Goal: Task Accomplishment & Management: Manage account settings

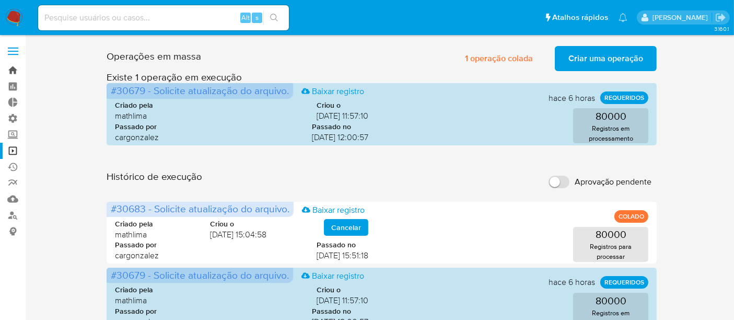
click at [12, 73] on link "Bandeja" at bounding box center [62, 70] width 124 height 16
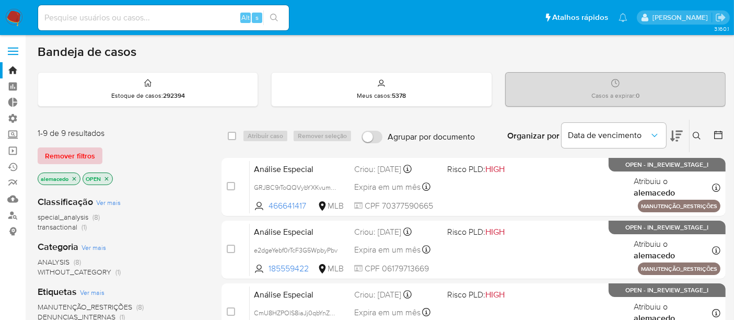
click at [61, 155] on span "Remover filtros" at bounding box center [70, 155] width 50 height 15
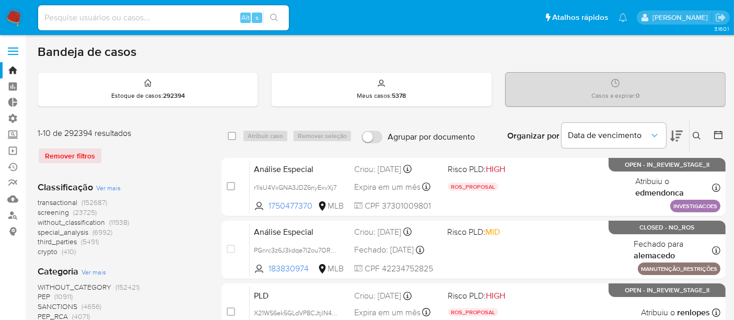
click at [696, 135] on icon at bounding box center [697, 136] width 8 height 8
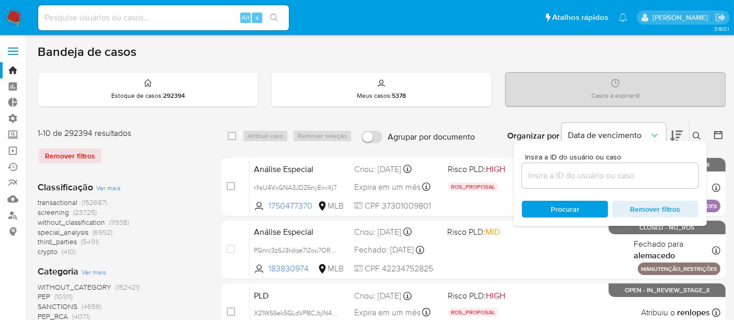
click at [558, 175] on input at bounding box center [610, 176] width 177 height 14
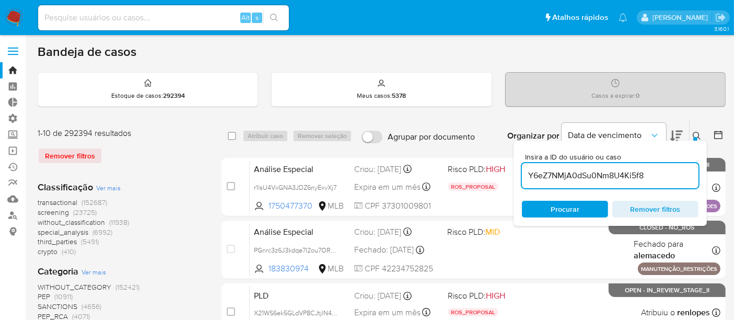
type input "Y6eZ7NMjA0dSu0Nm8U4Ki5f8"
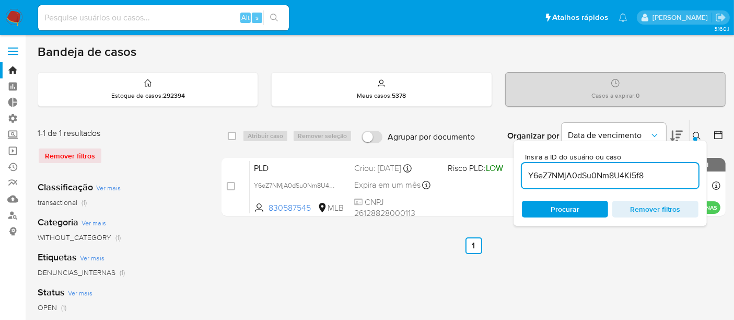
click at [701, 132] on icon at bounding box center [697, 136] width 8 height 8
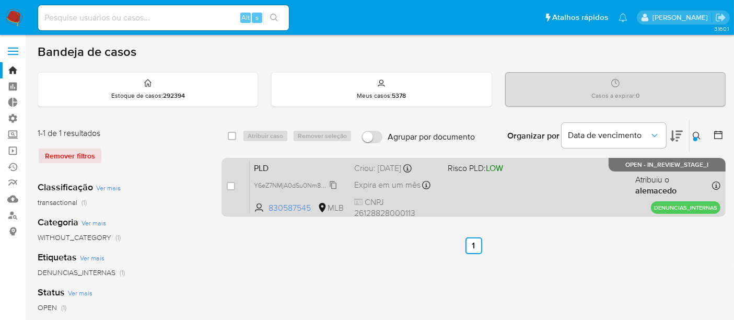
click at [264, 187] on span "Y6eZ7NMjA0dSu0Nm8U4Ki5f8" at bounding box center [299, 185] width 90 height 12
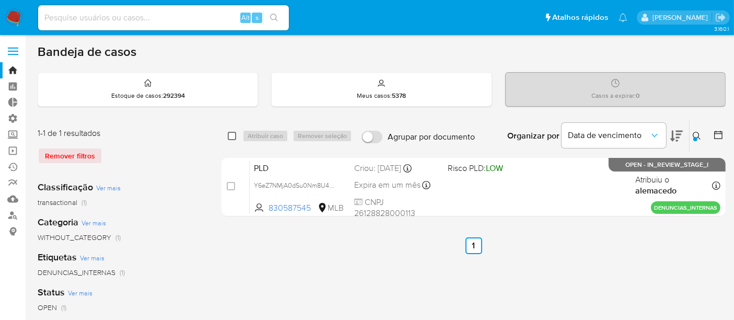
click at [230, 135] on input "checkbox" at bounding box center [232, 136] width 8 height 8
checkbox input "true"
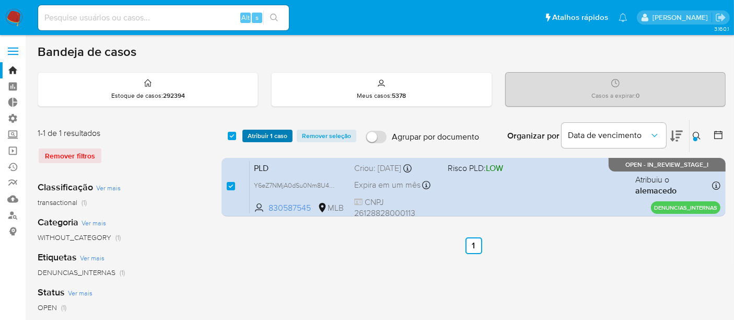
click at [274, 135] on span "Atribuir 1 caso" at bounding box center [268, 136] width 40 height 10
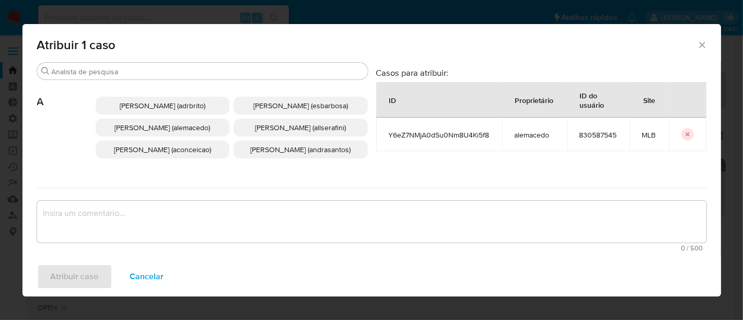
click at [705, 42] on icon "Fechar a janela" at bounding box center [702, 45] width 10 height 10
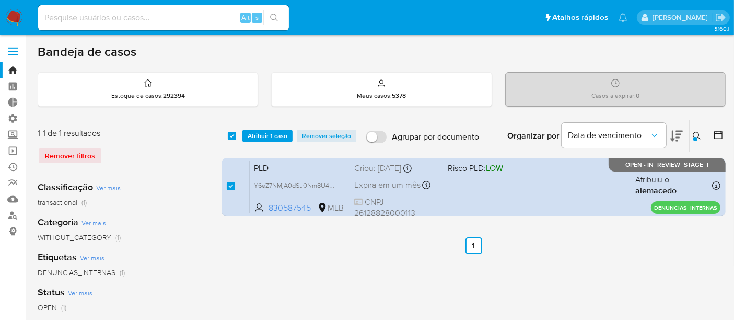
drag, startPoint x: 362, startPoint y: 255, endPoint x: 273, endPoint y: 168, distance: 124.2
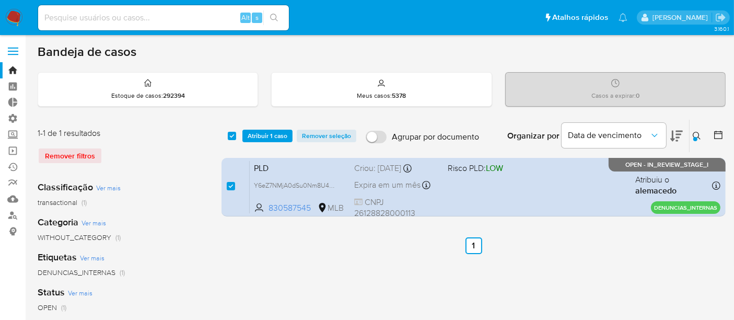
click at [263, 138] on span "Atribuir 1 caso" at bounding box center [268, 136] width 40 height 10
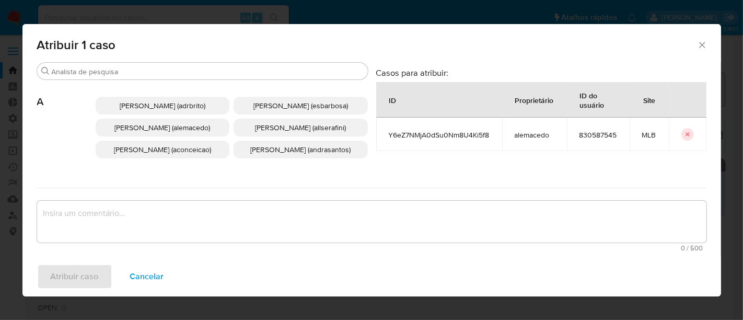
click at [702, 45] on icon "Fechar a janela" at bounding box center [702, 45] width 6 height 6
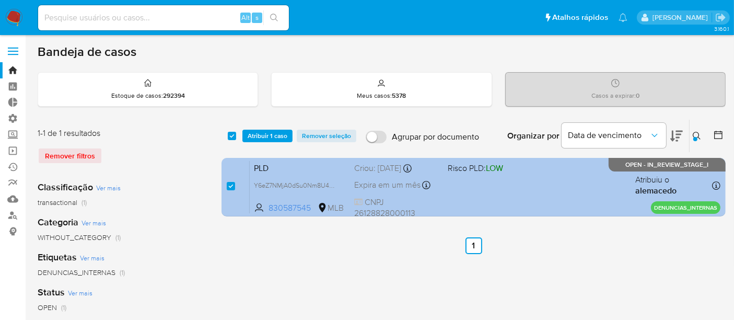
click at [491, 190] on div "PLD Y6eZ7NMjA0dSu0Nm8U4Ki5f8 830587545 MLB Risco PLD: LOW Criou: 15/09/2025 Cri…" at bounding box center [485, 186] width 471 height 53
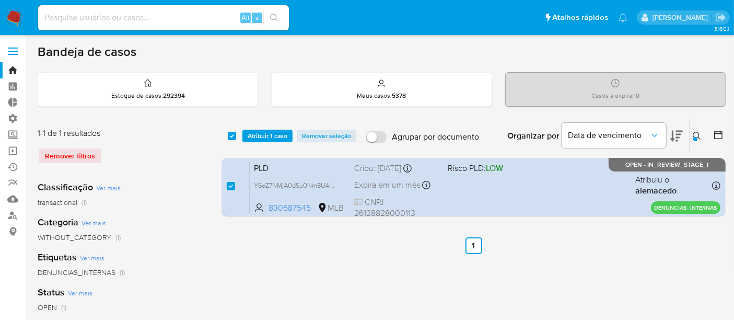
click at [252, 131] on span "Atribuir 1 caso" at bounding box center [268, 136] width 40 height 10
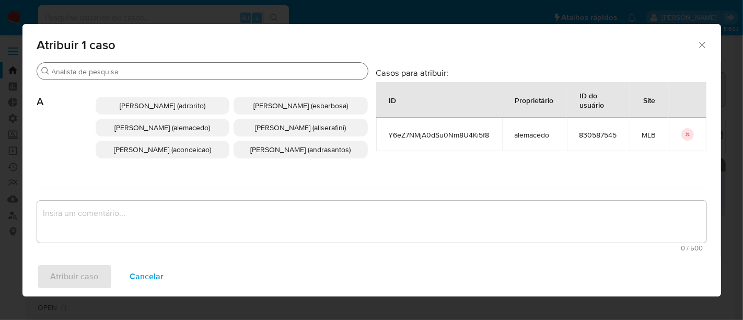
click at [87, 63] on div "Buscar" at bounding box center [202, 71] width 331 height 17
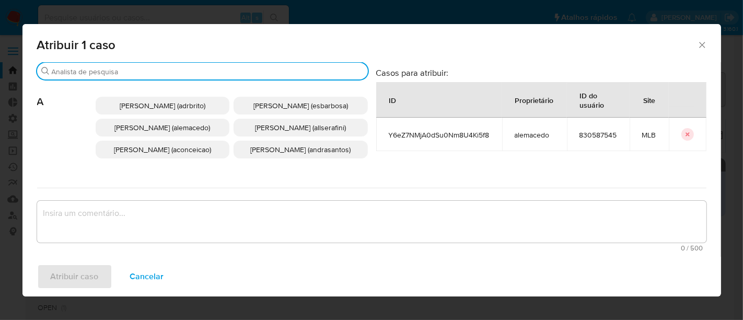
click at [85, 74] on input "Buscar" at bounding box center [208, 71] width 312 height 9
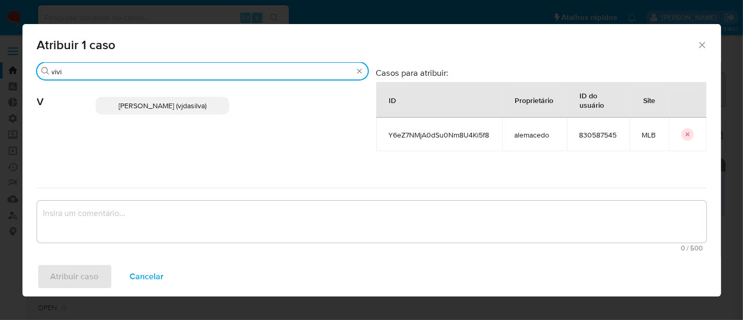
type input "vivi"
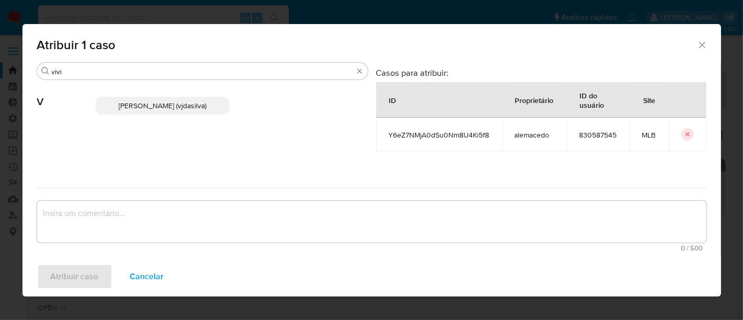
click at [140, 104] on span "Viviane Jesus Da Silva (vjdasilva)" at bounding box center [163, 105] width 88 height 10
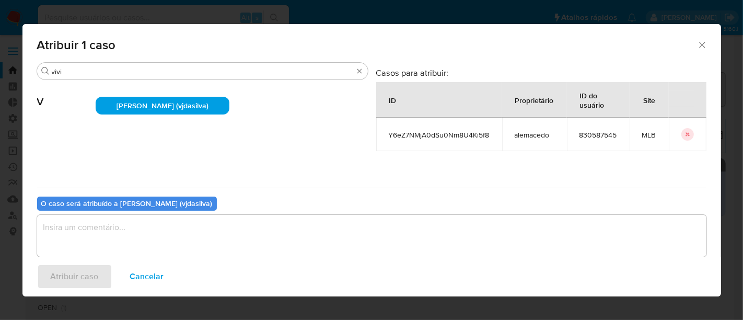
click at [55, 240] on textarea "assign-modal" at bounding box center [372, 236] width 670 height 42
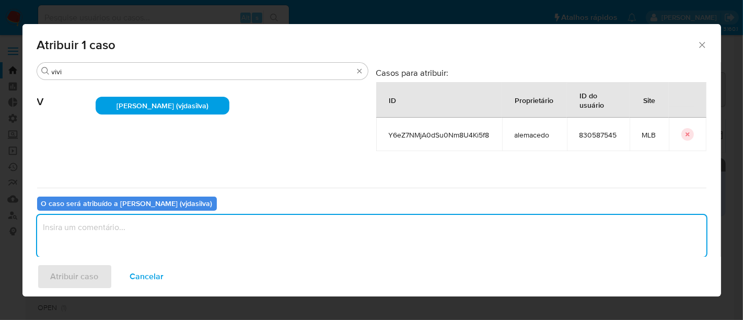
paste textarea "Y6eZ7NMjA0dSu0Nm8U4Ki5f8"
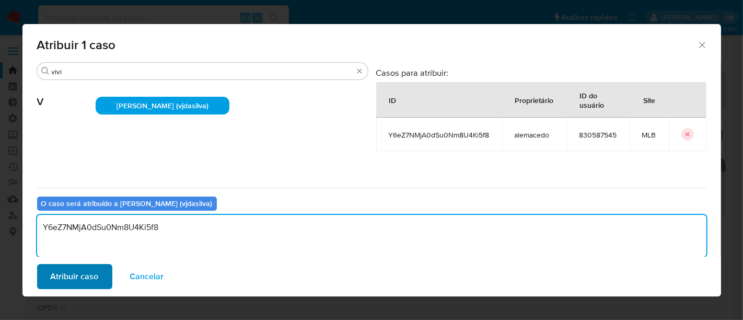
type textarea "Y6eZ7NMjA0dSu0Nm8U4Ki5f8"
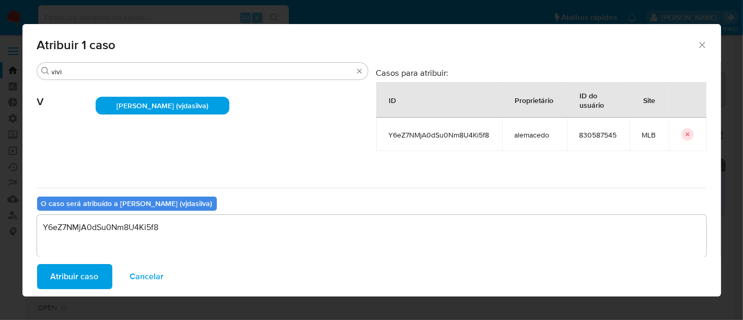
click at [86, 271] on span "Atribuir caso" at bounding box center [75, 276] width 48 height 23
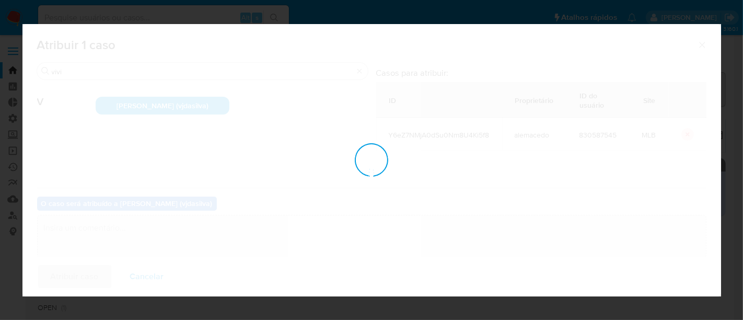
checkbox input "false"
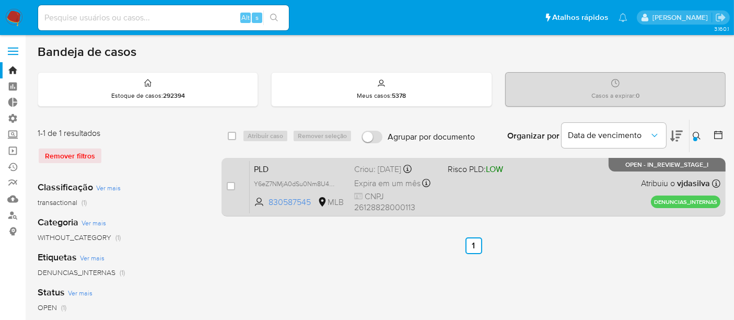
click at [567, 185] on div "PLD Y6eZ7NMjA0dSu0Nm8U4Ki5f8 830587545 MLB Risco PLD: LOW Criou: 15/09/2025 Cri…" at bounding box center [485, 186] width 471 height 53
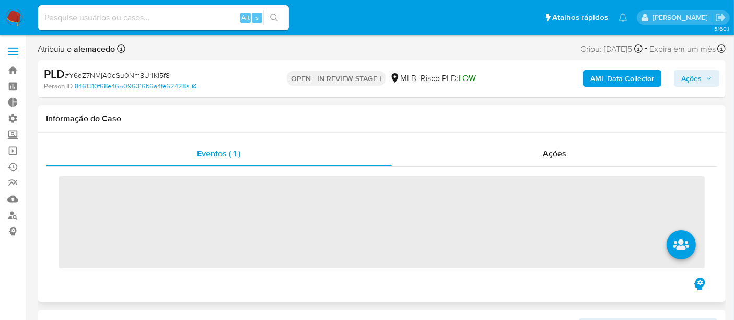
scroll to position [542, 0]
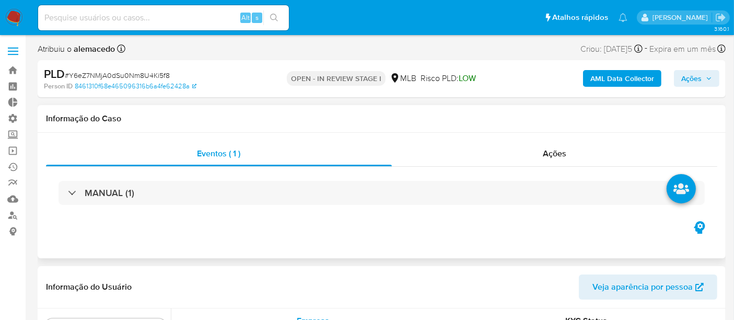
select select "10"
click at [556, 152] on span "Ações" at bounding box center [555, 153] width 24 height 12
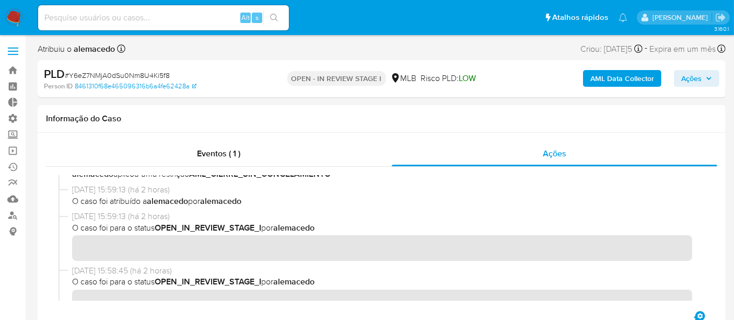
scroll to position [0, 0]
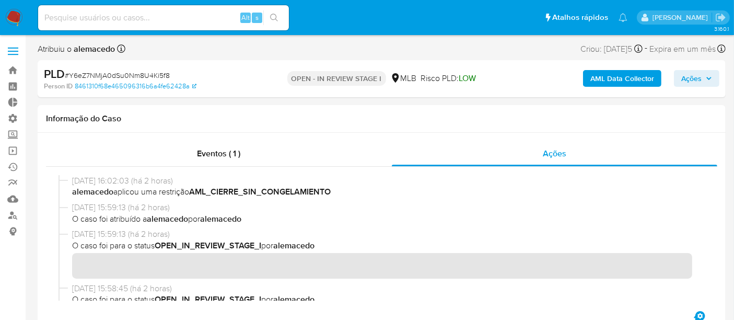
click at [695, 78] on span "Ações" at bounding box center [692, 78] width 20 height 17
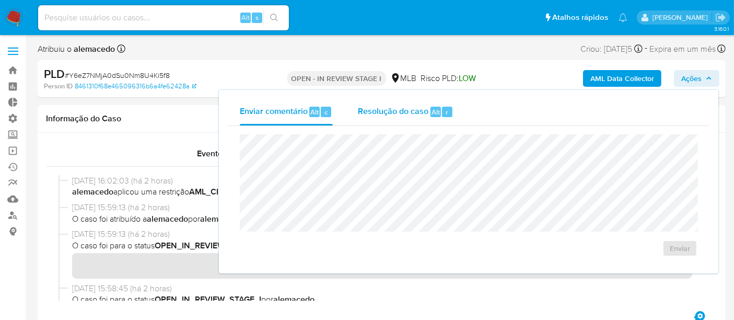
click at [370, 111] on span "Resolução do caso" at bounding box center [393, 112] width 71 height 12
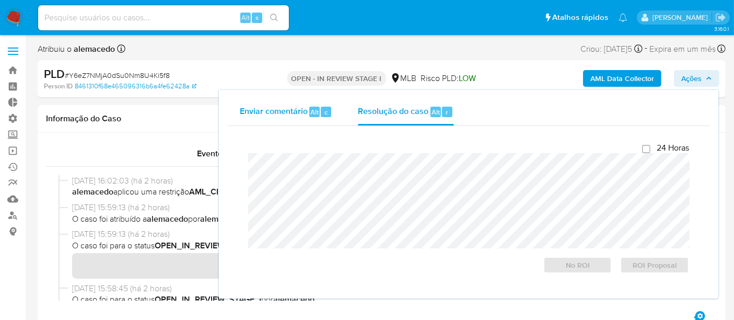
click at [271, 111] on span "Enviar comentário" at bounding box center [274, 112] width 68 height 12
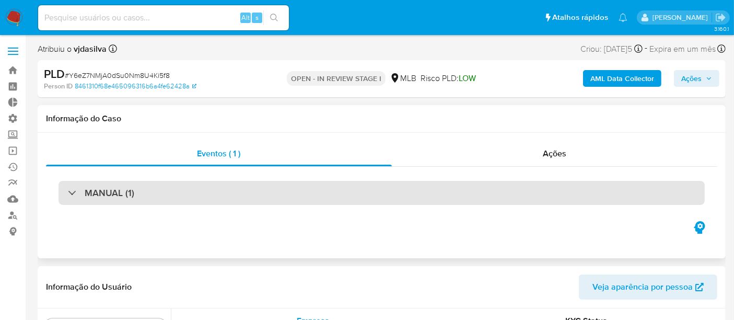
scroll to position [542, 0]
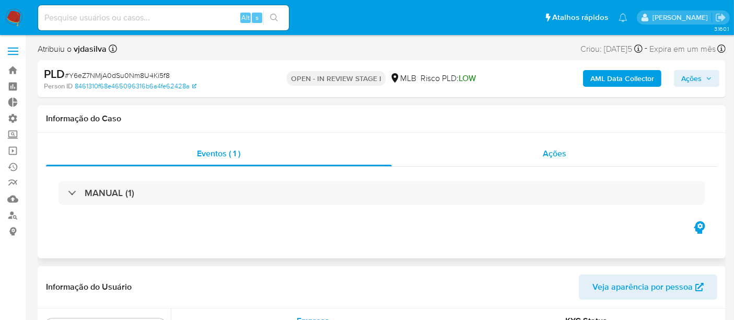
click at [558, 154] on span "Ações" at bounding box center [555, 153] width 24 height 12
select select "10"
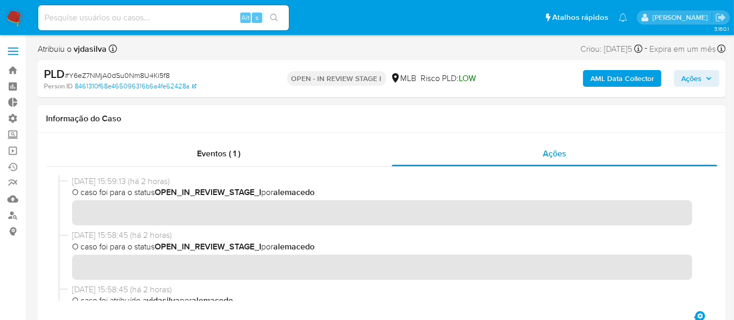
scroll to position [116, 0]
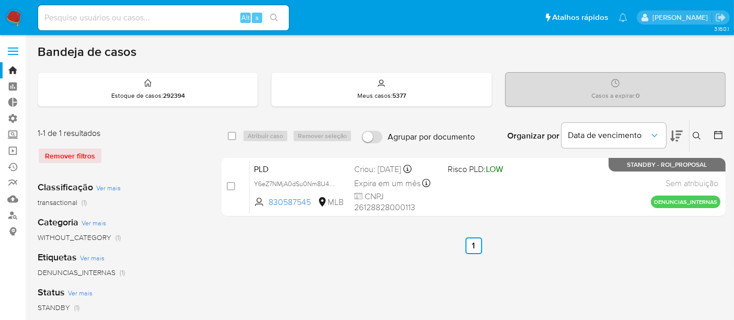
click at [231, 128] on div "select-all-cases-checkbox Atribuir caso Remover seleção Agrupar por documento O…" at bounding box center [474, 136] width 504 height 32
click at [234, 134] on input "checkbox" at bounding box center [232, 136] width 8 height 8
checkbox input "true"
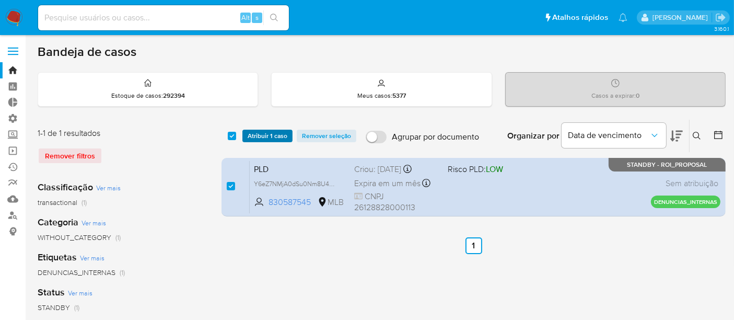
click at [274, 138] on span "Atribuir 1 caso" at bounding box center [268, 136] width 40 height 10
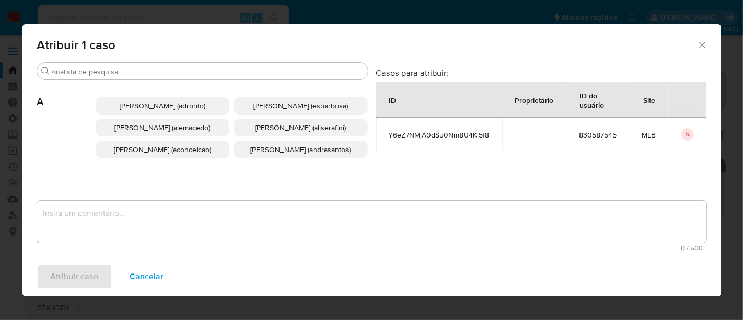
click at [140, 133] on span "[PERSON_NAME] (alemacedo)" at bounding box center [162, 127] width 96 height 10
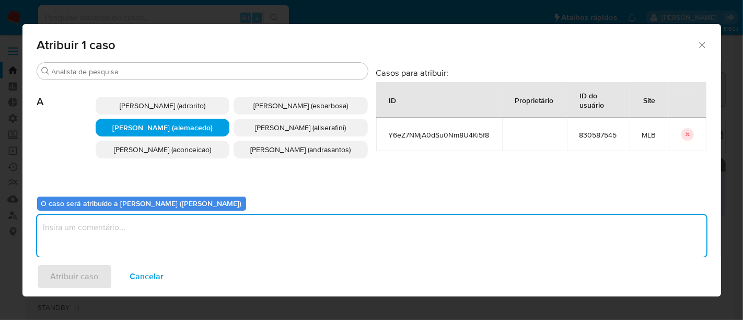
click at [71, 234] on textarea "assign-modal" at bounding box center [372, 236] width 670 height 42
paste textarea "Y6eZ7NMjA0dSu0Nm8U4Ki5f8"
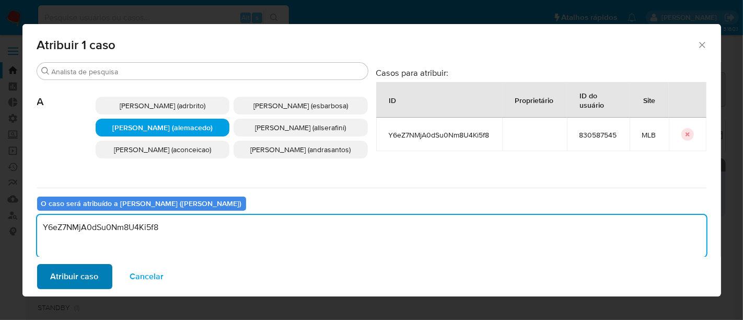
type textarea "Y6eZ7NMjA0dSu0Nm8U4Ki5f8"
click at [70, 282] on span "Atribuir caso" at bounding box center [75, 276] width 48 height 23
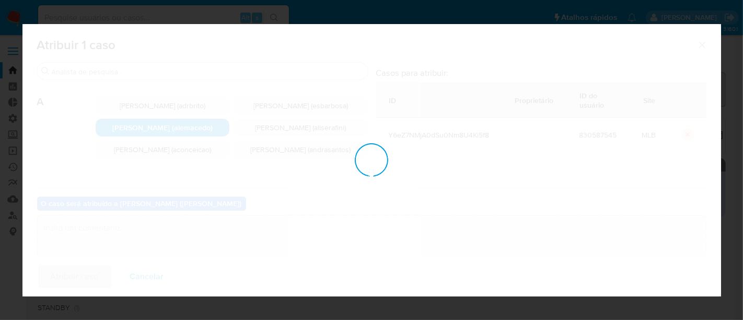
checkbox input "false"
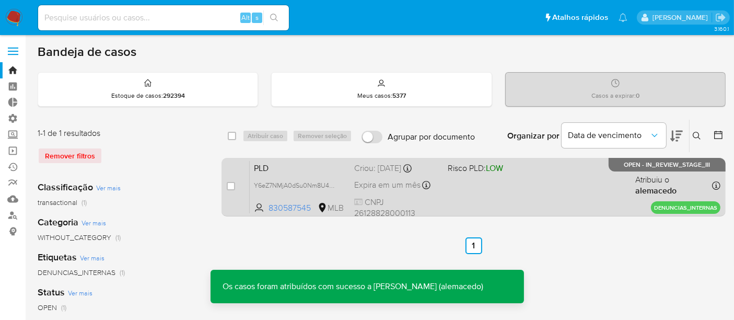
click at [544, 176] on div "PLD Y6eZ7NMjA0dSu0Nm8U4Ki5f8 830587545 MLB Risco PLD: LOW Criou: 15/09/2025 Cri…" at bounding box center [485, 186] width 471 height 53
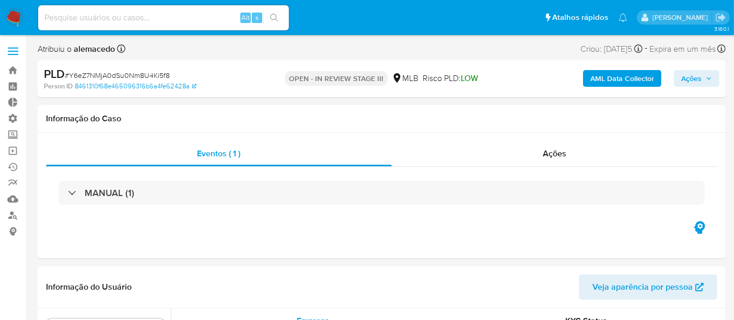
scroll to position [542, 0]
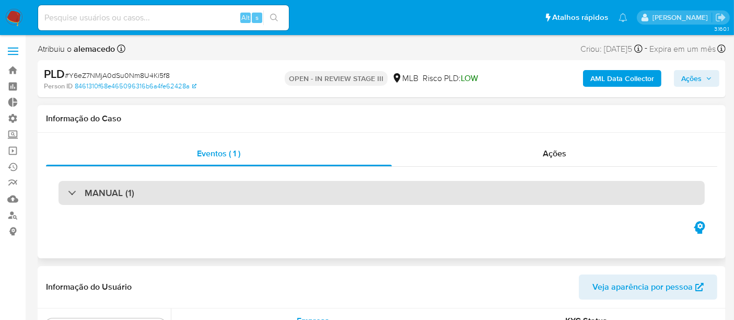
select select "10"
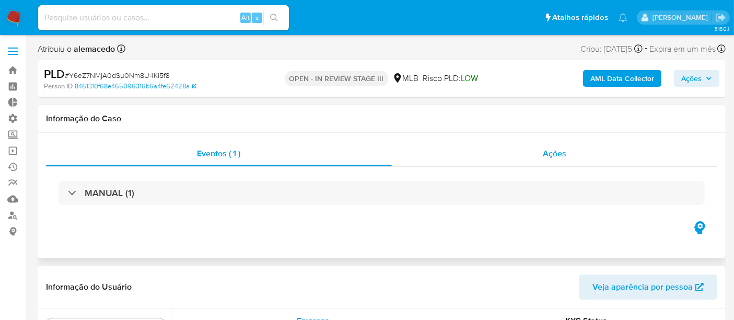
click at [554, 152] on span "Ações" at bounding box center [555, 153] width 24 height 12
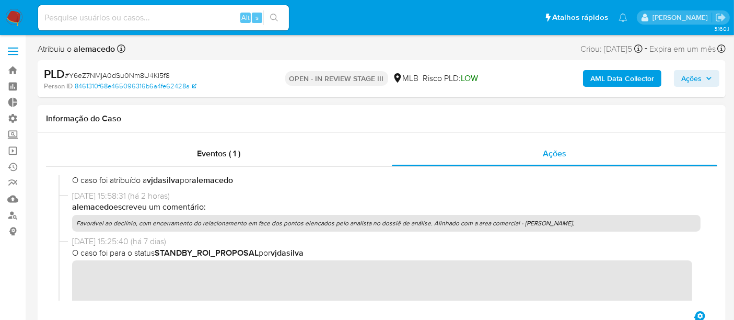
scroll to position [398, 0]
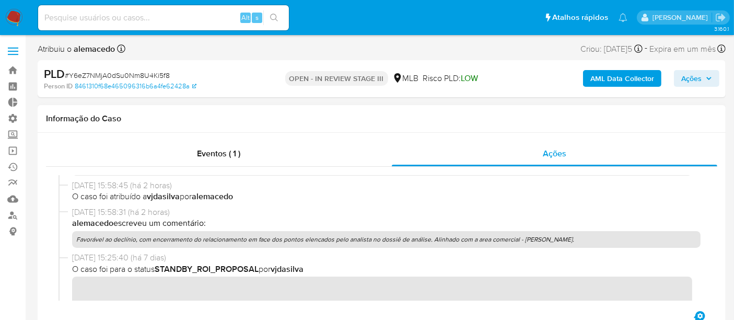
drag, startPoint x: 77, startPoint y: 240, endPoint x: 601, endPoint y: 240, distance: 523.8
click at [601, 240] on p "Favorável ao declínio, com encerramento do relacionamento em face dos pontos el…" at bounding box center [386, 239] width 629 height 17
click at [701, 83] on span "Ações" at bounding box center [692, 78] width 20 height 17
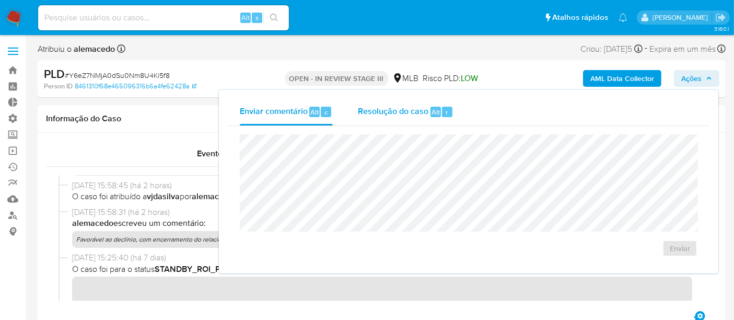
click at [386, 116] on span "Resolução do caso" at bounding box center [393, 112] width 71 height 12
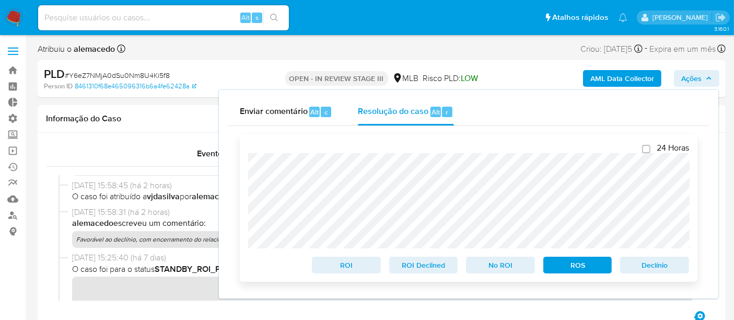
click at [669, 272] on span "Declínio" at bounding box center [655, 265] width 54 height 15
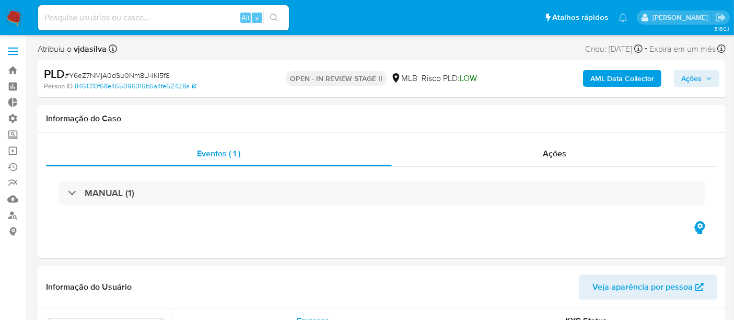
scroll to position [542, 0]
select select "10"
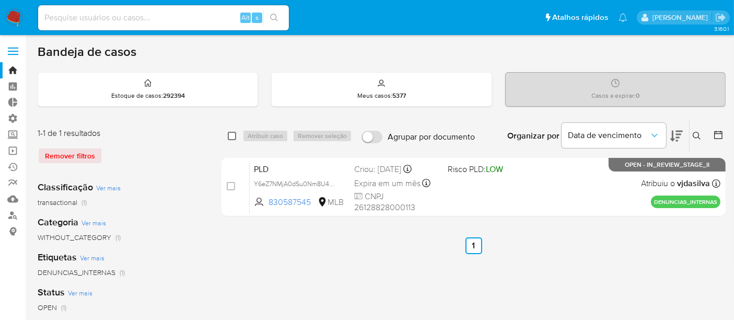
click at [234, 132] on input "checkbox" at bounding box center [232, 136] width 8 height 8
checkbox input "true"
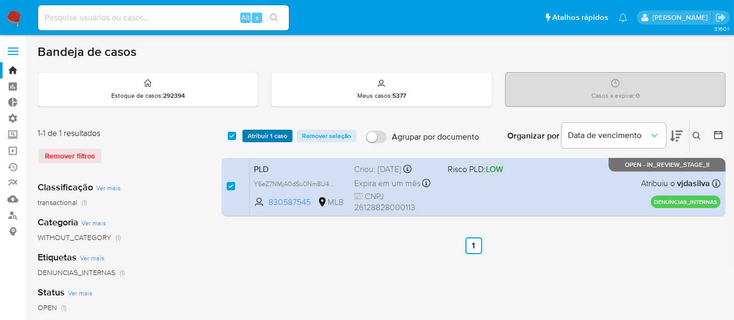
click at [261, 133] on span "Atribuir 1 caso" at bounding box center [268, 136] width 40 height 10
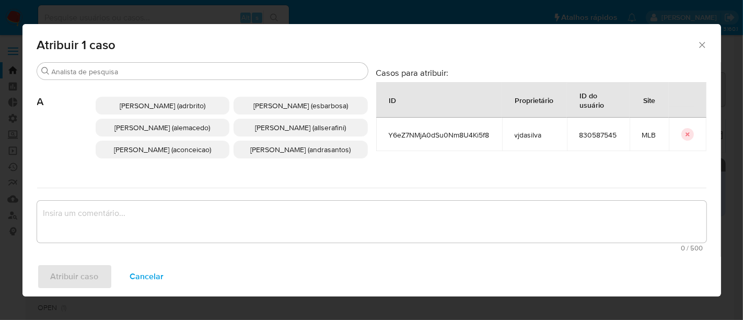
click at [139, 133] on span "Alexandra Macedo Da Silva (alemacedo)" at bounding box center [162, 127] width 96 height 10
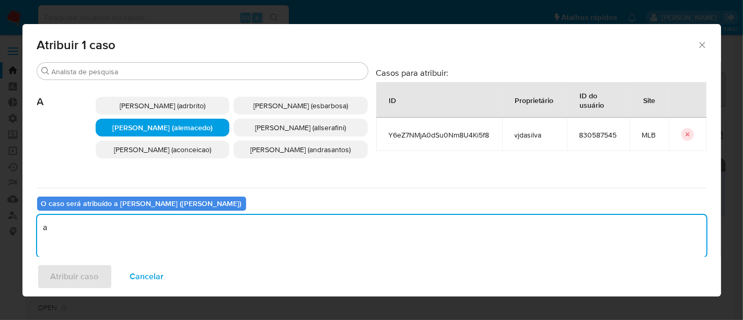
click at [105, 235] on textarea "a" at bounding box center [372, 236] width 670 height 42
type textarea "aa"
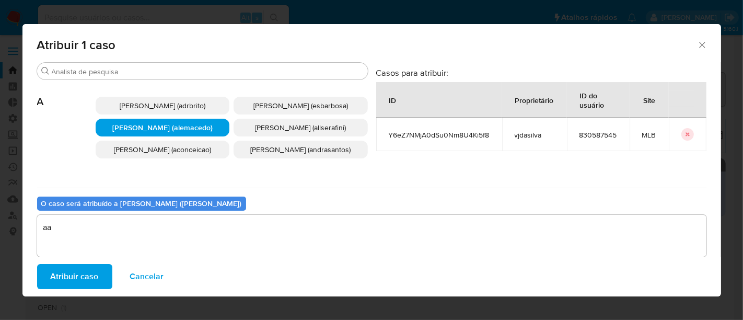
click at [75, 278] on span "Atribuir caso" at bounding box center [75, 276] width 48 height 23
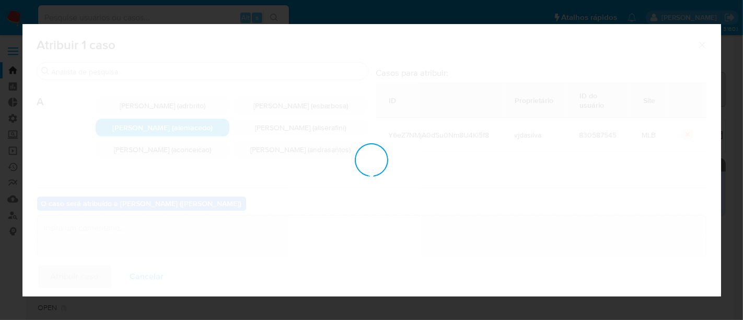
checkbox input "false"
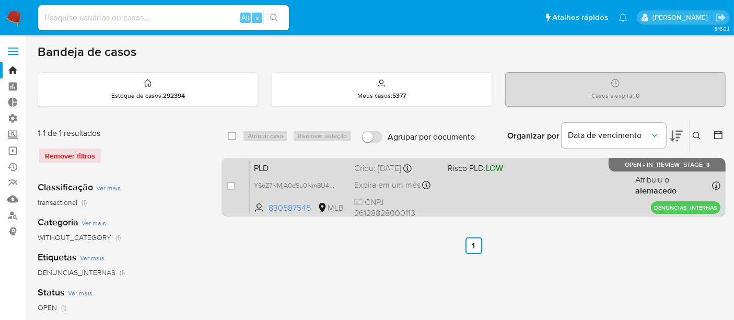
click at [533, 186] on div "PLD Y6eZ7NMjA0dSu0Nm8U4Ki5f8 830587545 MLB Risco PLD: LOW Criou: 15/09/2025 Cri…" at bounding box center [485, 186] width 471 height 53
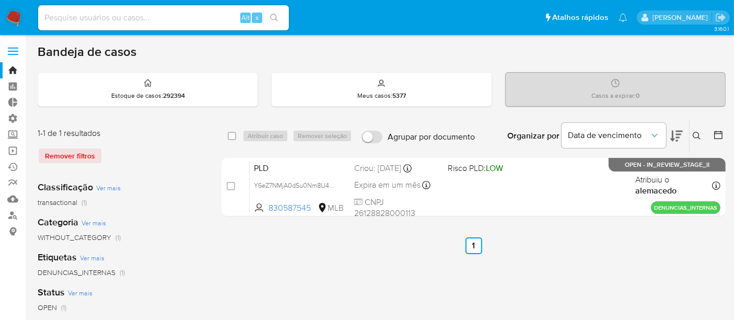
click at [56, 22] on input at bounding box center [163, 18] width 251 height 14
paste input "RZyKyGJcq63mCQhWqSae5Ndh"
type input "RZyKyGJcq63mCQhWqSae5Ndh"
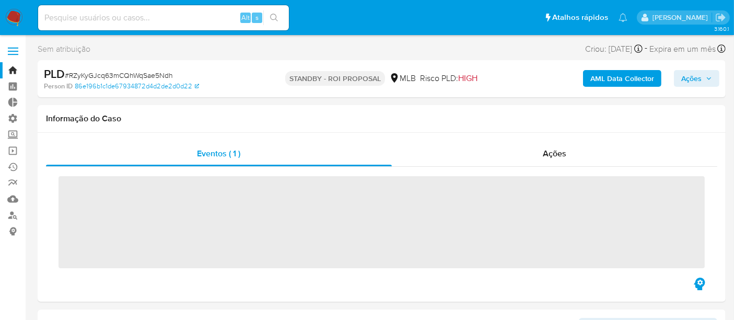
scroll to position [542, 0]
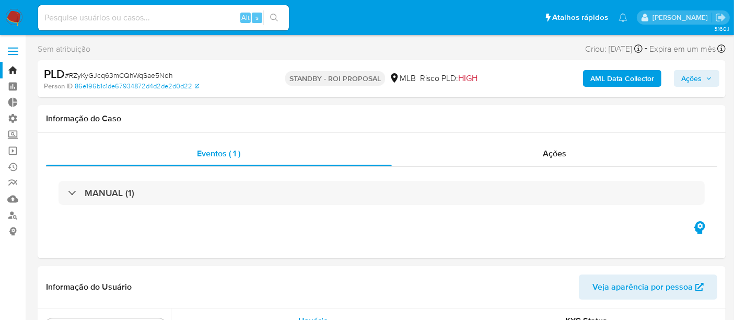
select select "10"
click at [10, 72] on link "Bandeja" at bounding box center [62, 70] width 124 height 16
select select "10"
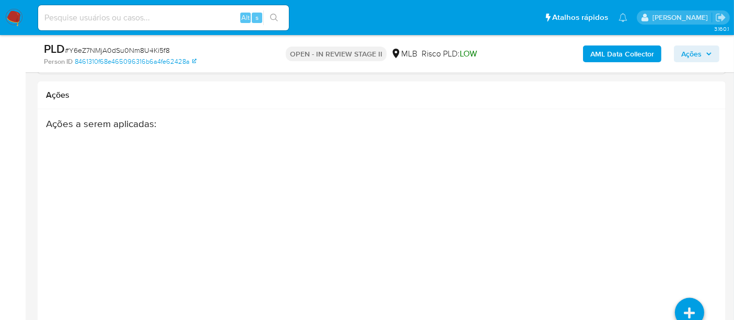
scroll to position [1535, 0]
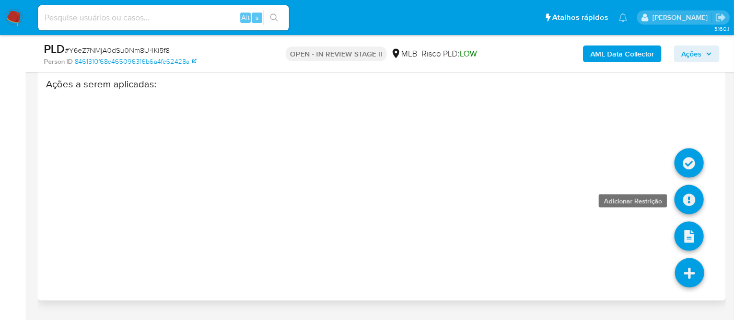
click at [687, 197] on icon at bounding box center [689, 199] width 29 height 29
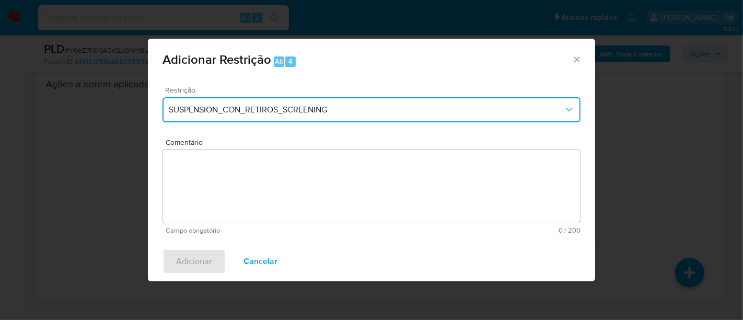
click at [270, 110] on span "SUSPENSION_CON_RETIROS_SCREENING" at bounding box center [366, 110] width 395 height 10
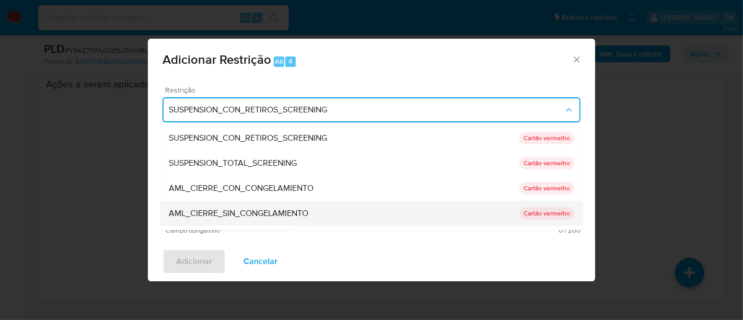
click at [236, 215] on span "AML_CIERRE_SIN_CONGELAMIENTO" at bounding box center [239, 213] width 140 height 10
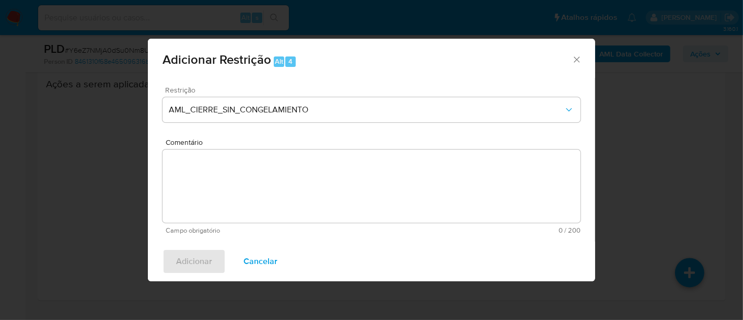
click at [210, 188] on textarea "Comentário" at bounding box center [372, 186] width 418 height 73
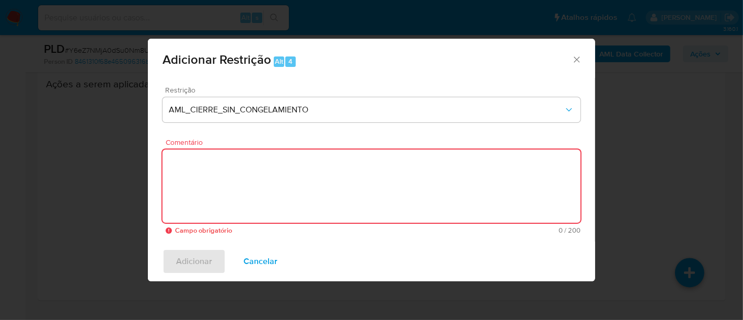
paste textarea "Deliberação para encerrar o relacionamento. NÃO INFORMAR AO USUÁRIO QUE SE TRAT…"
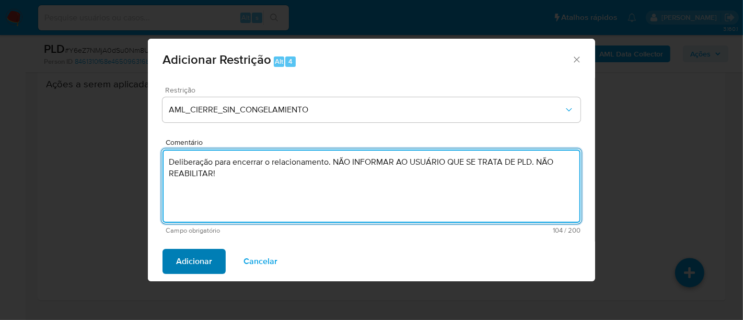
type textarea "Deliberação para encerrar o relacionamento. NÃO INFORMAR AO USUÁRIO QUE SE TRAT…"
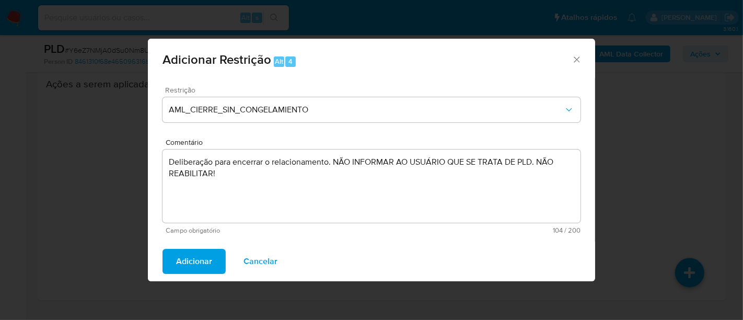
click at [204, 263] on span "Adicionar" at bounding box center [194, 261] width 36 height 23
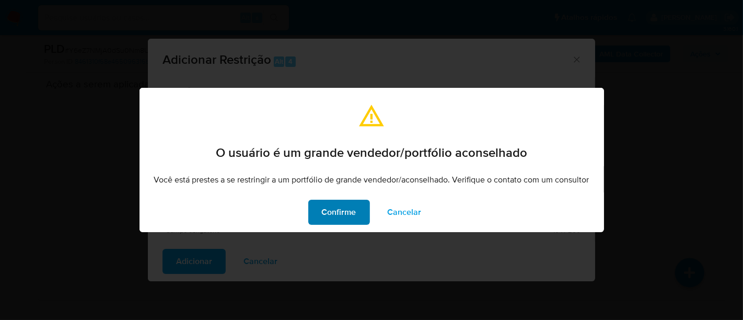
click at [352, 210] on span "Confirme" at bounding box center [339, 212] width 35 height 23
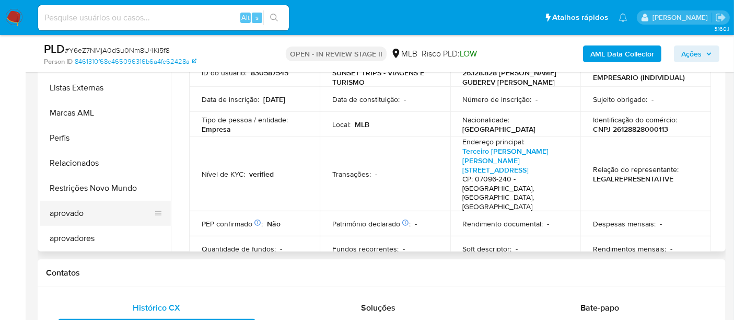
scroll to position [286, 0]
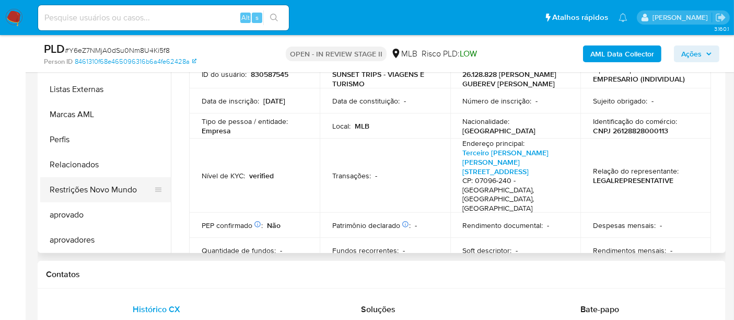
click at [81, 197] on button "Restrições Novo Mundo" at bounding box center [101, 189] width 122 height 25
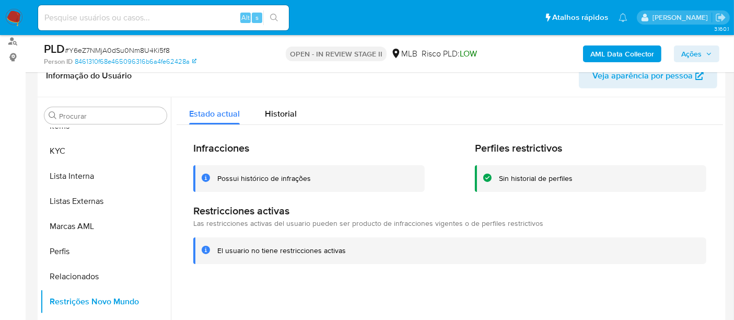
scroll to position [170, 0]
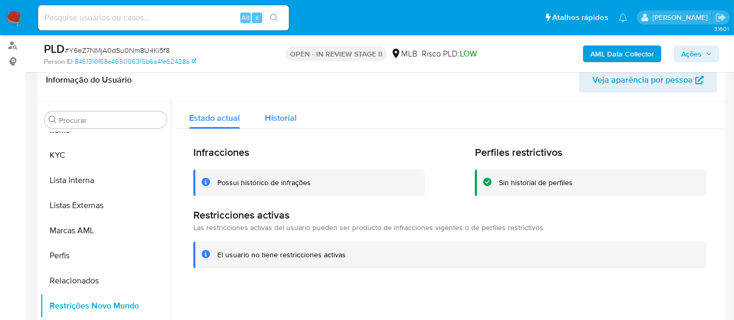
click at [298, 121] on button "Historial" at bounding box center [280, 115] width 57 height 28
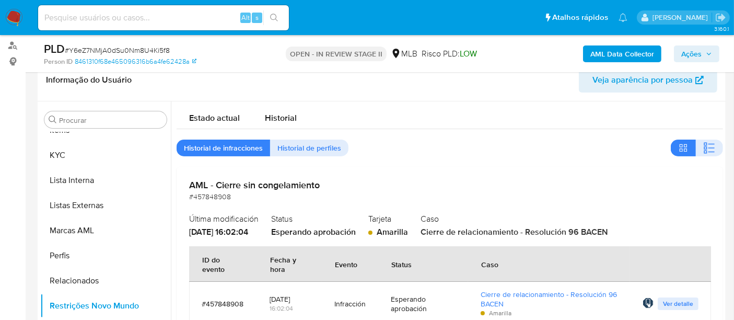
scroll to position [58, 0]
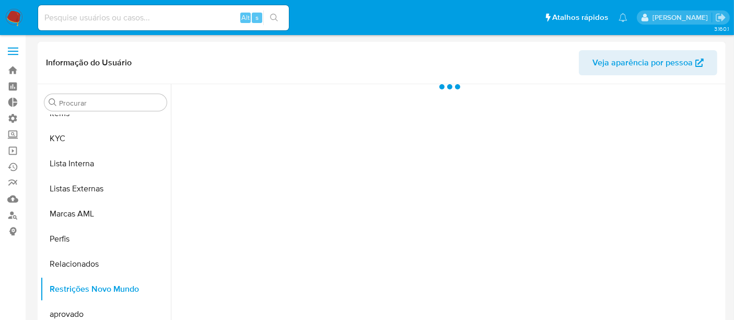
scroll to position [542, 0]
select select "10"
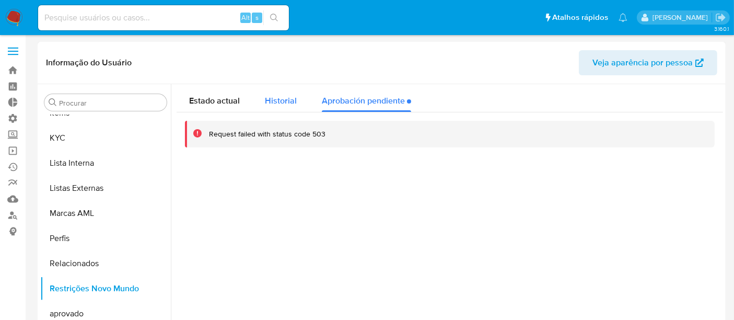
click at [286, 105] on span "Historial" at bounding box center [281, 101] width 32 height 12
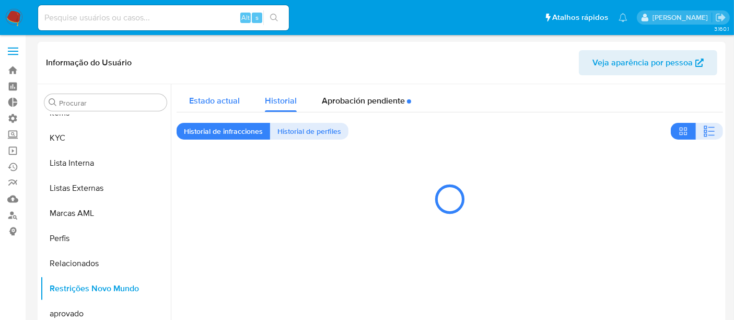
click at [227, 108] on div "Estado actual" at bounding box center [214, 98] width 51 height 28
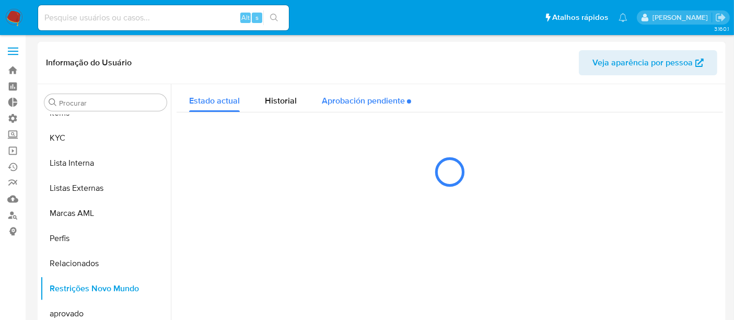
click at [359, 107] on div "Aprobación pendiente" at bounding box center [366, 98] width 89 height 28
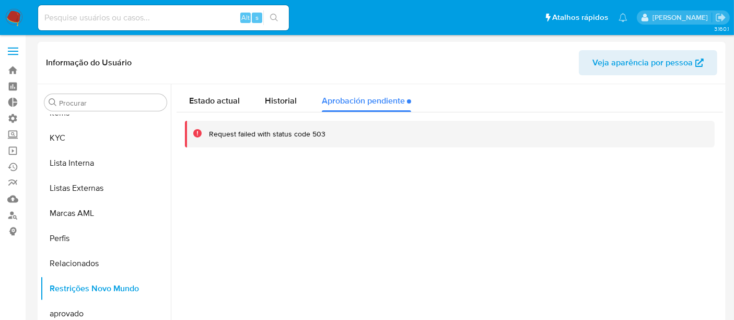
click at [359, 224] on div at bounding box center [447, 218] width 553 height 268
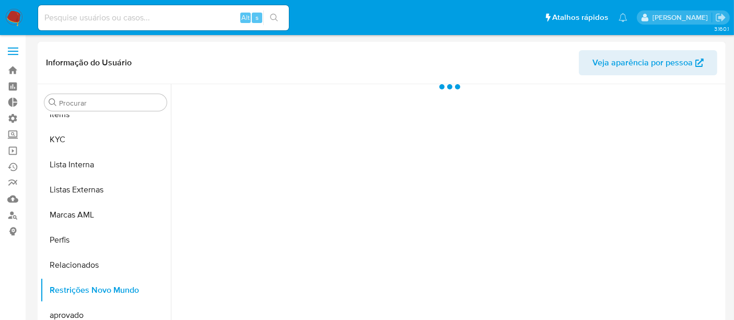
scroll to position [542, 0]
select select "10"
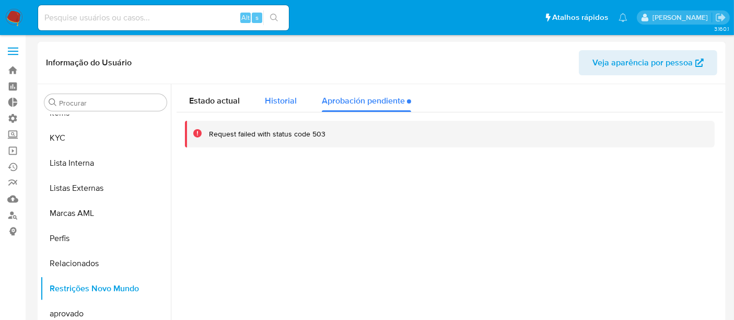
click at [284, 101] on span "Historial" at bounding box center [281, 101] width 32 height 12
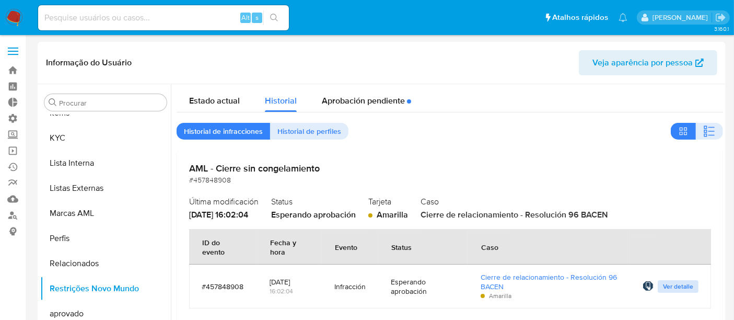
click at [668, 289] on span "Ver detalle" at bounding box center [678, 286] width 30 height 10
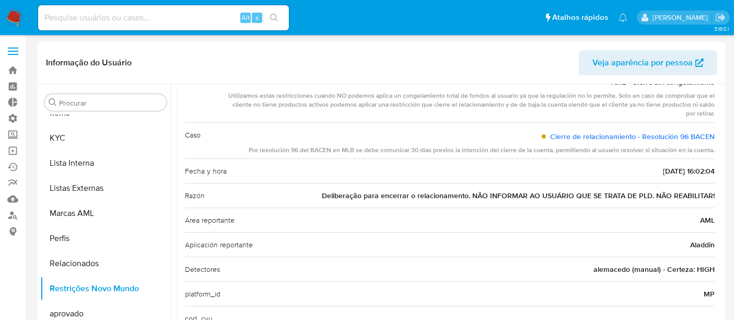
scroll to position [0, 0]
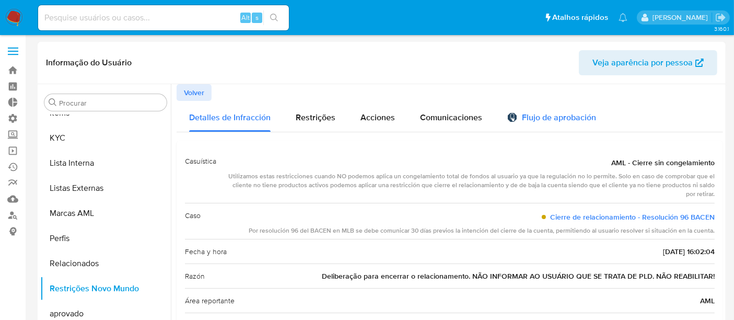
click at [577, 118] on div "Flujo de aprobación" at bounding box center [552, 119] width 89 height 12
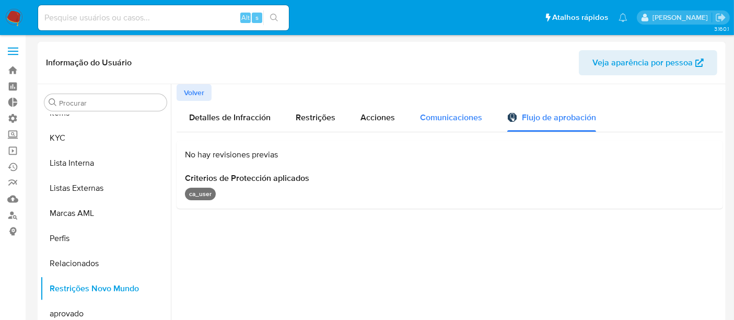
click at [453, 114] on span "Comunicaciones" at bounding box center [451, 117] width 62 height 12
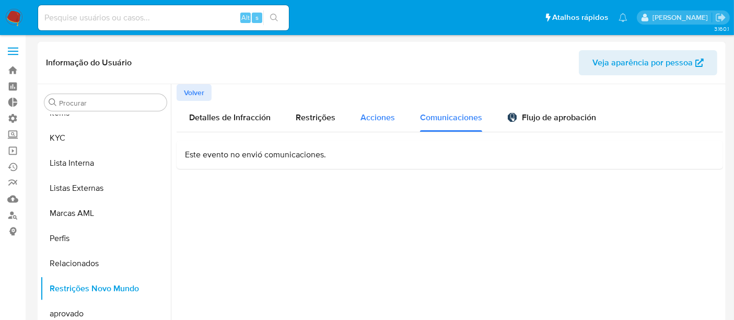
click at [373, 116] on span "Acciones" at bounding box center [378, 117] width 35 height 12
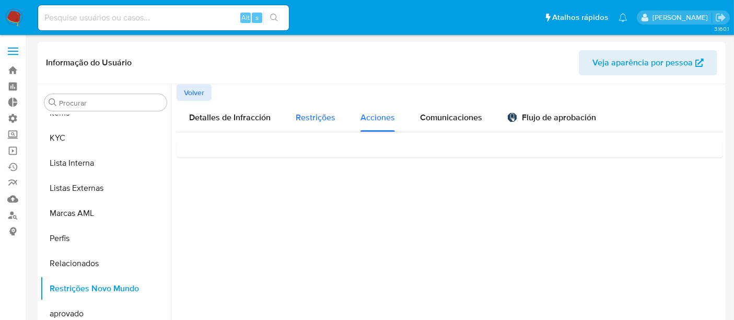
click at [311, 117] on span "Restrições" at bounding box center [316, 117] width 40 height 12
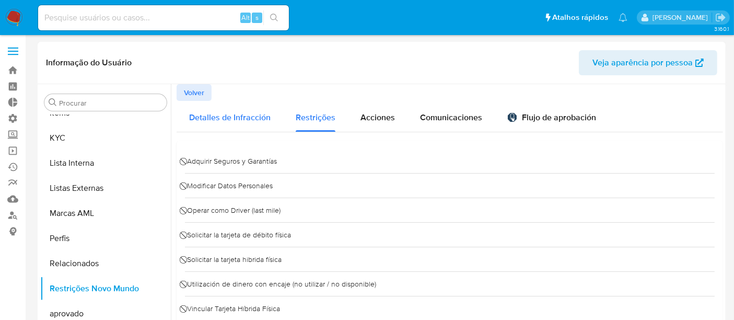
click at [209, 125] on div "Detalles de Infracción" at bounding box center [230, 116] width 82 height 31
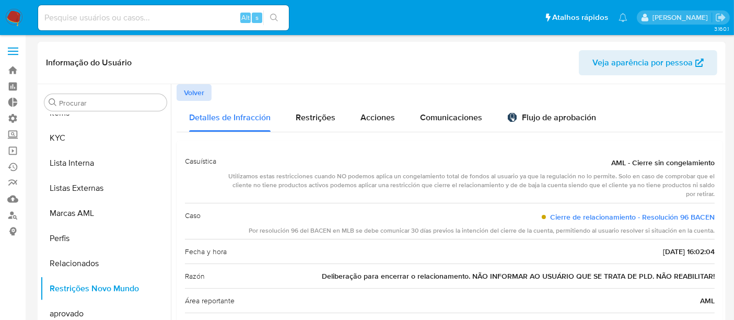
click at [185, 90] on span "Volver" at bounding box center [194, 92] width 20 height 15
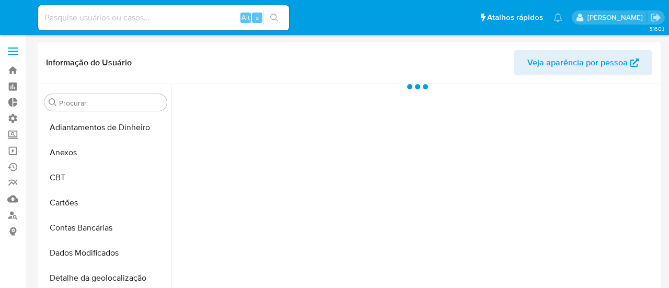
select select "10"
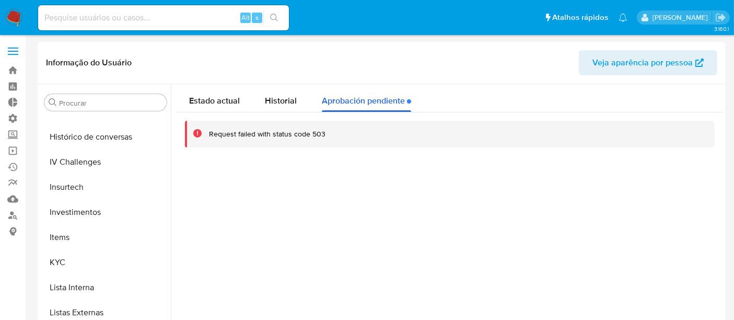
scroll to position [542, 0]
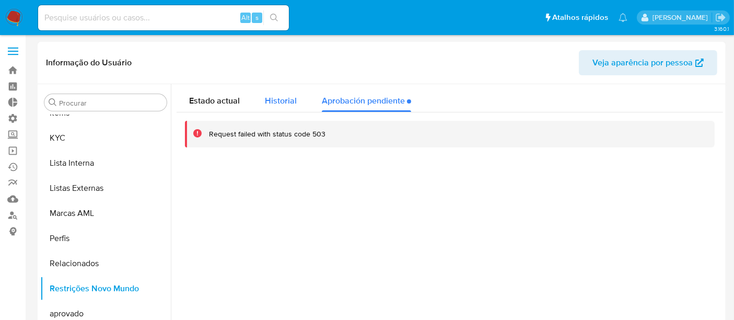
click at [281, 100] on span "Historial" at bounding box center [281, 101] width 32 height 12
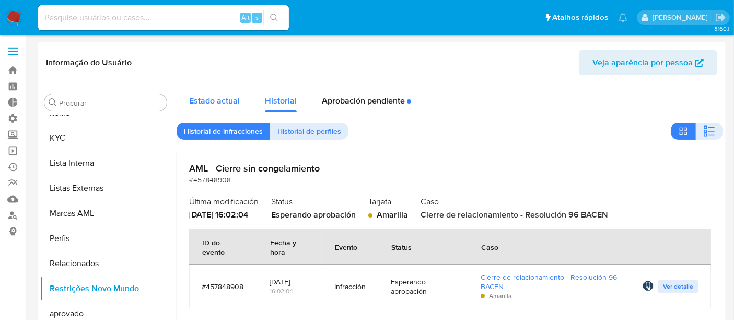
click at [223, 104] on span "Estado actual" at bounding box center [214, 101] width 51 height 12
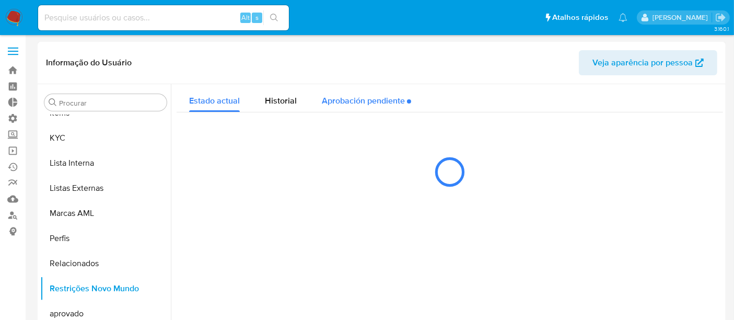
click at [363, 104] on div "Aprobación pendiente" at bounding box center [366, 98] width 89 height 28
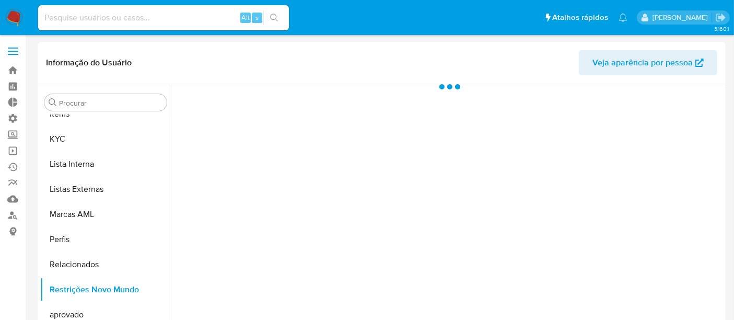
scroll to position [542, 0]
select select "10"
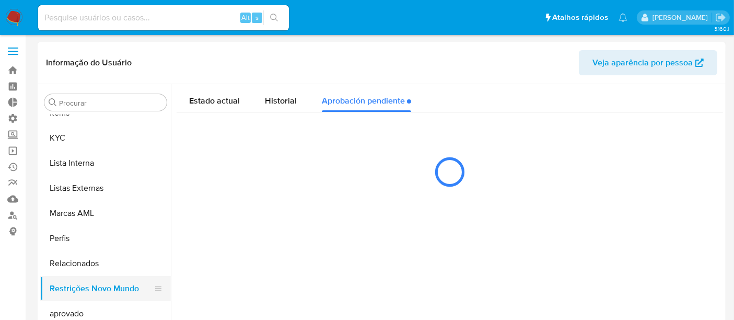
click at [94, 290] on button "Restrições Novo Mundo" at bounding box center [101, 288] width 122 height 25
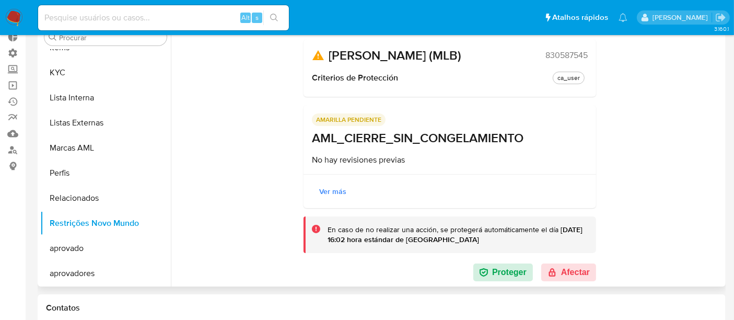
scroll to position [116, 0]
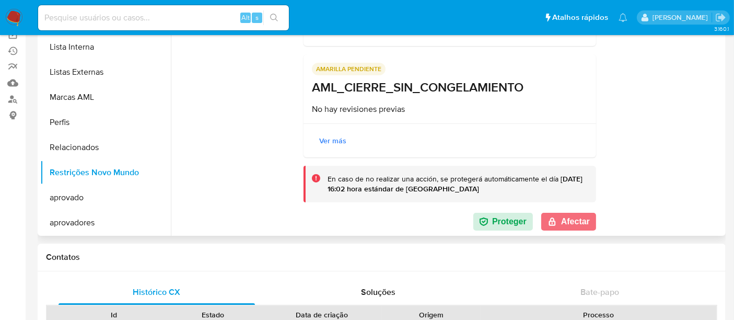
click at [569, 222] on button "Afectar" at bounding box center [569, 222] width 55 height 18
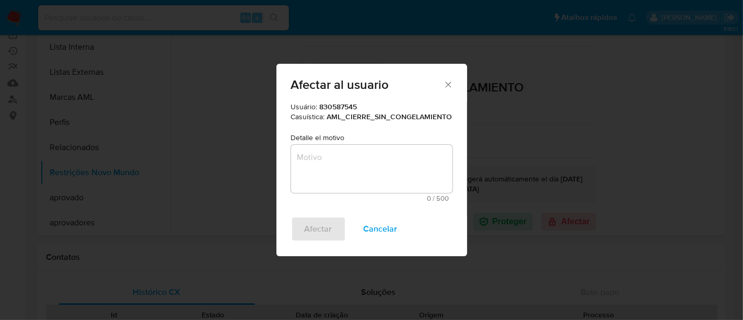
click at [340, 175] on textarea "Motivo" at bounding box center [372, 169] width 162 height 48
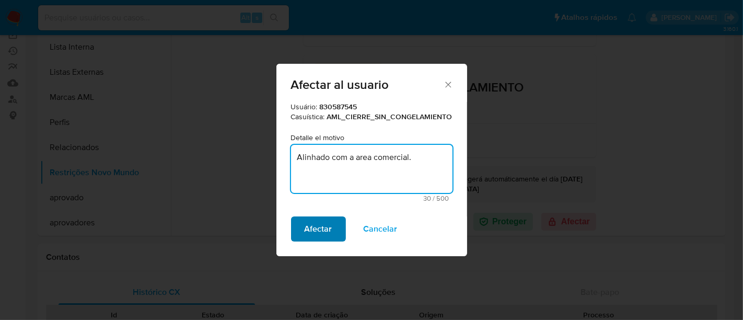
type textarea "Alinhado com a area comercial."
click at [323, 238] on span "Afectar" at bounding box center [319, 228] width 28 height 23
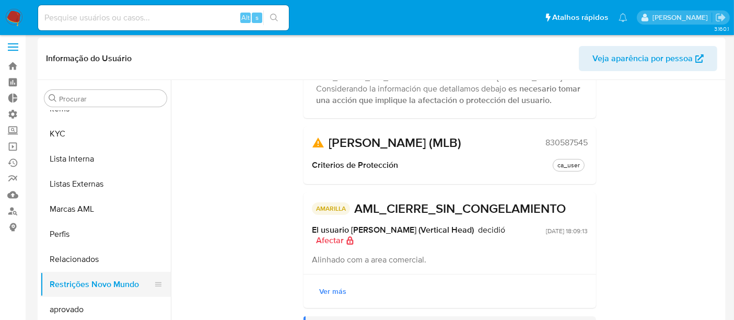
scroll to position [0, 0]
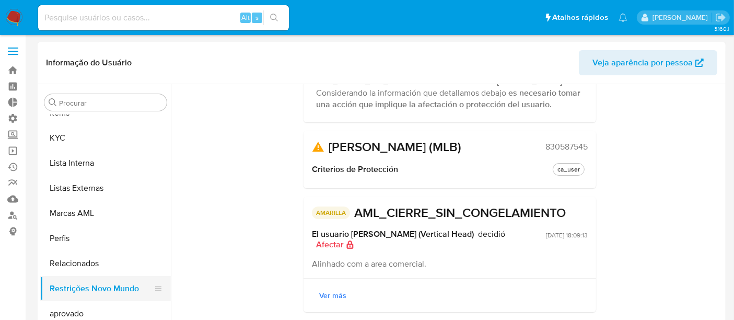
click at [97, 289] on button "Restrições Novo Mundo" at bounding box center [101, 288] width 122 height 25
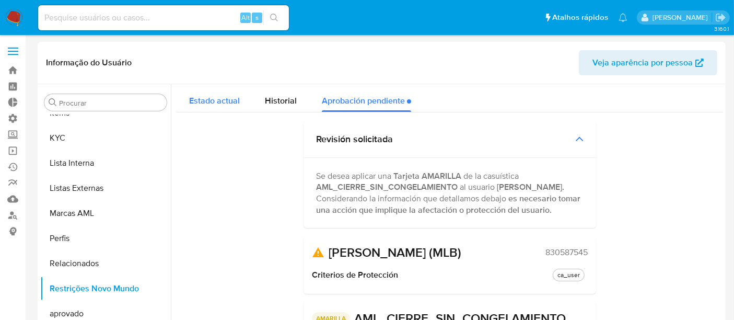
click at [203, 100] on span "Estado actual" at bounding box center [214, 101] width 51 height 12
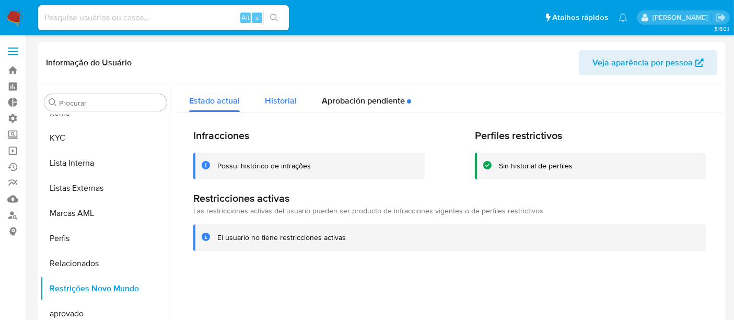
click at [300, 98] on button "Historial" at bounding box center [280, 98] width 57 height 28
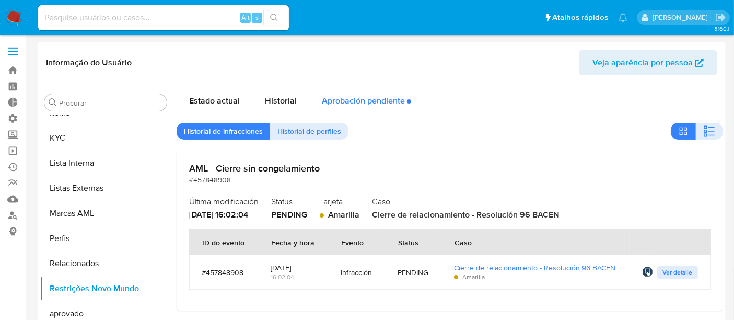
click at [351, 101] on div "Aprobación pendiente" at bounding box center [366, 98] width 89 height 28
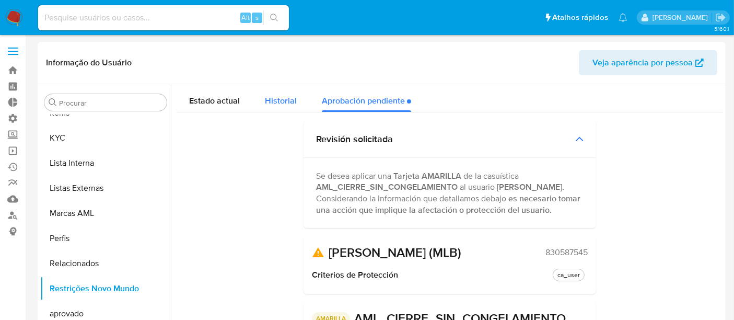
click at [282, 96] on span "Historial" at bounding box center [281, 101] width 32 height 12
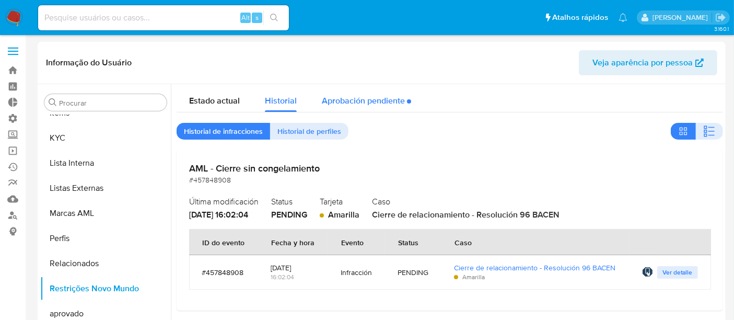
click at [385, 100] on div "Aprobación pendiente" at bounding box center [366, 98] width 89 height 28
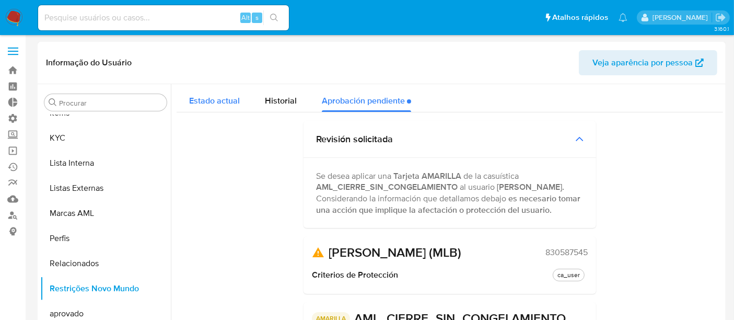
click at [183, 106] on button "Estado actual" at bounding box center [215, 98] width 76 height 28
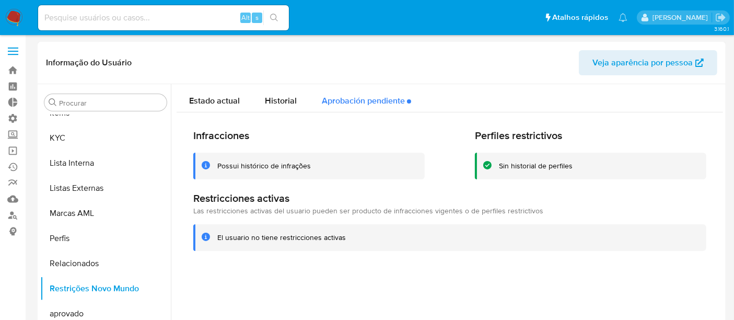
click at [309, 94] on button "Aprobación pendiente" at bounding box center [366, 98] width 114 height 28
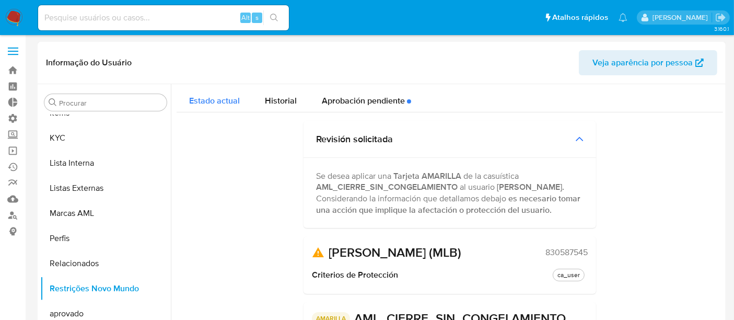
click at [239, 99] on span "Estado actual" at bounding box center [214, 101] width 51 height 12
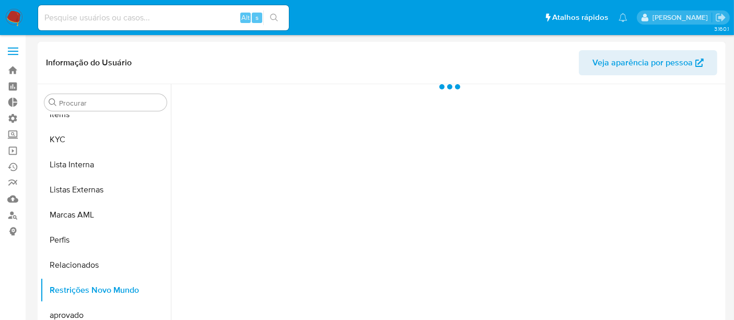
scroll to position [542, 0]
select select "10"
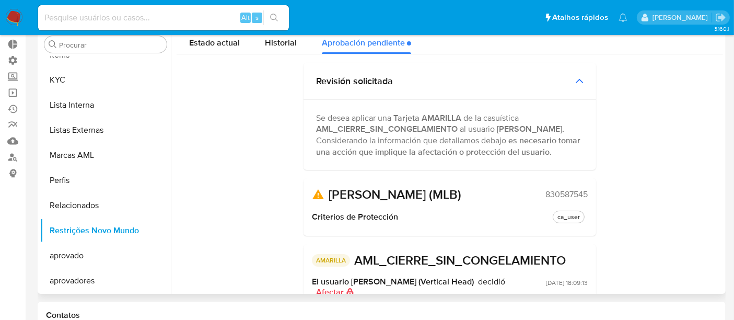
scroll to position [0, 0]
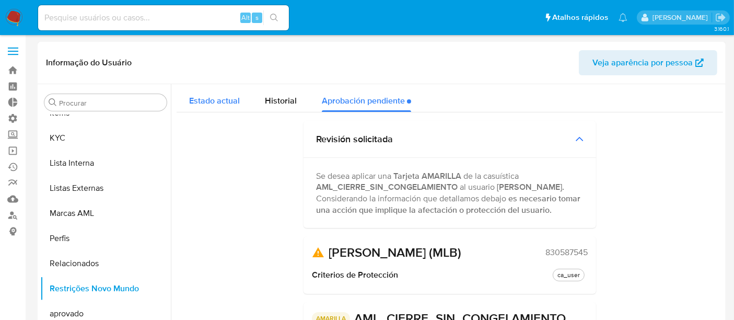
click at [244, 97] on button "Estado actual" at bounding box center [215, 98] width 76 height 28
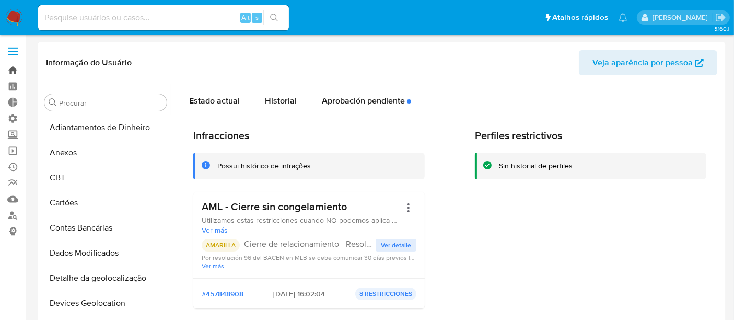
click at [17, 71] on link "Bandeja" at bounding box center [62, 70] width 124 height 16
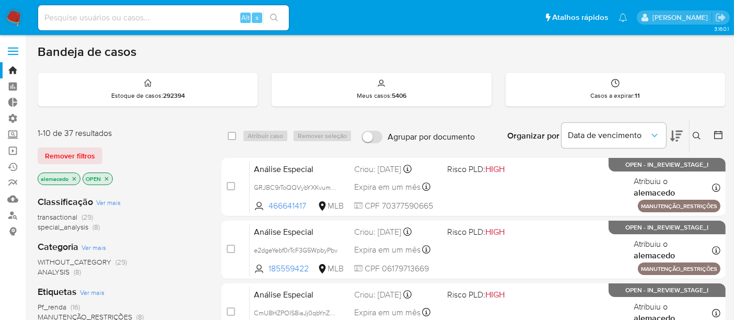
click at [699, 134] on icon at bounding box center [697, 136] width 8 height 8
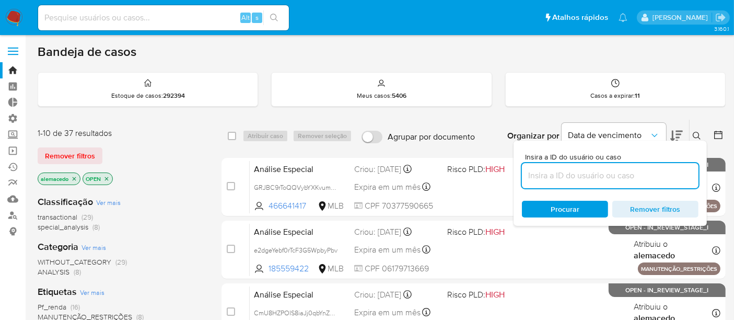
click at [546, 176] on input at bounding box center [610, 176] width 177 height 14
type input "RZyKyGJcq63mCQhWqSae5Ndh"
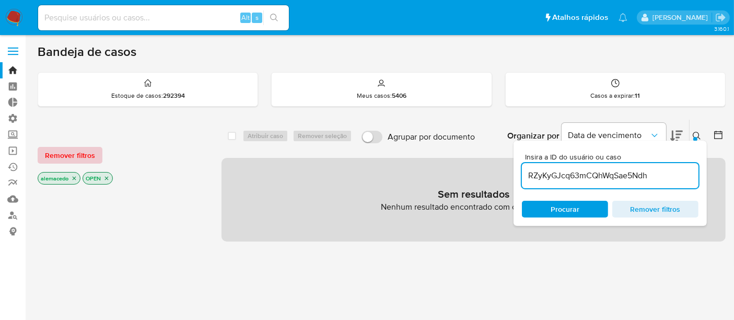
click at [65, 150] on span "Remover filtros" at bounding box center [70, 155] width 50 height 15
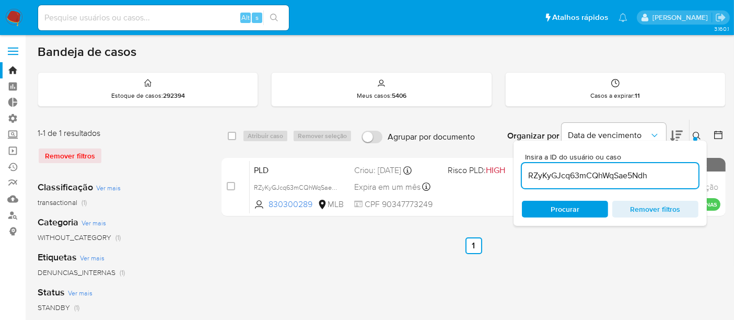
click at [699, 134] on icon at bounding box center [697, 136] width 8 height 8
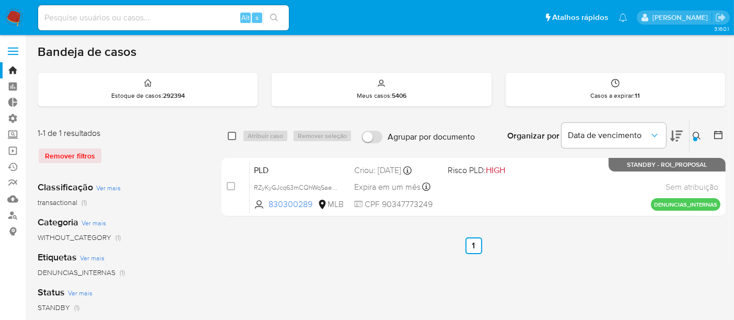
click at [229, 135] on input "checkbox" at bounding box center [232, 136] width 8 height 8
checkbox input "true"
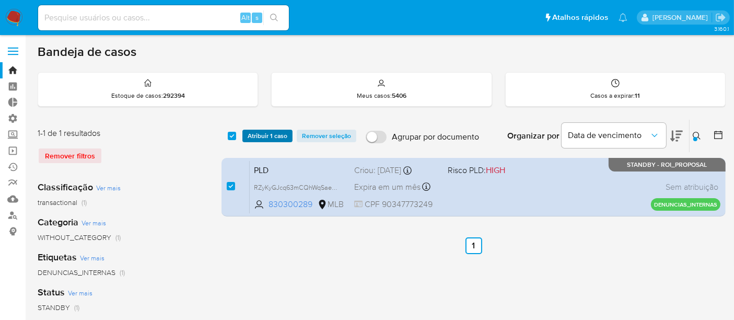
click at [267, 137] on span "Atribuir 1 caso" at bounding box center [268, 136] width 40 height 10
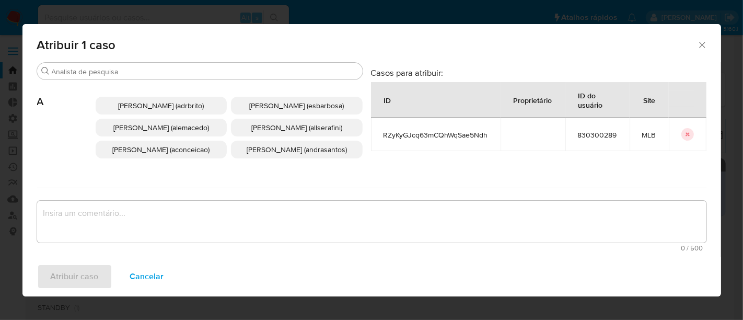
drag, startPoint x: 115, startPoint y: 133, endPoint x: 110, endPoint y: 142, distance: 10.3
click at [115, 133] on span "[PERSON_NAME] (alemacedo)" at bounding box center [161, 127] width 96 height 10
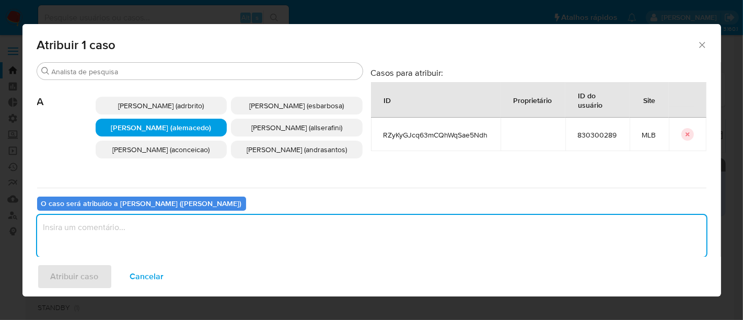
click at [75, 227] on textarea "assign-modal" at bounding box center [372, 236] width 670 height 42
click at [81, 234] on textarea "assign-modal" at bounding box center [372, 236] width 670 height 42
type textarea "a"
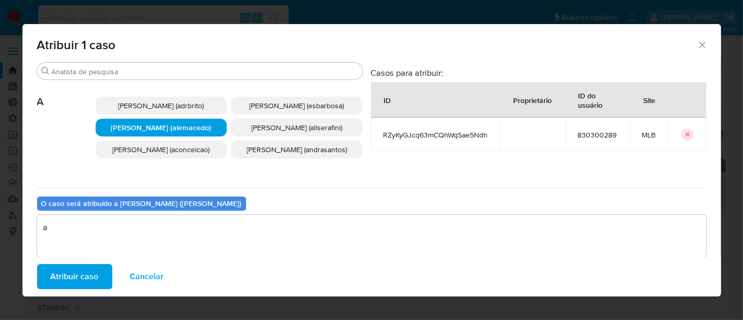
click at [64, 280] on span "Atribuir caso" at bounding box center [75, 276] width 48 height 23
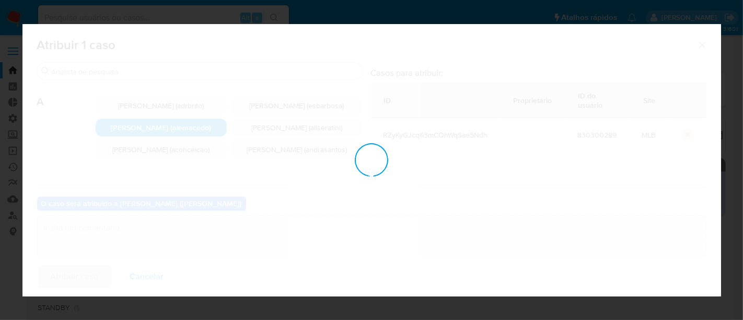
checkbox input "false"
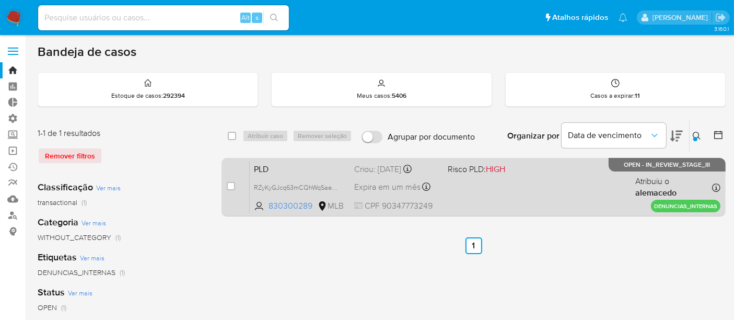
click at [306, 174] on div "PLD RZyKyGJcq63mCQhWqSae5Ndh 830300289 MLB Risco PLD: HIGH Criou: [DATE] Criou:…" at bounding box center [485, 186] width 471 height 53
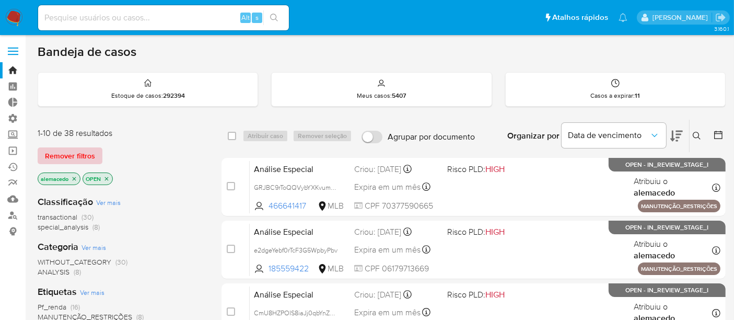
click at [85, 151] on span "Remover filtros" at bounding box center [70, 155] width 50 height 15
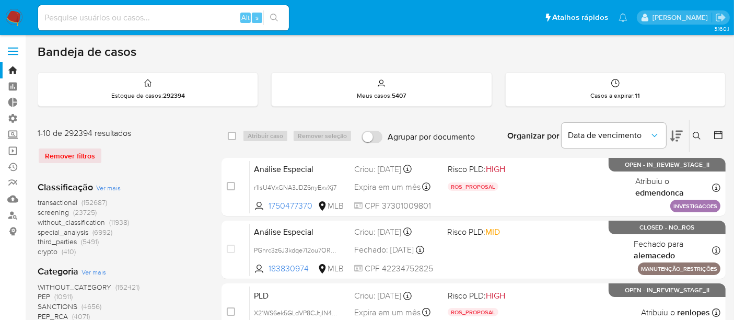
click at [696, 136] on icon at bounding box center [697, 136] width 8 height 8
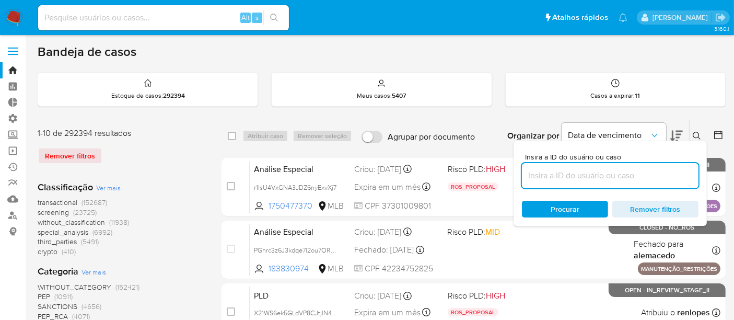
click at [591, 176] on input at bounding box center [610, 176] width 177 height 14
type input "Y6eZ7NMjA0dSu0Nm8U4Ki5f8"
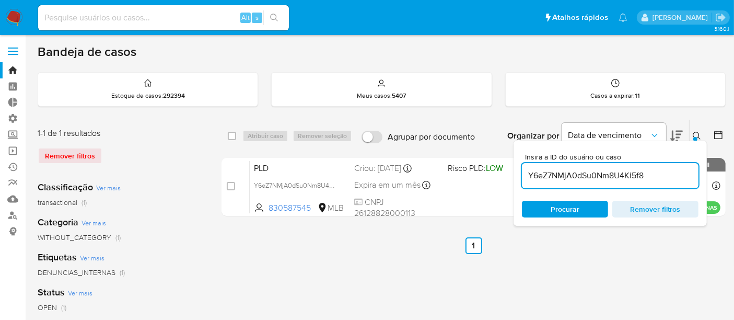
click at [697, 134] on icon at bounding box center [697, 136] width 8 height 8
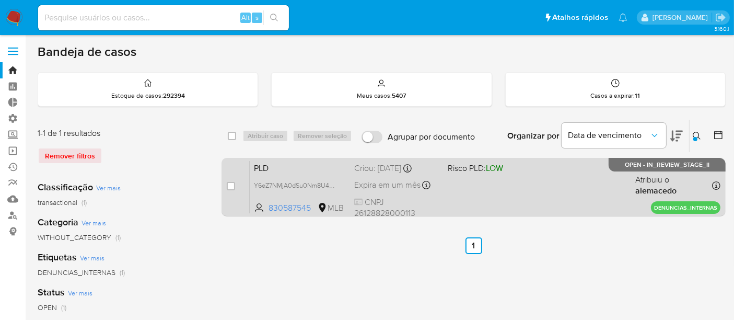
click at [566, 182] on div "PLD Y6eZ7NMjA0dSu0Nm8U4Ki5f8 830587545 MLB Risco PLD: LOW Criou: 15/09/2025 Cri…" at bounding box center [485, 186] width 471 height 53
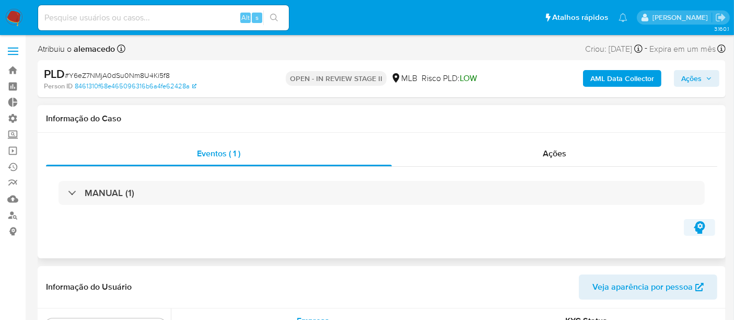
scroll to position [542, 0]
select select "10"
click at [690, 81] on span "Ações" at bounding box center [692, 78] width 20 height 17
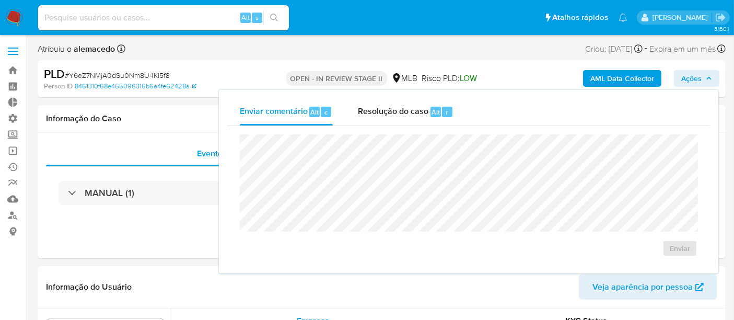
click at [694, 74] on span "Ações" at bounding box center [692, 78] width 20 height 17
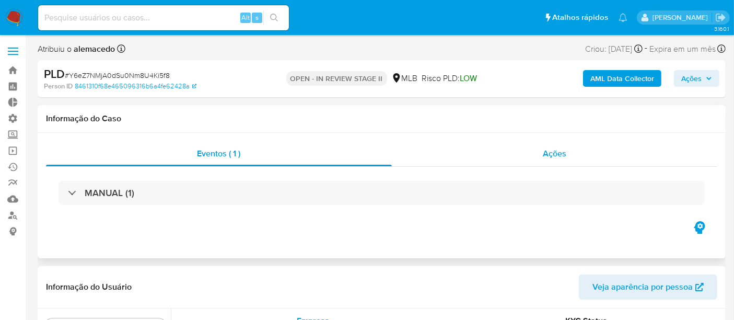
click at [547, 156] on span "Ações" at bounding box center [555, 153] width 24 height 12
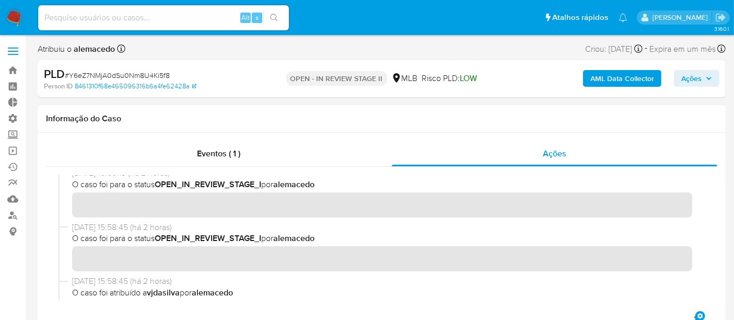
scroll to position [523, 0]
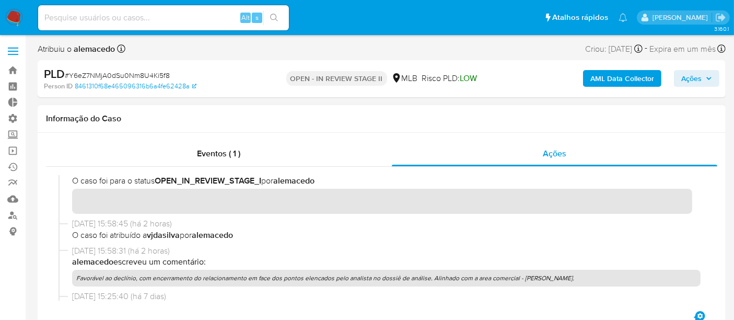
drag, startPoint x: 73, startPoint y: 275, endPoint x: 589, endPoint y: 274, distance: 515.4
click at [589, 274] on p "Favorável ao declínio, com encerramento do relacionamento em face dos pontos el…" at bounding box center [386, 278] width 629 height 17
click at [694, 84] on span "Ações" at bounding box center [692, 78] width 20 height 17
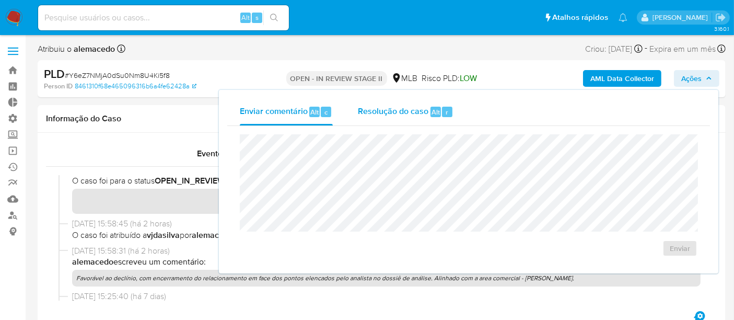
click at [401, 116] on span "Resolução do caso" at bounding box center [393, 112] width 71 height 12
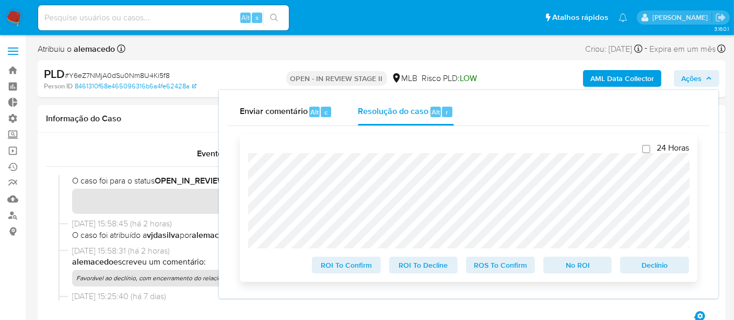
click at [657, 265] on span "Declínio" at bounding box center [655, 265] width 54 height 15
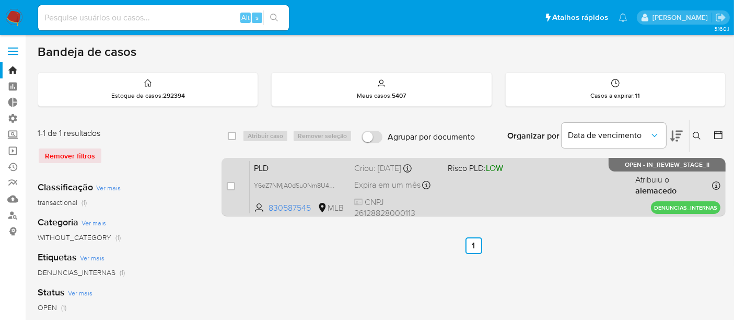
click at [315, 169] on span "PLD" at bounding box center [300, 167] width 92 height 14
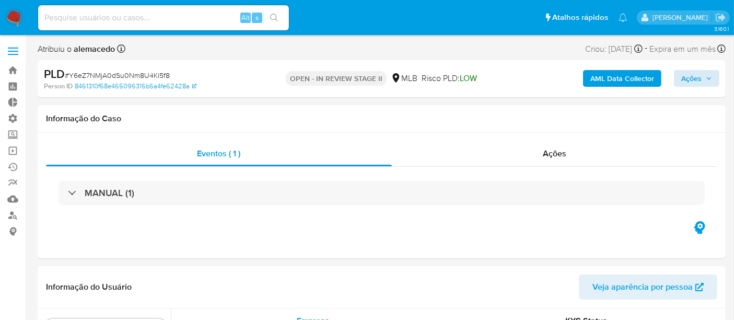
scroll to position [542, 0]
click at [702, 73] on span "Ações" at bounding box center [692, 78] width 20 height 17
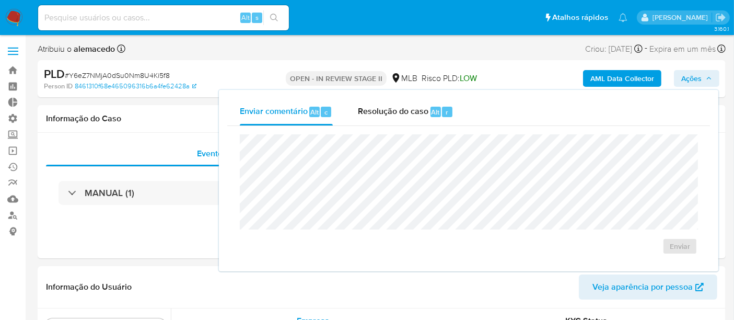
select select "10"
click at [381, 114] on span "Resolução do caso" at bounding box center [393, 112] width 71 height 12
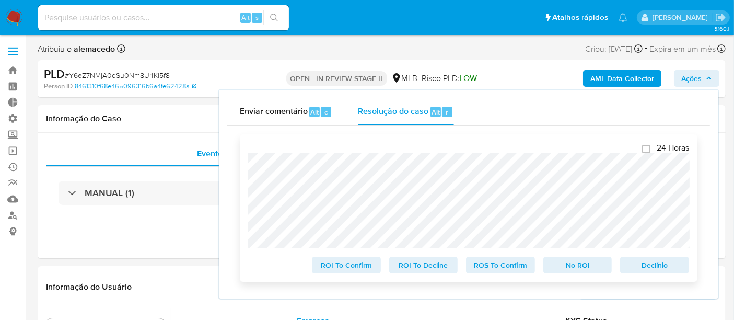
click at [657, 269] on span "Declínio" at bounding box center [655, 265] width 54 height 15
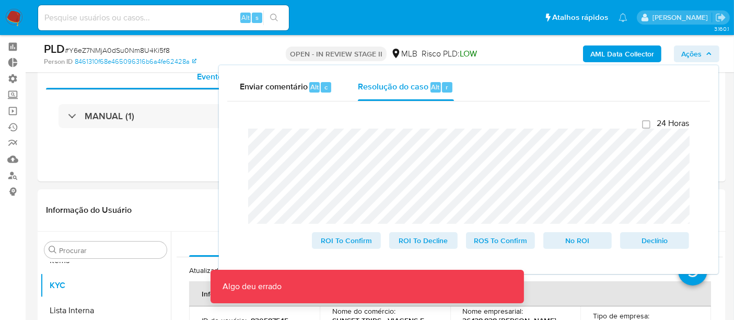
scroll to position [58, 0]
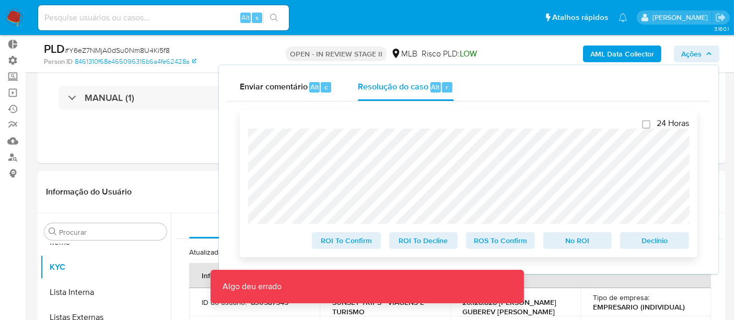
click at [663, 238] on span "Declínio" at bounding box center [655, 240] width 54 height 15
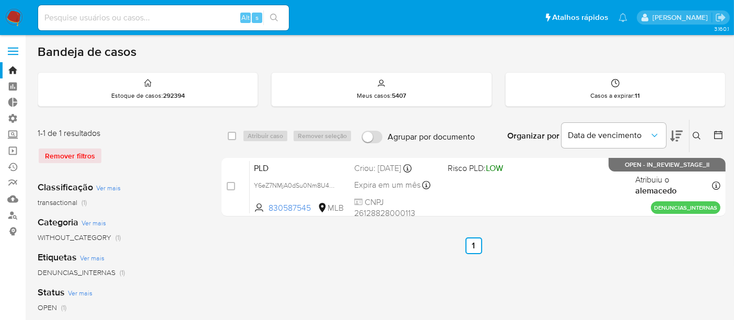
drag, startPoint x: 512, startPoint y: 283, endPoint x: 518, endPoint y: 298, distance: 16.2
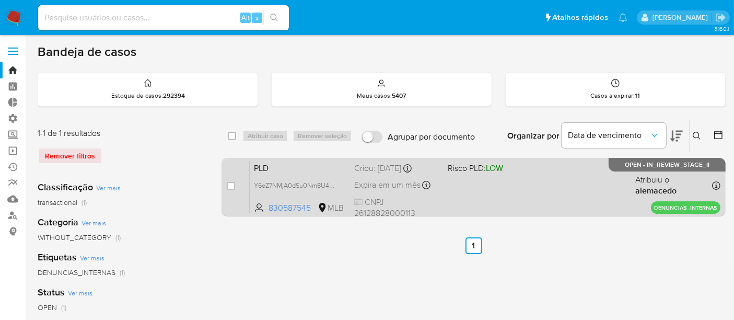
click at [316, 167] on span "PLD" at bounding box center [300, 167] width 92 height 14
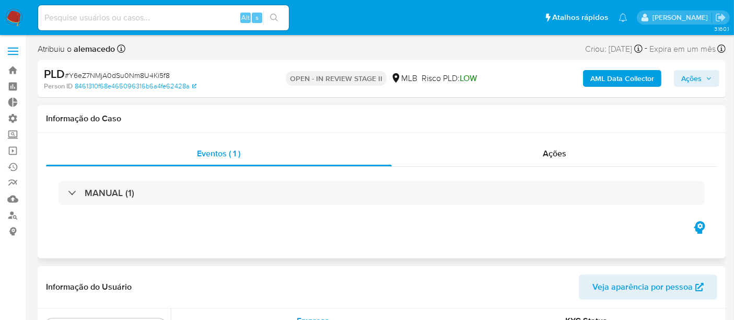
scroll to position [542, 0]
click at [716, 73] on button "Ações" at bounding box center [696, 78] width 45 height 17
select select "10"
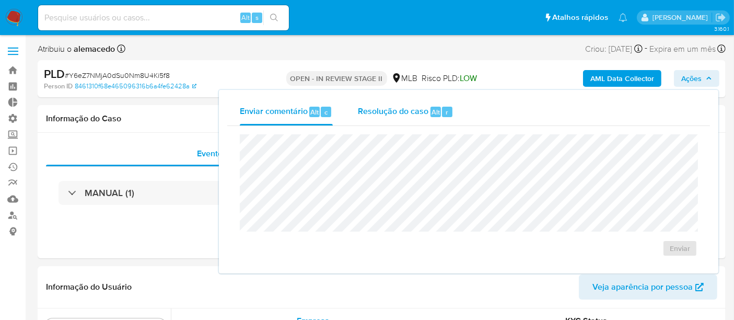
click at [398, 121] on div "Resolução do caso Alt r" at bounding box center [406, 111] width 96 height 27
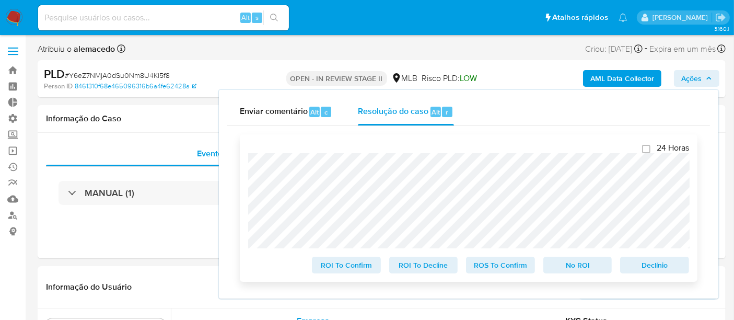
click at [638, 268] on span "Declínio" at bounding box center [655, 265] width 54 height 15
click at [650, 268] on span "Declínio" at bounding box center [655, 265] width 54 height 15
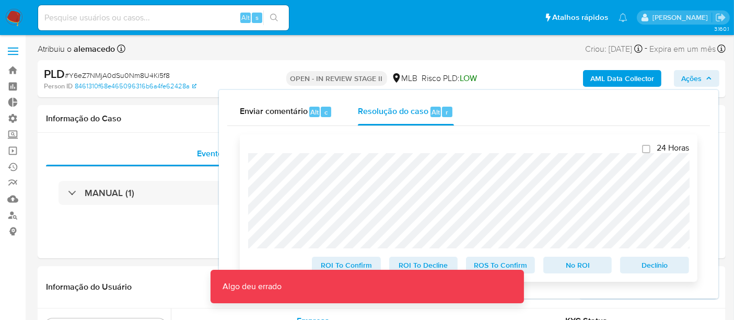
click at [650, 268] on span "Declínio" at bounding box center [655, 265] width 54 height 15
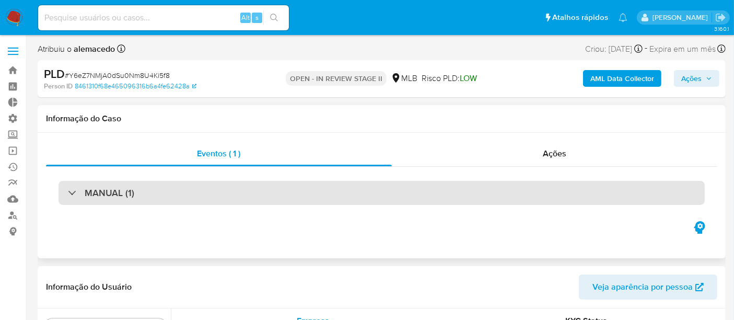
scroll to position [542, 0]
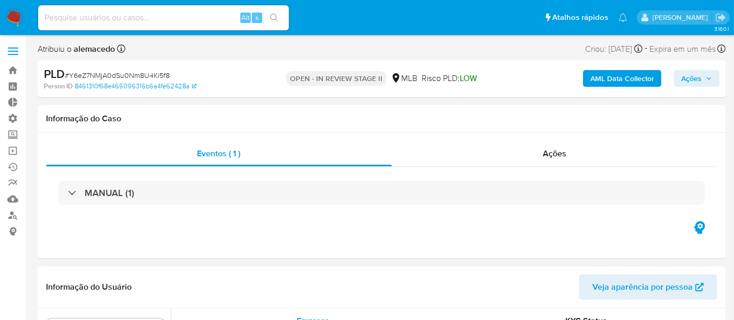
select select "10"
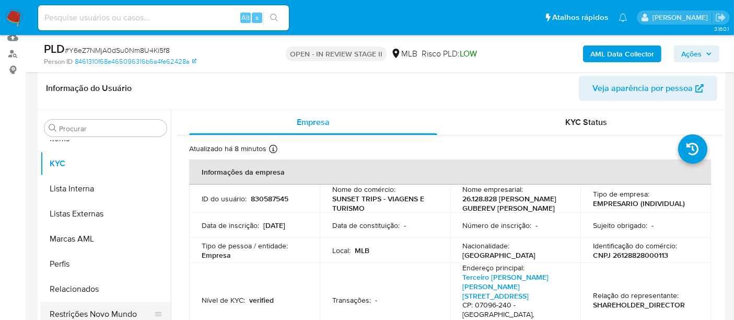
scroll to position [232, 0]
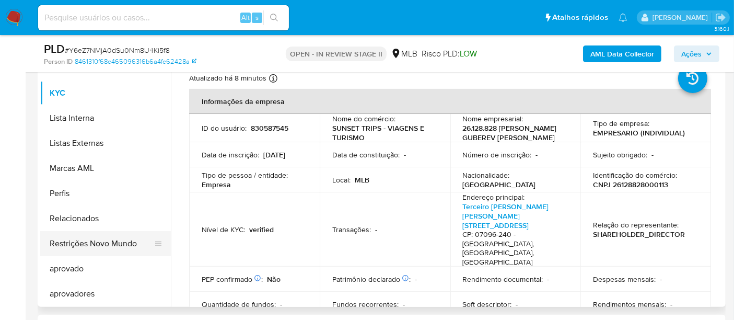
click at [93, 246] on button "Restrições Novo Mundo" at bounding box center [101, 243] width 122 height 25
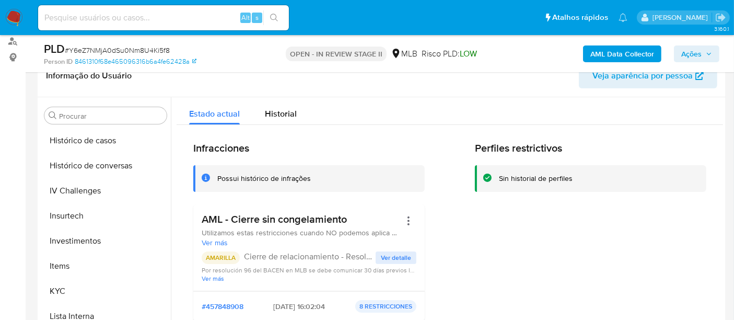
scroll to position [367, 0]
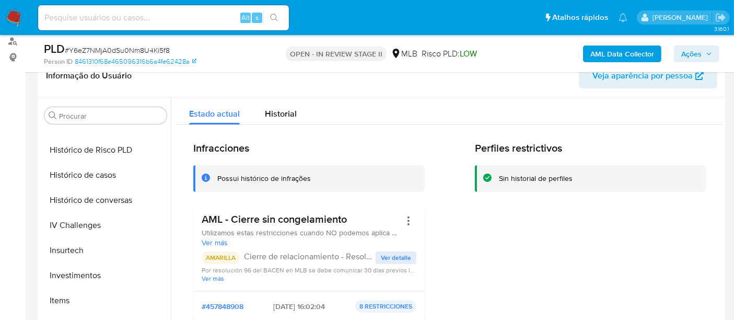
click at [688, 56] on span "Ações" at bounding box center [692, 53] width 20 height 17
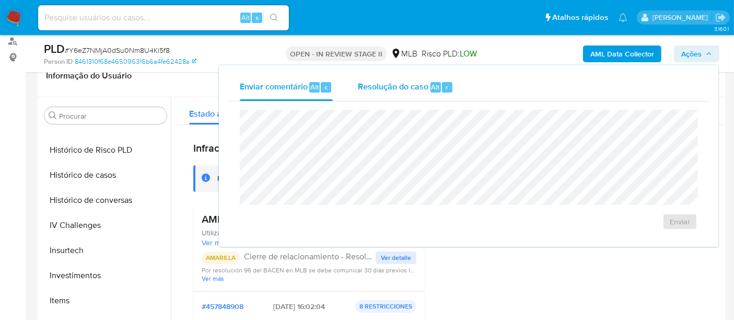
click at [388, 95] on div "Resolução do caso Alt r" at bounding box center [406, 87] width 96 height 27
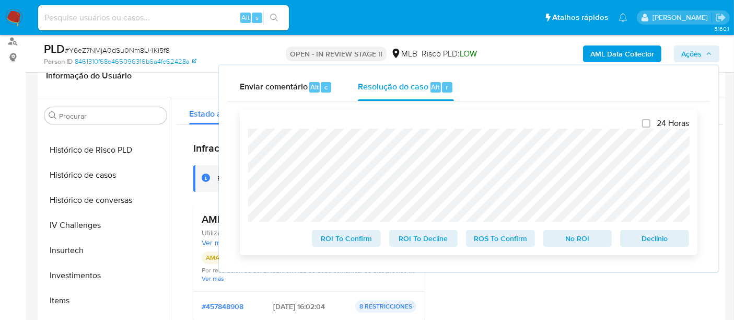
click at [581, 242] on span "No ROI" at bounding box center [578, 238] width 54 height 15
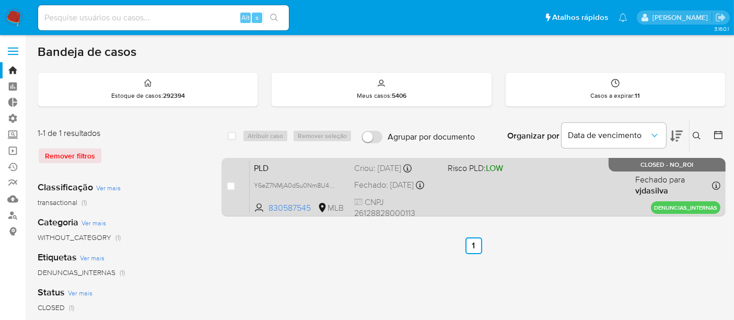
click at [479, 199] on div "PLD Y6eZ7NMjA0dSu0Nm8U4Ki5f8 830587545 MLB Risco PLD: LOW Criou: [DATE] Criou: …" at bounding box center [485, 186] width 471 height 53
click at [572, 187] on div "PLD Y6eZ7NMjA0dSu0Nm8U4Ki5f8 830587545 MLB Risco PLD: LOW Criou: [DATE] Criou: …" at bounding box center [485, 186] width 471 height 53
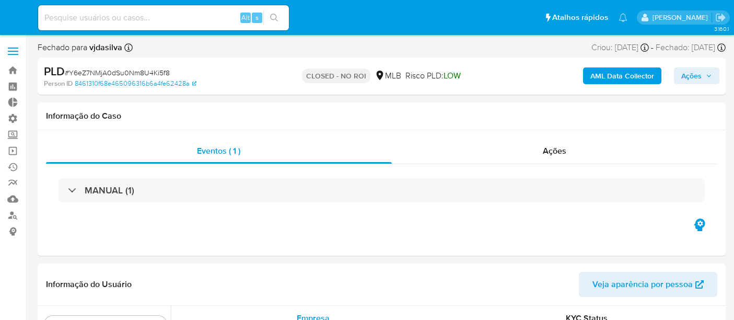
select select "10"
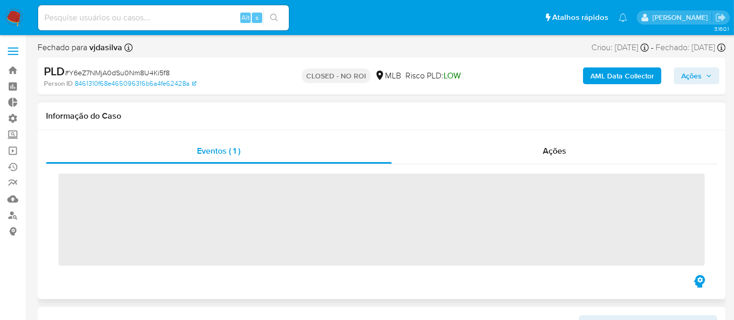
scroll to position [542, 0]
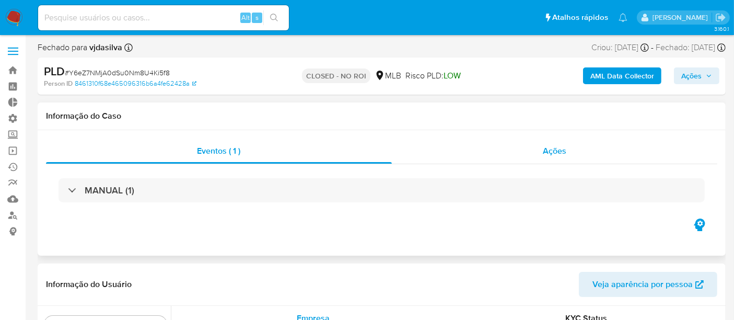
click at [556, 152] on span "Ações" at bounding box center [555, 151] width 24 height 12
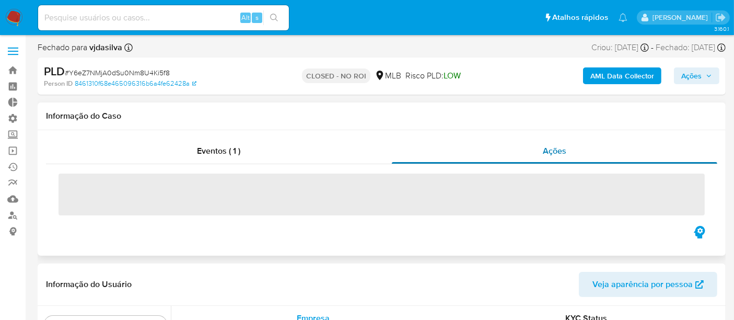
select select "10"
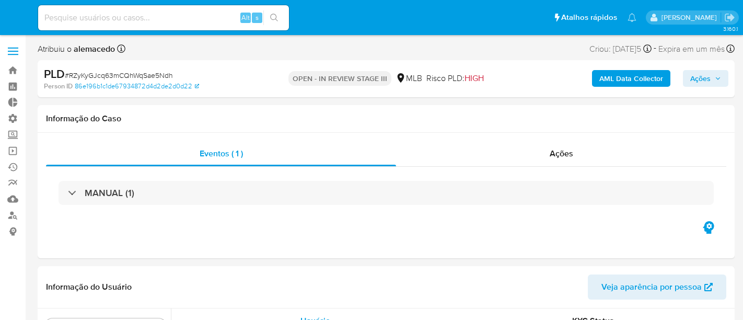
select select "10"
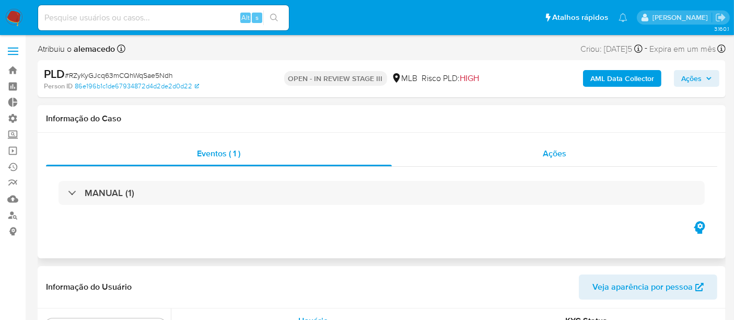
scroll to position [542, 0]
click at [541, 152] on div "Ações" at bounding box center [555, 153] width 326 height 25
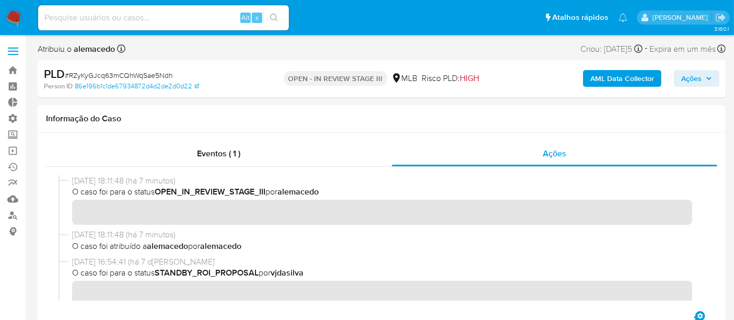
click at [699, 79] on span "Ações" at bounding box center [692, 78] width 20 height 17
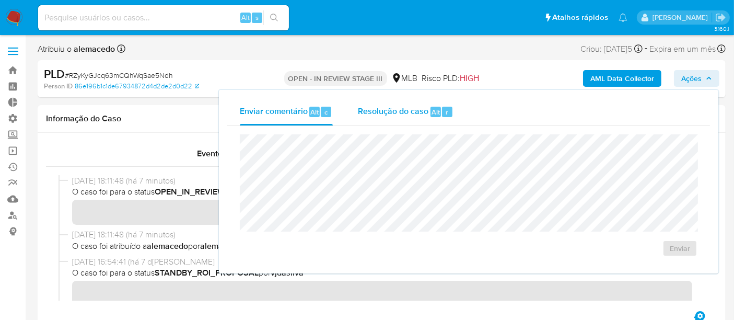
click at [398, 106] on span "Resolução do caso" at bounding box center [393, 112] width 71 height 12
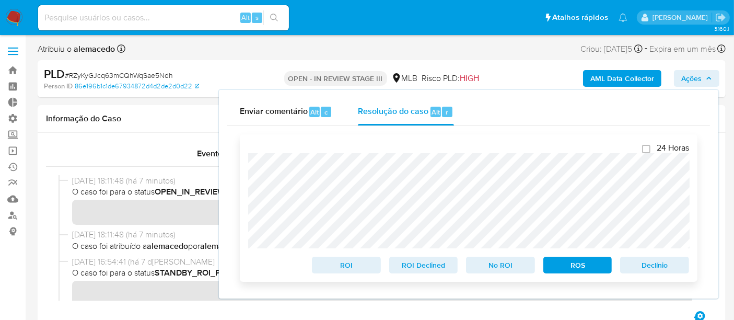
click at [656, 267] on span "Declínio" at bounding box center [655, 265] width 54 height 15
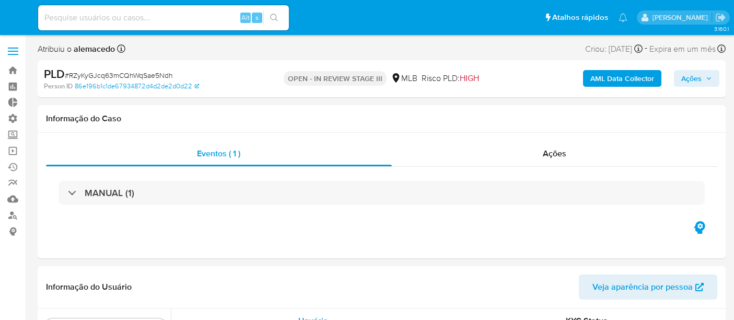
select select "10"
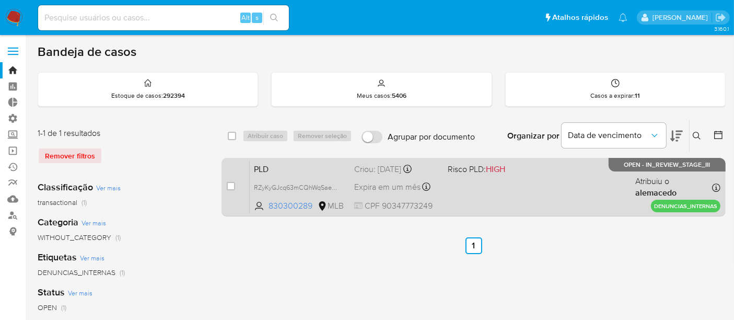
click at [473, 182] on div "PLD RZyKyGJcq63mCQhWqSae5Ndh 830300289 MLB Risco PLD: HIGH Criou: [DATE] Criou:…" at bounding box center [485, 186] width 471 height 53
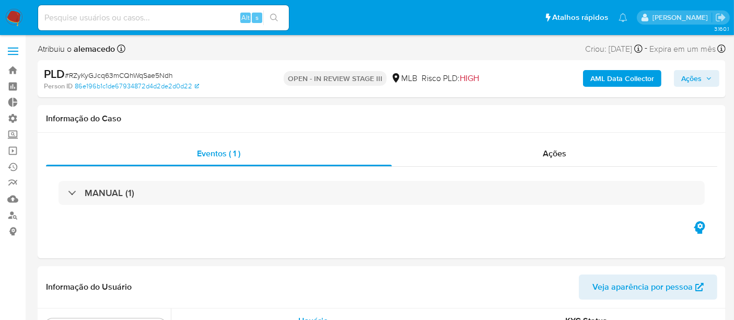
scroll to position [542, 0]
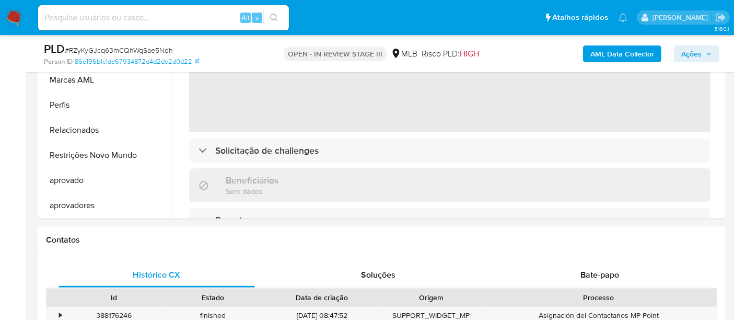
select select "10"
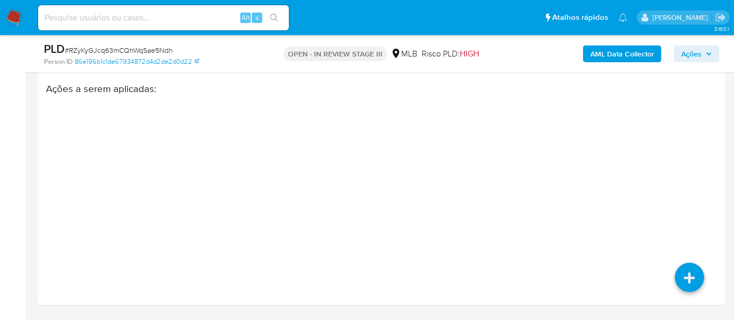
scroll to position [1537, 0]
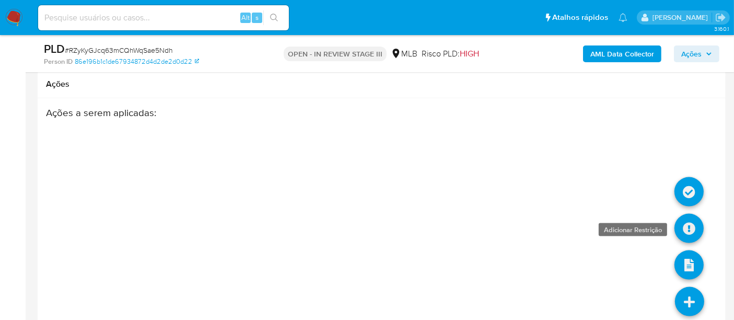
click at [684, 227] on icon at bounding box center [689, 228] width 29 height 29
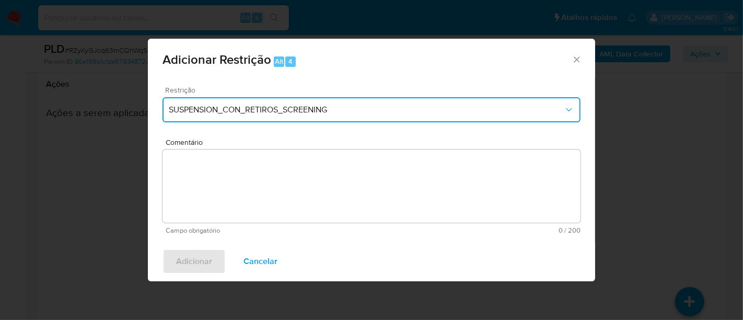
click at [285, 111] on span "SUSPENSION_CON_RETIROS_SCREENING" at bounding box center [366, 110] width 395 height 10
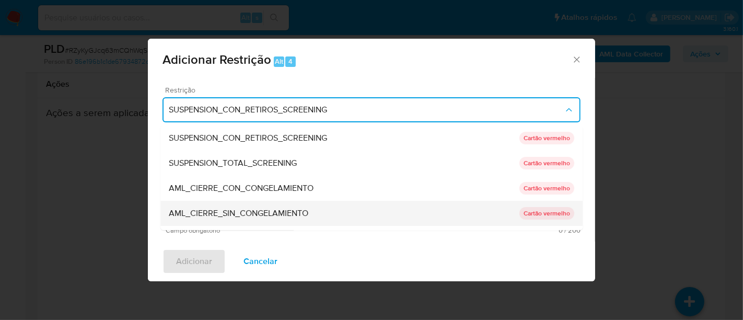
click at [252, 212] on span "AML_CIERRE_SIN_CONGELAMIENTO" at bounding box center [239, 213] width 140 height 10
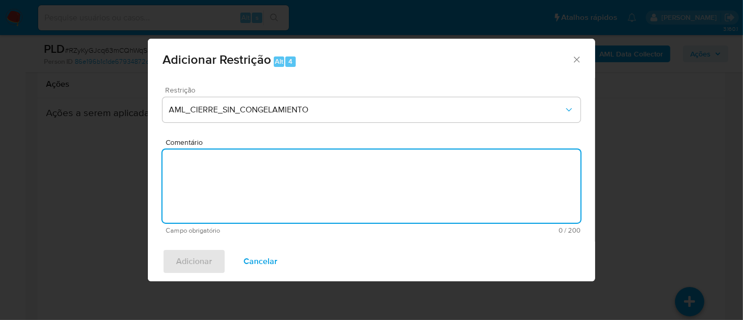
click at [203, 174] on textarea "Comentário" at bounding box center [372, 186] width 418 height 73
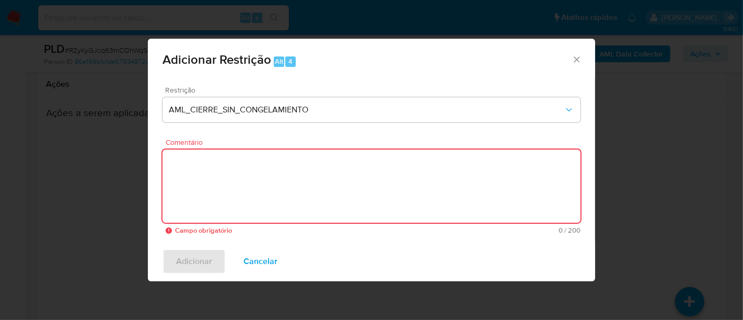
click at [198, 191] on textarea "Comentário" at bounding box center [372, 186] width 418 height 73
paste textarea "Deliberação para encerrar o relacionamento. NÃO INFORMAR AO USUÁRIO QUE SE TRAT…"
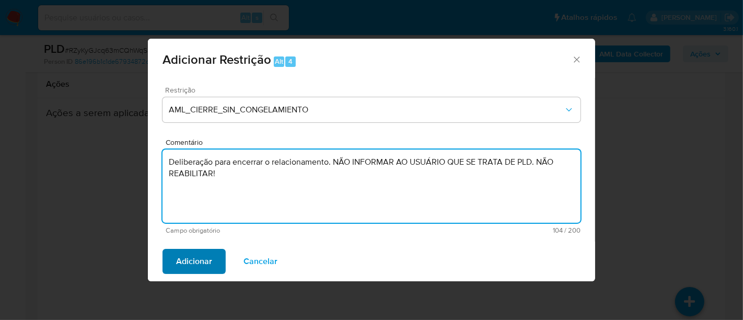
type textarea "Deliberação para encerrar o relacionamento. NÃO INFORMAR AO USUÁRIO QUE SE TRAT…"
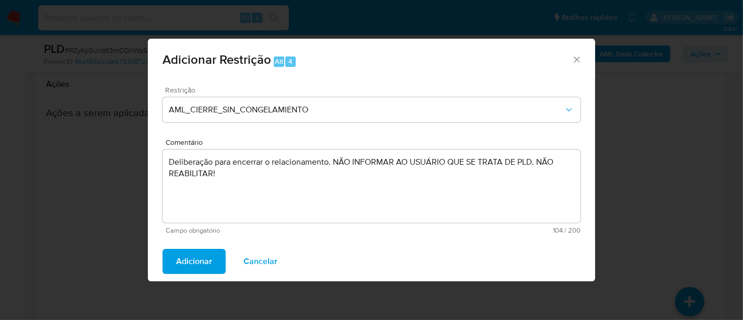
click at [215, 261] on button "Adicionar" at bounding box center [194, 261] width 63 height 25
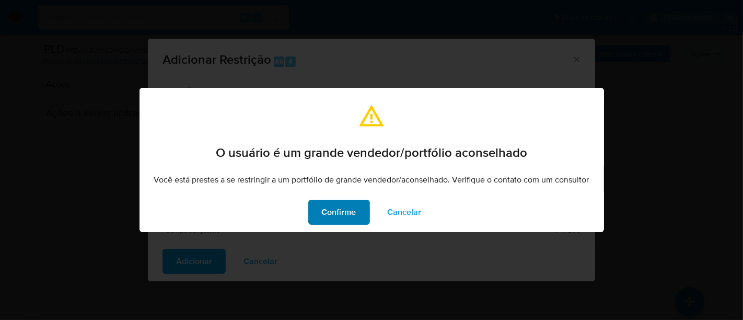
click at [335, 205] on span "Confirme" at bounding box center [339, 212] width 35 height 23
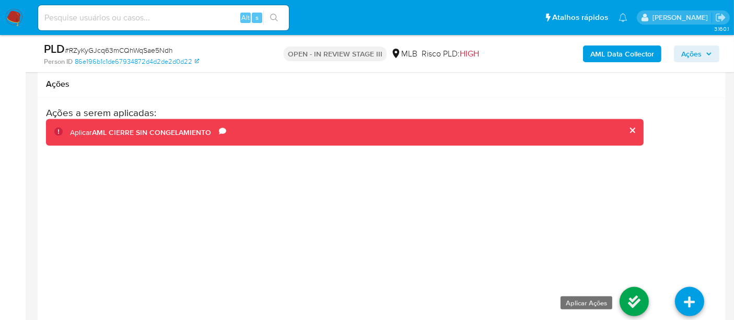
click at [633, 298] on icon at bounding box center [634, 301] width 29 height 29
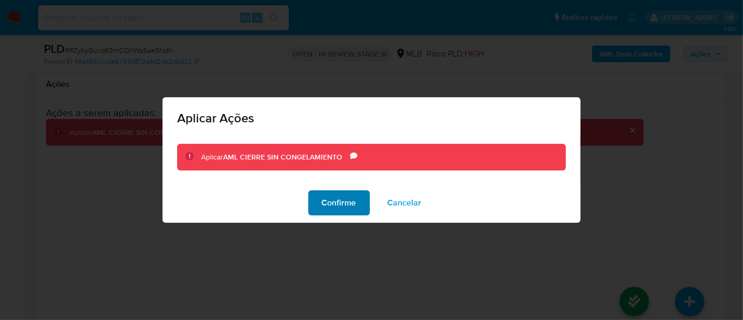
click at [346, 203] on span "Confirme" at bounding box center [339, 202] width 35 height 23
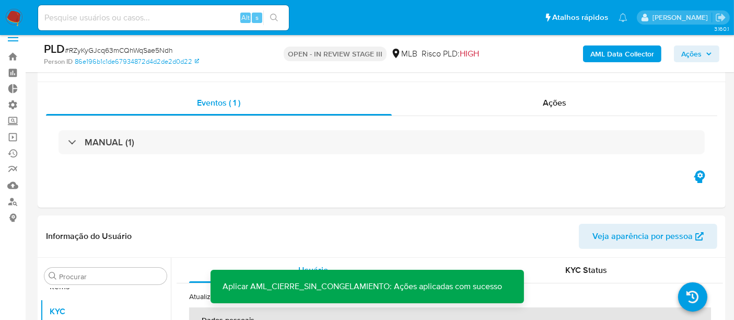
scroll to position [0, 0]
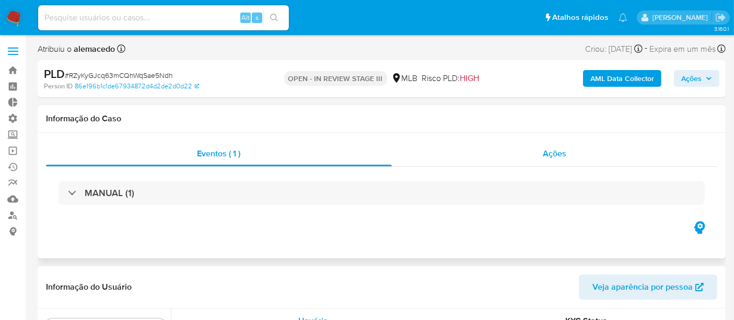
click at [566, 154] on span "Ações" at bounding box center [555, 153] width 24 height 12
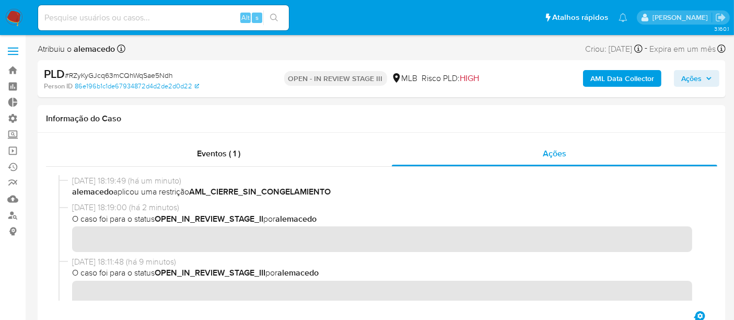
click at [697, 79] on span "Ações" at bounding box center [692, 78] width 20 height 17
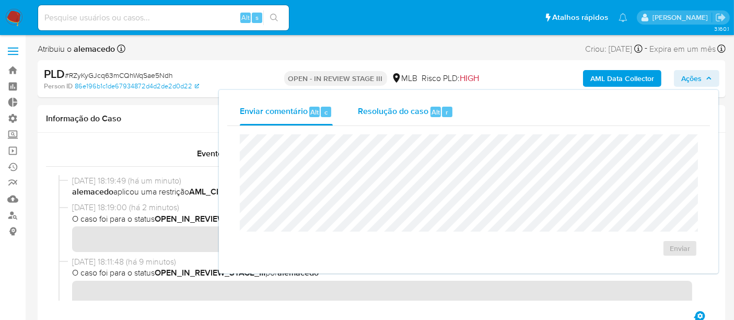
click at [397, 107] on span "Resolução do caso" at bounding box center [393, 112] width 71 height 12
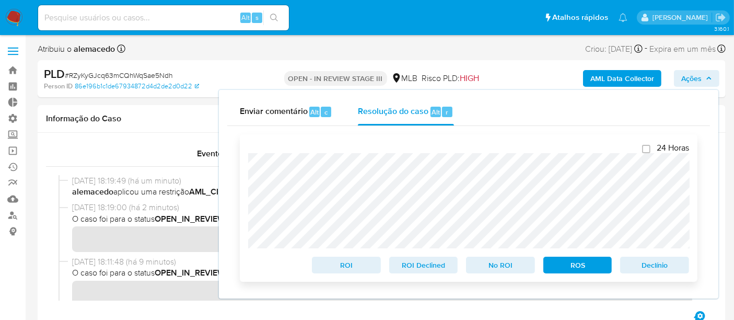
click at [663, 266] on span "Declínio" at bounding box center [655, 265] width 54 height 15
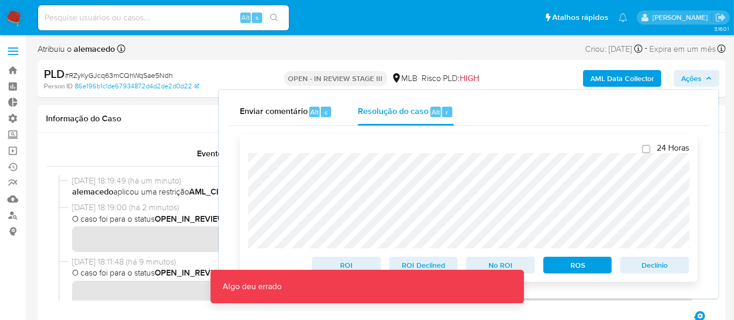
click at [663, 266] on span "Declínio" at bounding box center [655, 265] width 54 height 15
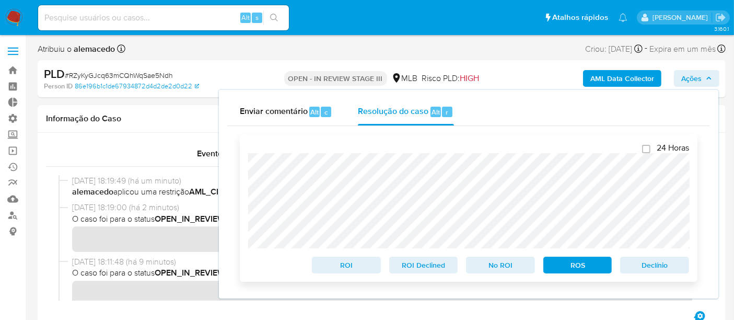
click at [642, 267] on span "Declínio" at bounding box center [655, 265] width 54 height 15
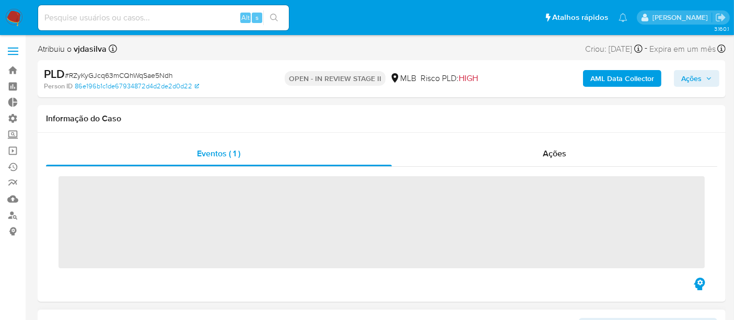
scroll to position [542, 0]
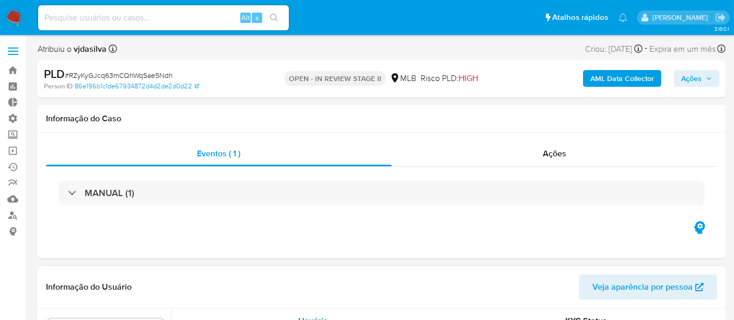
select select "10"
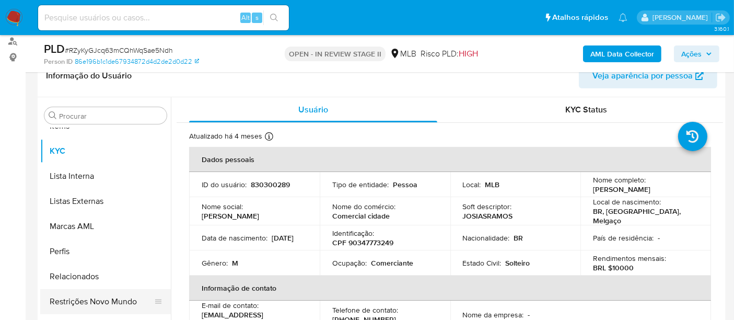
click at [100, 304] on button "Restrições Novo Mundo" at bounding box center [101, 301] width 122 height 25
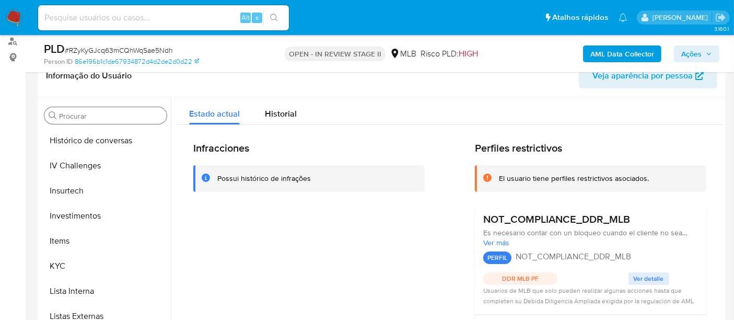
scroll to position [426, 0]
click at [74, 23] on input at bounding box center [163, 18] width 251 height 14
paste input "132949273"
type input "132949273"
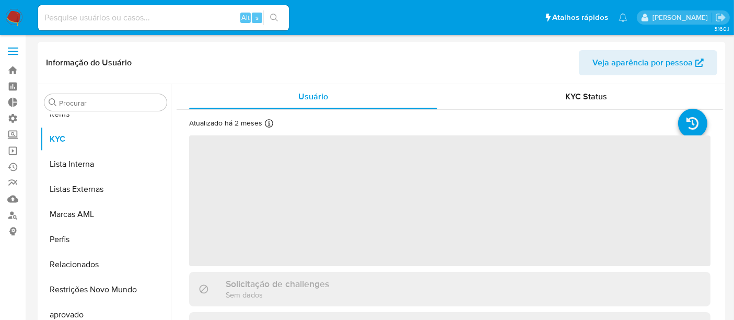
scroll to position [542, 0]
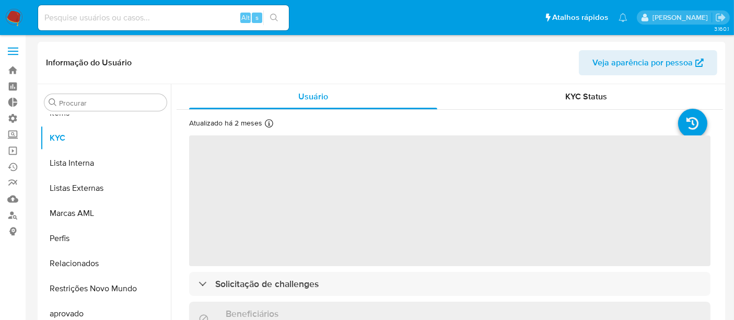
select select "10"
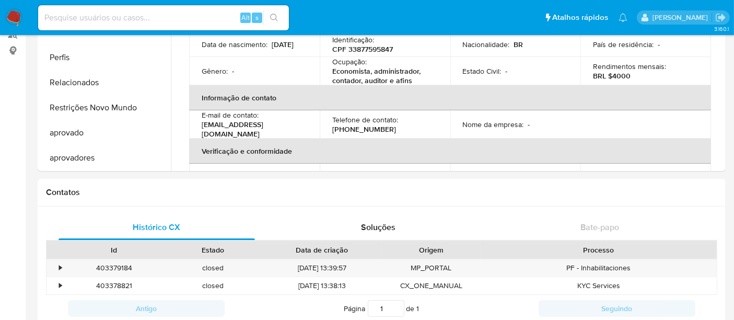
scroll to position [191, 0]
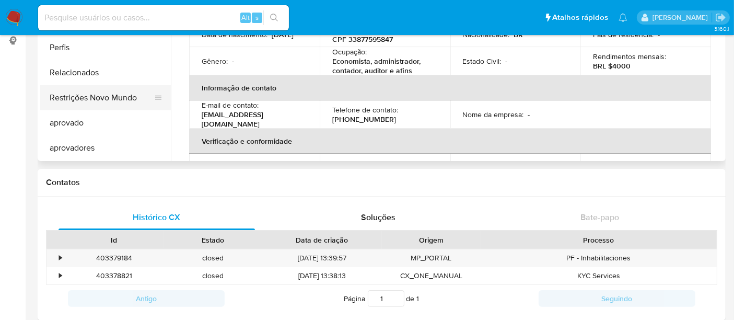
click at [119, 100] on button "Restrições Novo Mundo" at bounding box center [101, 97] width 122 height 25
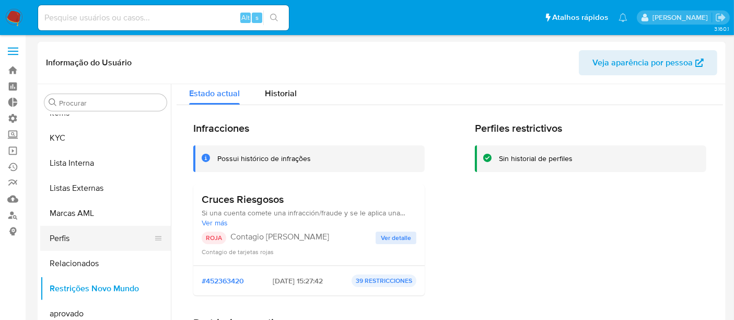
scroll to position [0, 0]
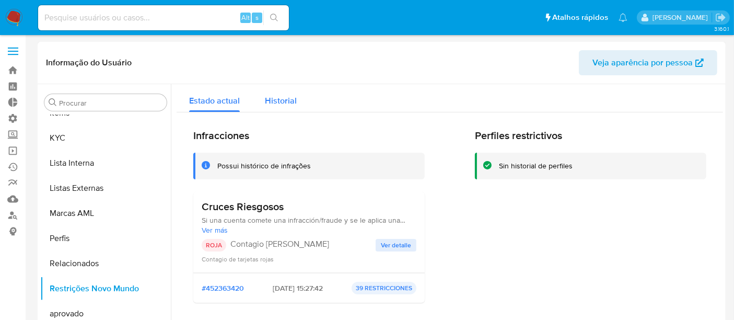
click at [288, 101] on span "Historial" at bounding box center [281, 101] width 32 height 12
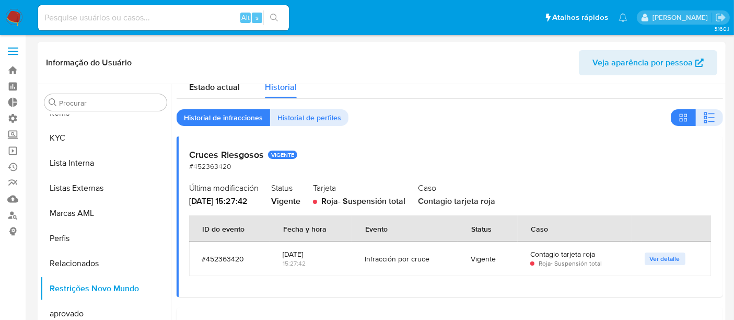
scroll to position [3, 0]
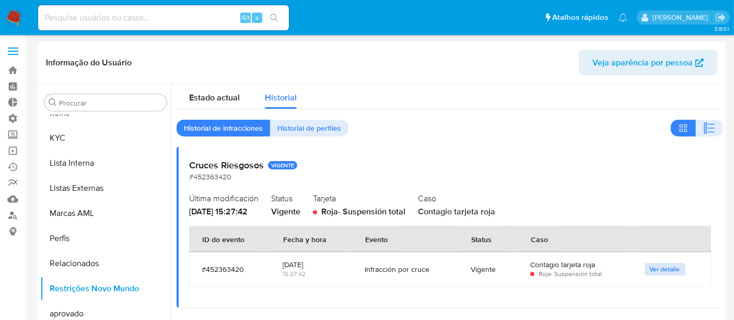
click at [650, 269] on span "Ver detalle" at bounding box center [665, 269] width 30 height 10
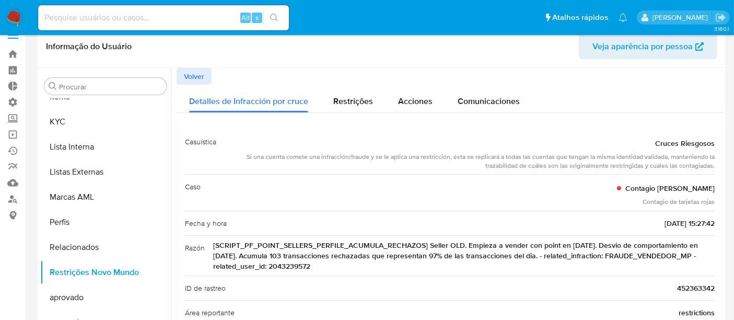
scroll to position [0, 0]
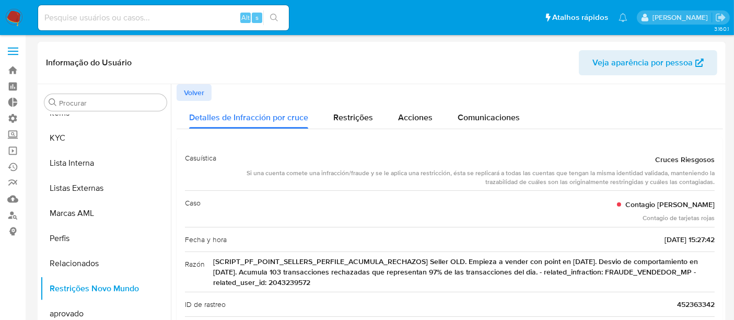
click at [200, 89] on span "Volver" at bounding box center [194, 92] width 20 height 15
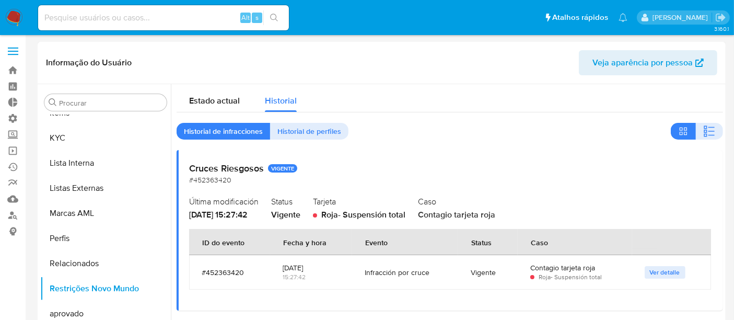
drag, startPoint x: 189, startPoint y: 169, endPoint x: 264, endPoint y: 169, distance: 74.8
click at [264, 169] on h2 "Cruces Riesgosos VIGENTE" at bounding box center [450, 169] width 522 height 12
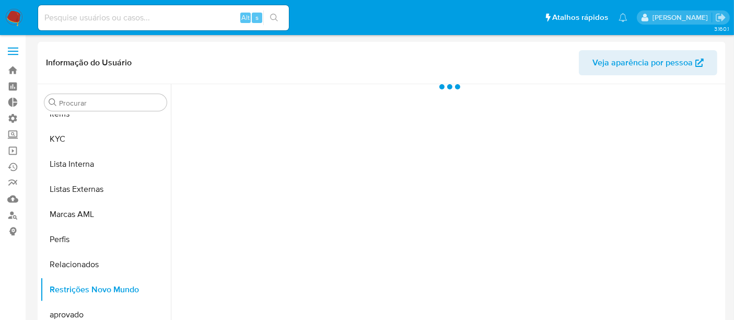
scroll to position [542, 0]
select select "10"
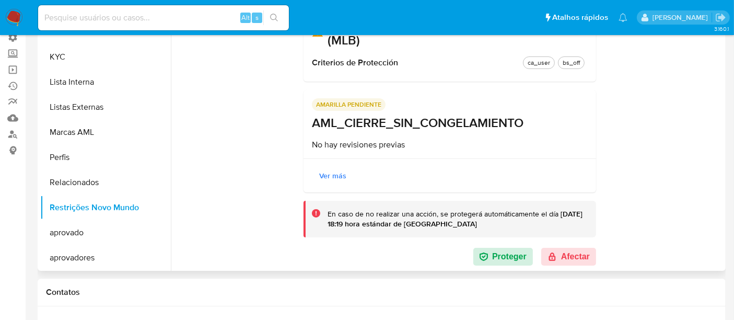
scroll to position [174, 0]
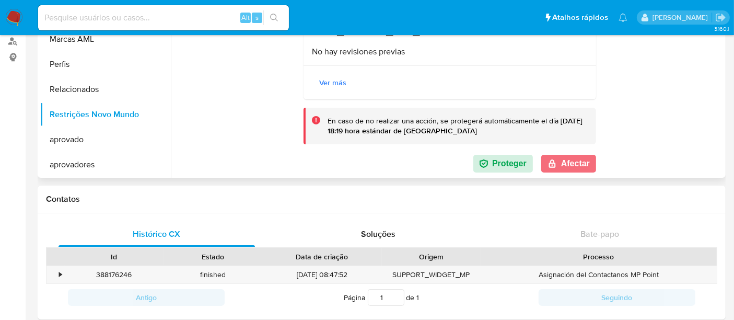
click at [568, 163] on button "Afectar" at bounding box center [569, 164] width 55 height 18
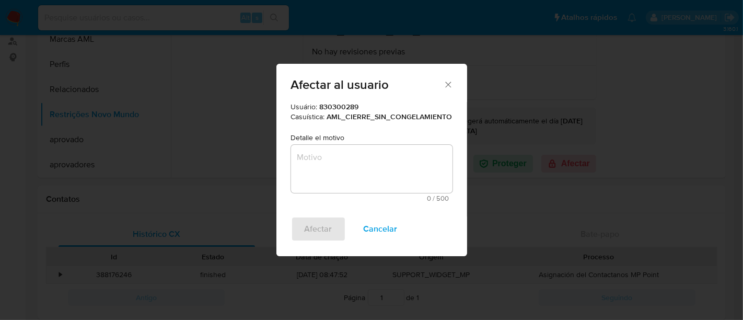
click at [372, 151] on textarea "Motivo" at bounding box center [372, 169] width 162 height 48
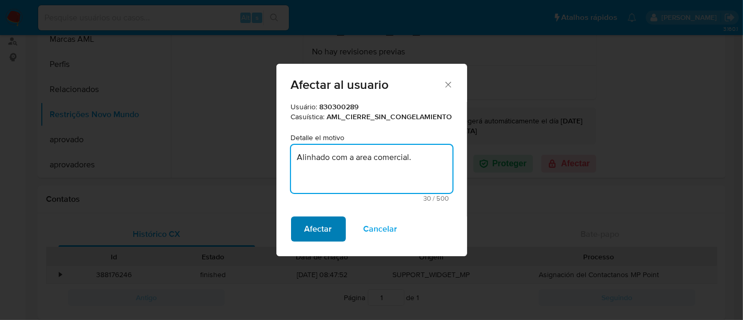
type textarea "Alinhado com a area comercial."
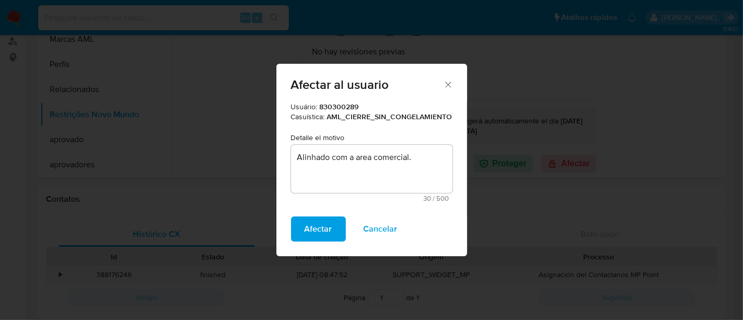
click at [311, 224] on span "Afectar" at bounding box center [319, 228] width 28 height 23
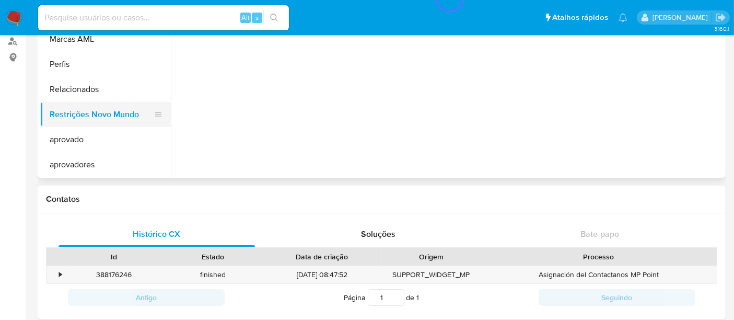
scroll to position [0, 0]
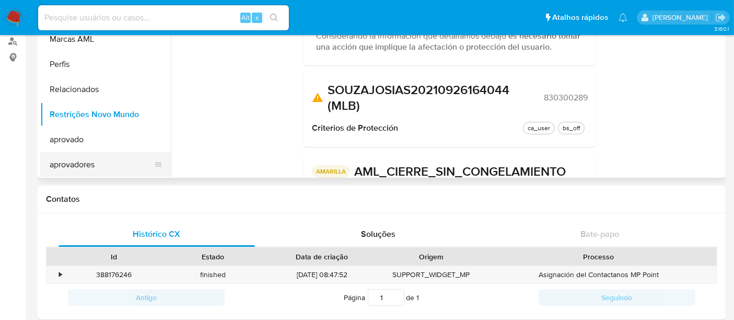
click at [85, 167] on button "aprovadores" at bounding box center [101, 164] width 122 height 25
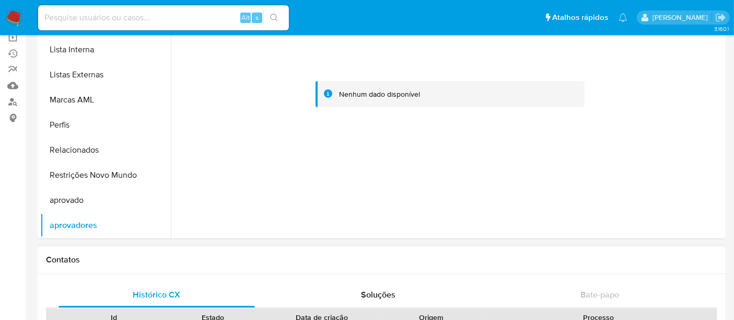
scroll to position [116, 0]
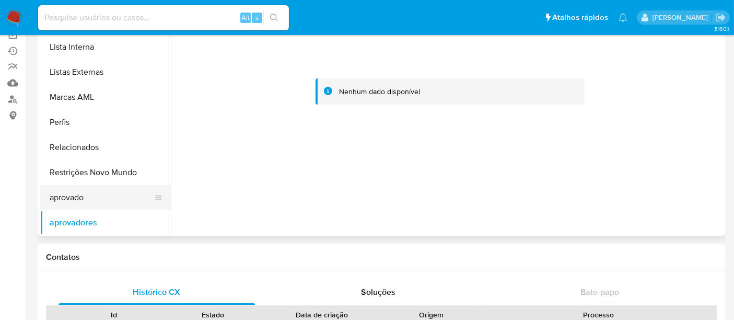
click at [95, 204] on button "aprovado" at bounding box center [101, 197] width 122 height 25
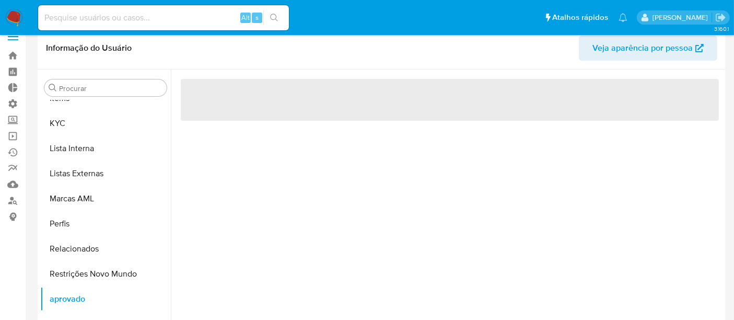
scroll to position [0, 0]
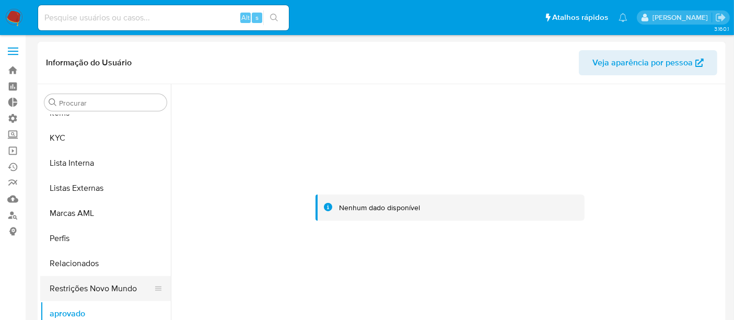
click at [105, 292] on button "Restrições Novo Mundo" at bounding box center [101, 288] width 122 height 25
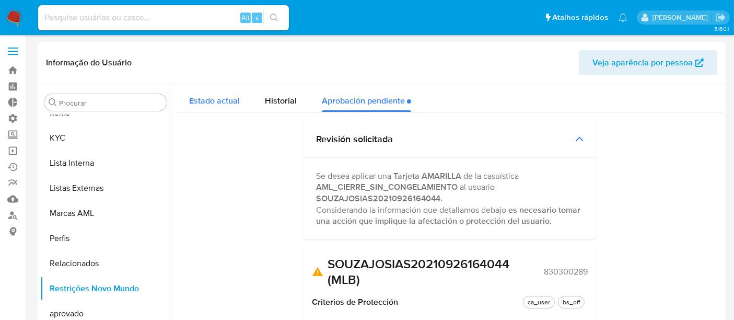
click at [226, 92] on div "Estado actual" at bounding box center [214, 98] width 51 height 28
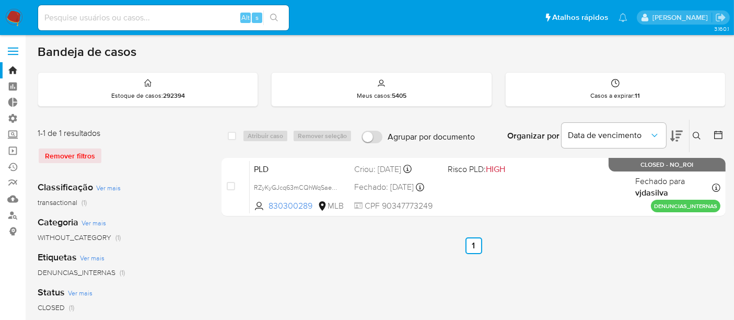
click at [67, 20] on input at bounding box center [163, 18] width 251 height 14
paste input "448543971"
type input "448543971"
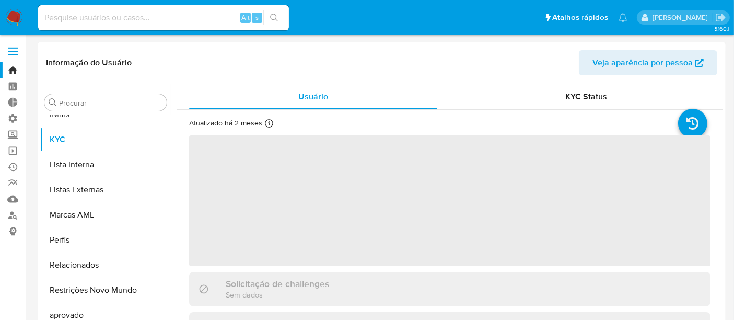
scroll to position [542, 0]
select select "10"
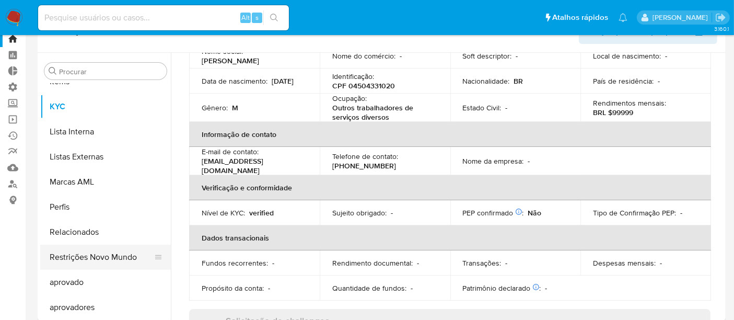
scroll to position [174, 0]
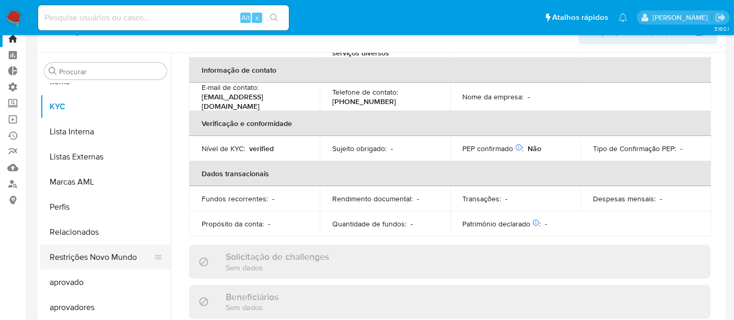
click at [84, 257] on button "Restrições Novo Mundo" at bounding box center [101, 257] width 122 height 25
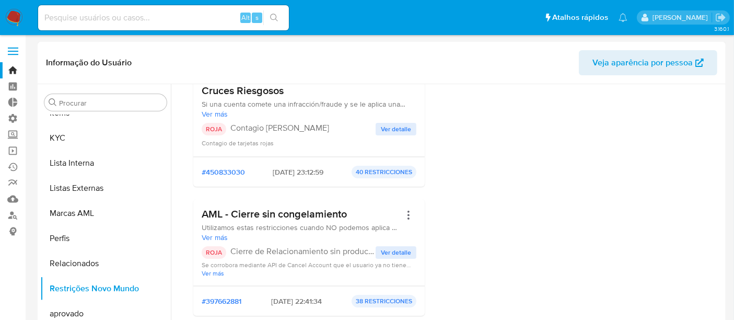
scroll to position [0, 0]
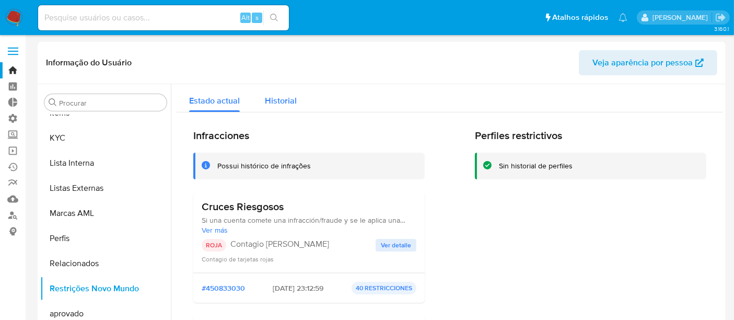
click at [285, 97] on span "Historial" at bounding box center [281, 101] width 32 height 12
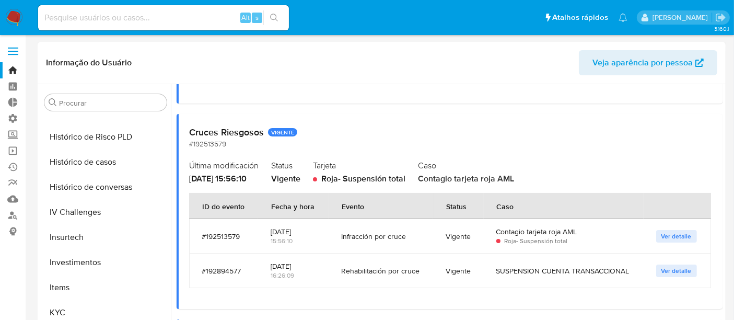
scroll to position [309, 0]
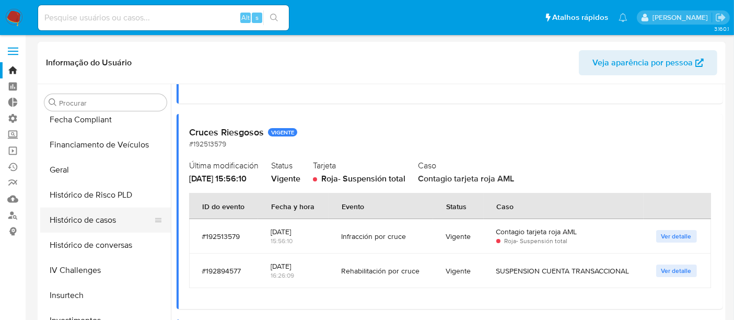
click at [92, 220] on button "Histórico de casos" at bounding box center [101, 220] width 122 height 25
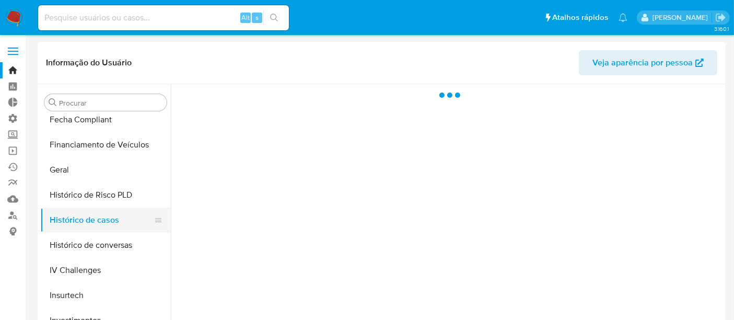
scroll to position [0, 0]
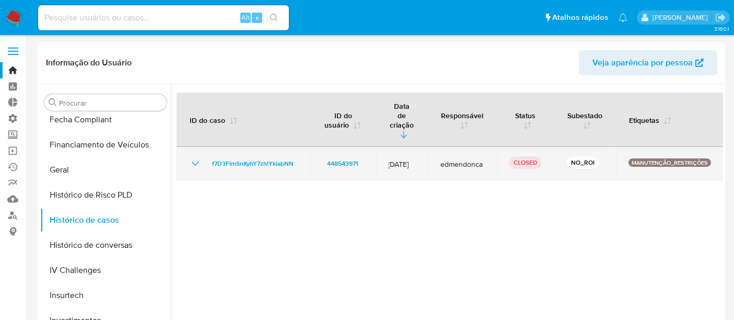
click at [193, 157] on icon "Mostrar/Ocultar" at bounding box center [195, 163] width 13 height 13
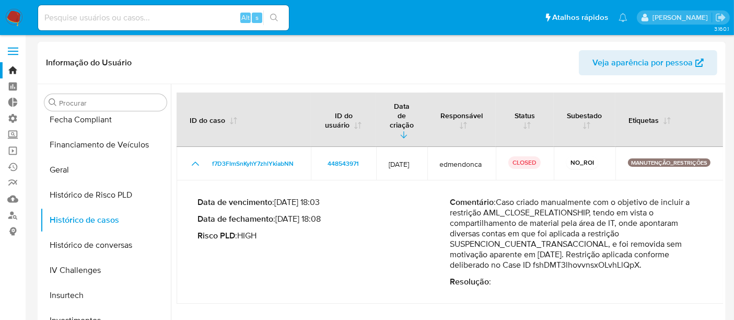
drag, startPoint x: 539, startPoint y: 250, endPoint x: 659, endPoint y: 250, distance: 119.7
click at [659, 250] on p "Comentário : Caso criado manualmente com o objetivo de incluir a restrição AML_…" at bounding box center [577, 233] width 253 height 73
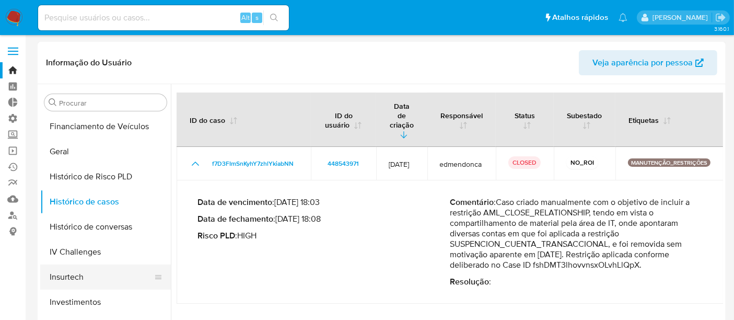
scroll to position [309, 0]
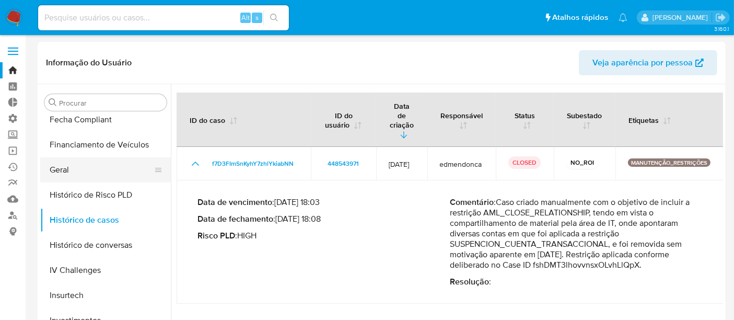
click at [87, 176] on button "Geral" at bounding box center [101, 169] width 122 height 25
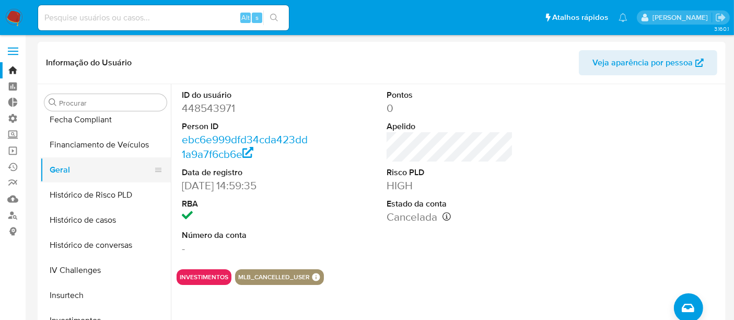
scroll to position [58, 0]
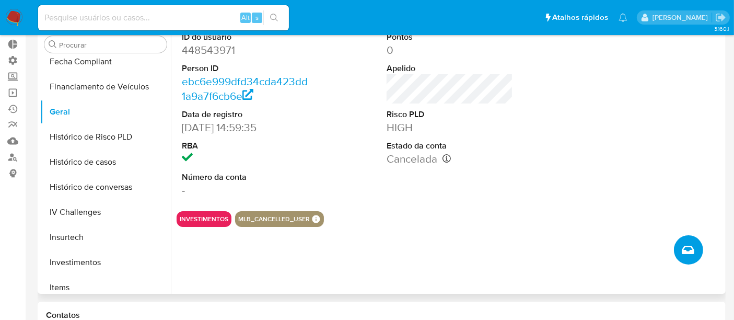
click at [689, 248] on icon "Criar caso manual" at bounding box center [688, 250] width 13 height 13
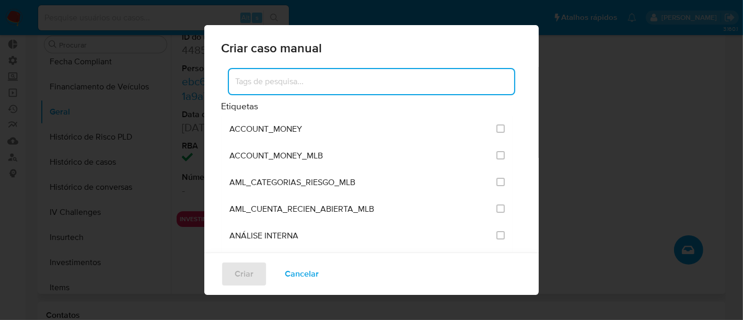
click at [262, 82] on input at bounding box center [371, 82] width 285 height 14
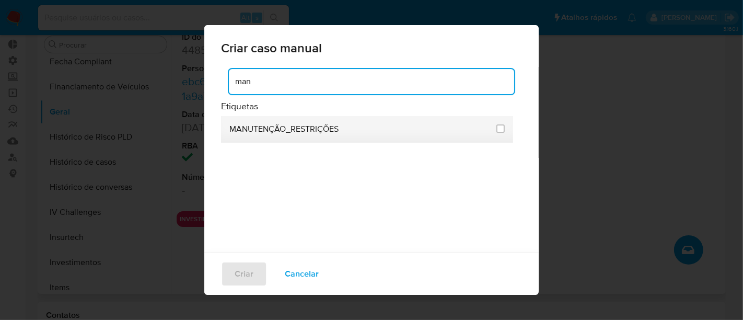
type input "man"
click at [252, 129] on span "MANUTENÇÃO_RESTRIÇÕES" at bounding box center [283, 129] width 109 height 10
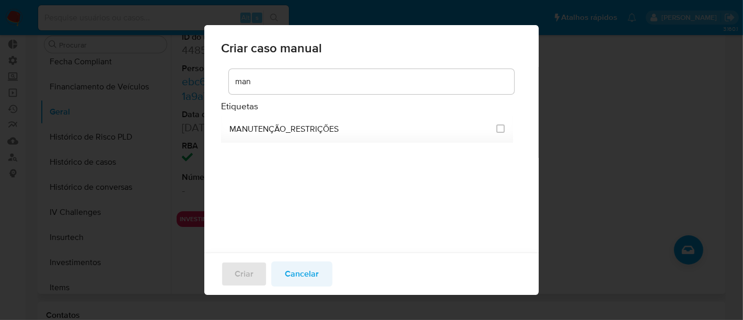
click at [300, 277] on span "Cancelar" at bounding box center [302, 273] width 34 height 23
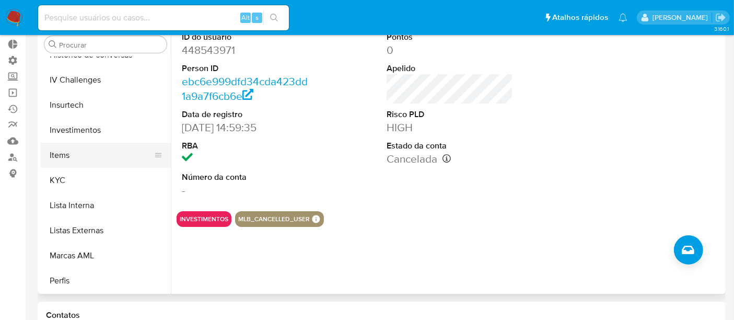
scroll to position [484, 0]
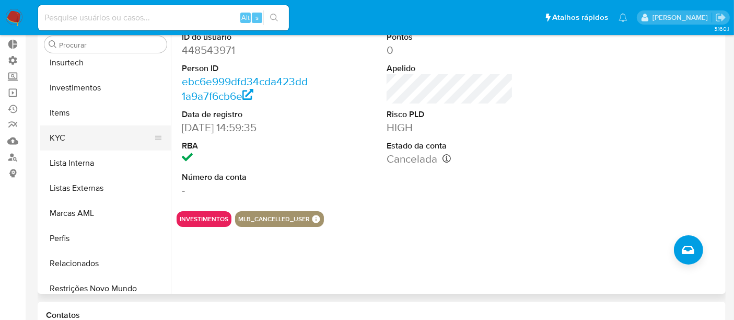
click at [80, 137] on button "KYC" at bounding box center [101, 137] width 122 height 25
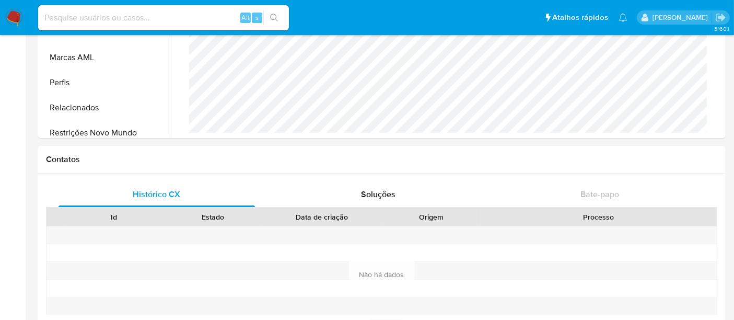
scroll to position [232, 0]
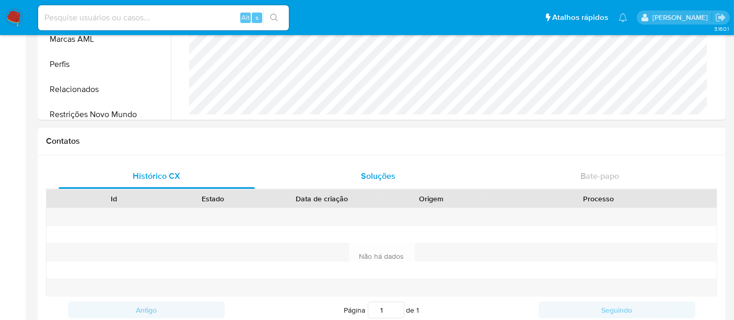
click at [395, 167] on div "Soluções" at bounding box center [378, 176] width 197 height 25
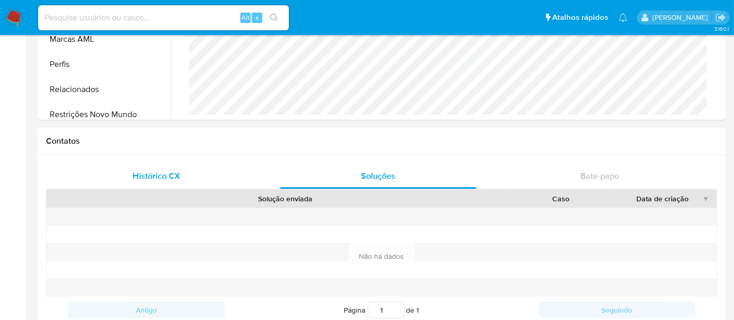
click at [135, 168] on div "Histórico CX" at bounding box center [157, 176] width 197 height 25
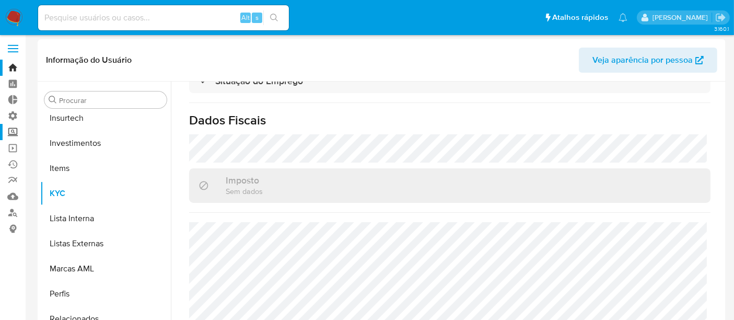
scroll to position [0, 0]
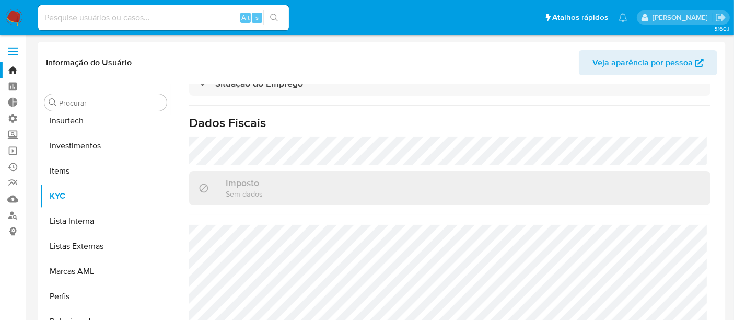
click at [22, 70] on link "Bandeja" at bounding box center [62, 70] width 124 height 16
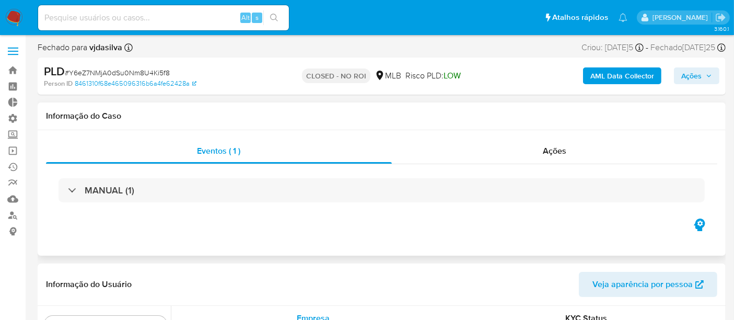
scroll to position [542, 0]
select select "10"
click at [551, 149] on span "Ações" at bounding box center [555, 151] width 24 height 12
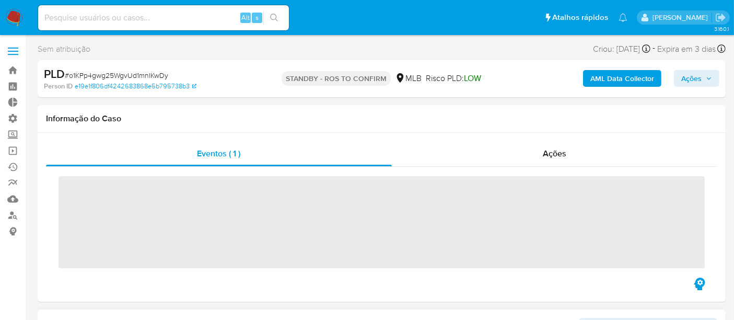
scroll to position [542, 0]
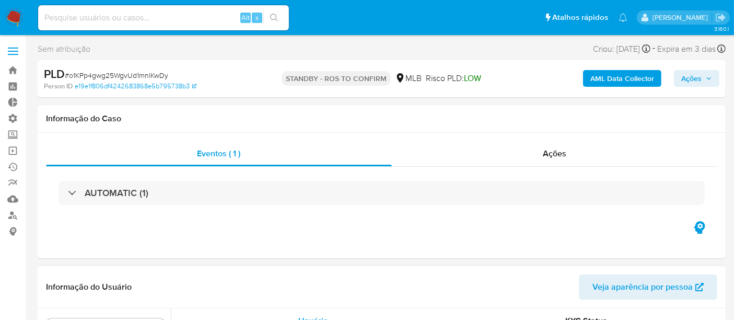
select select "10"
click at [550, 150] on span "Ações" at bounding box center [555, 153] width 24 height 12
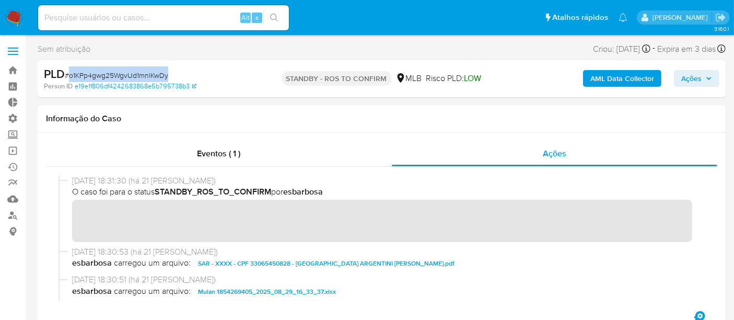
drag, startPoint x: 68, startPoint y: 76, endPoint x: 185, endPoint y: 75, distance: 117.1
click at [185, 75] on div "PLD # o1KPp4gwg25WgvUd1mnlKwDy" at bounding box center [155, 74] width 222 height 16
copy span "o1KPp4gwg25WgvUd1mnlKwDy"
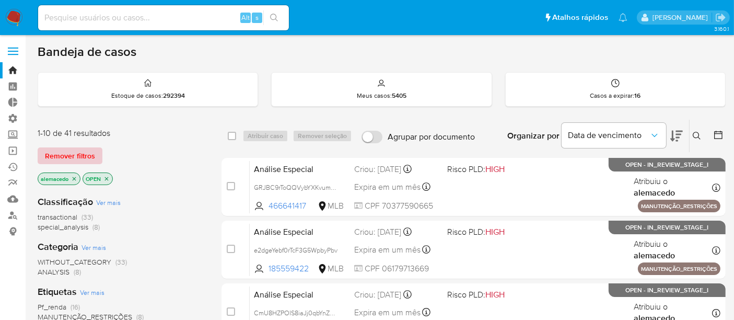
click at [75, 156] on span "Remover filtros" at bounding box center [70, 155] width 50 height 15
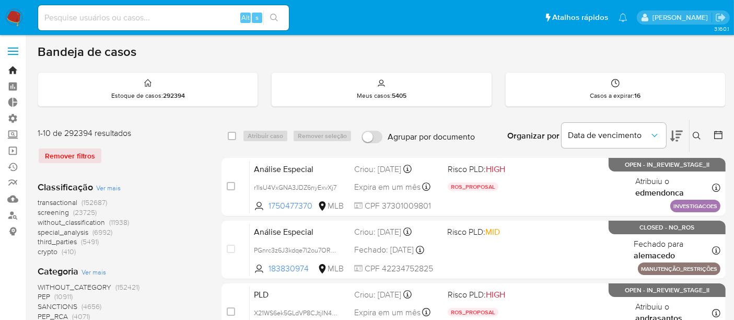
click at [15, 68] on link "Bandeja" at bounding box center [62, 70] width 124 height 16
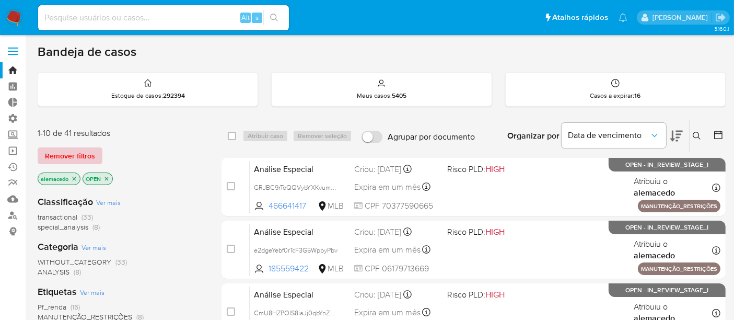
click at [67, 159] on span "Remover filtros" at bounding box center [70, 155] width 50 height 15
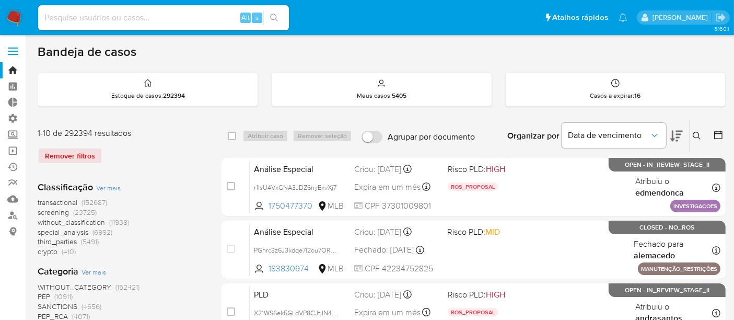
click at [705, 136] on button at bounding box center [698, 136] width 17 height 13
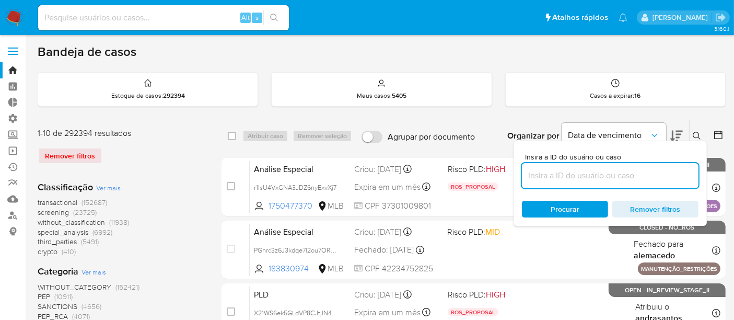
click at [577, 173] on input at bounding box center [610, 176] width 177 height 14
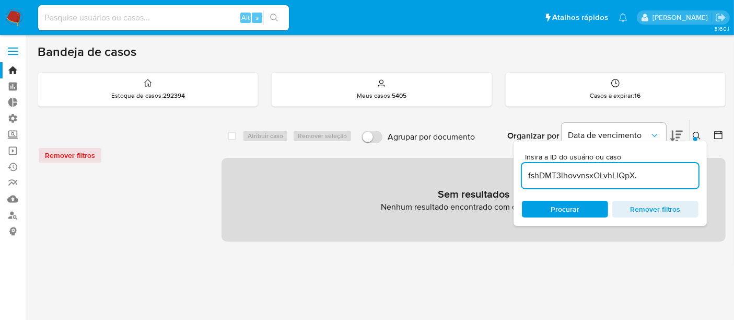
click at [645, 176] on input "fshDMT3lhovvnsxOLvhLlQpX." at bounding box center [610, 176] width 177 height 14
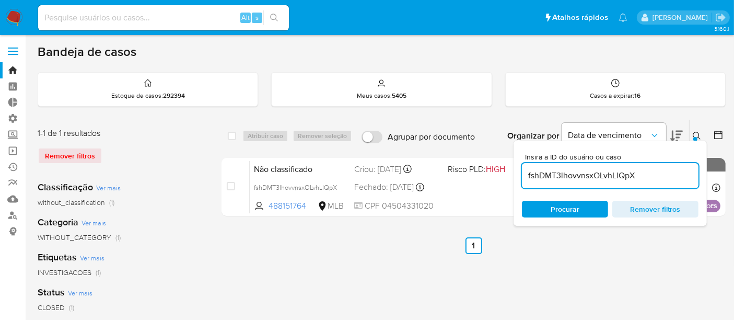
click at [553, 210] on span "Procurar" at bounding box center [565, 209] width 29 height 17
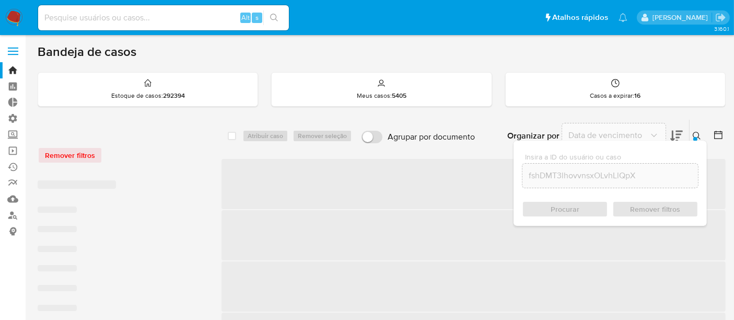
click at [700, 137] on icon at bounding box center [697, 136] width 8 height 8
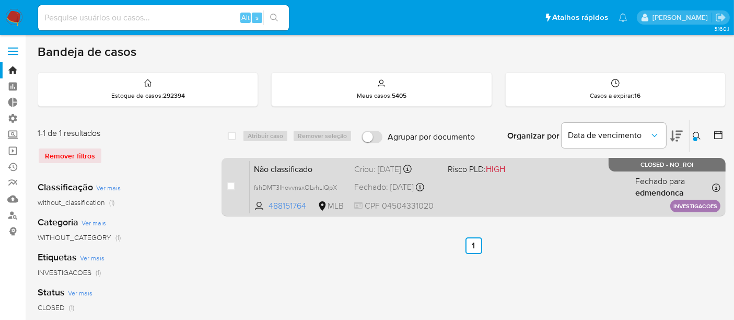
click at [521, 190] on div "Não classificado fshDMT3lhovvnsxOLvhLlQpX 488151764 MLB Risco PLD: HIGH Criou: …" at bounding box center [485, 186] width 471 height 53
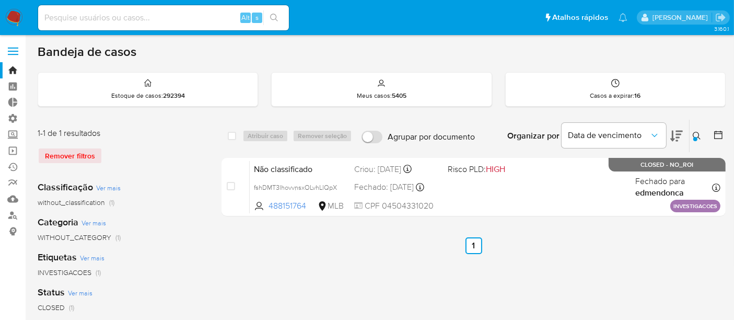
click at [694, 132] on icon at bounding box center [697, 136] width 8 height 8
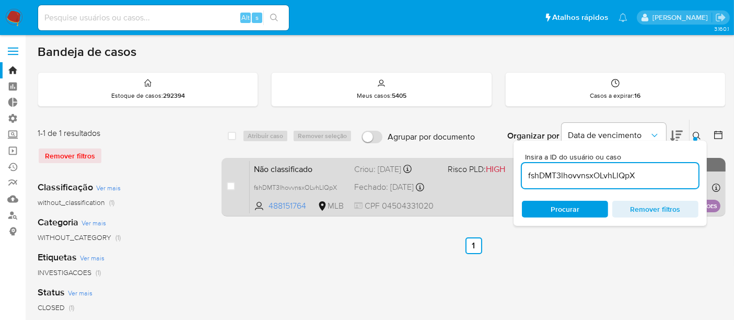
drag, startPoint x: 656, startPoint y: 174, endPoint x: 490, endPoint y: 178, distance: 165.2
click at [490, 178] on div "select-all-cases-checkbox Atribuir caso Remover seleção Agrupar por documento O…" at bounding box center [474, 169] width 504 height 101
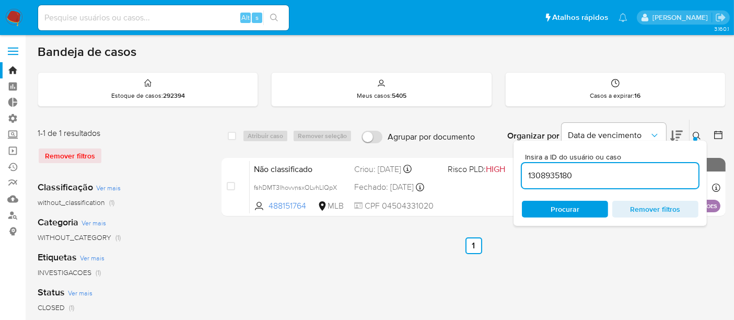
type input "1308935180"
click at [564, 206] on div "Procurar Remover filtros" at bounding box center [610, 209] width 177 height 17
click at [696, 133] on icon at bounding box center [697, 136] width 8 height 8
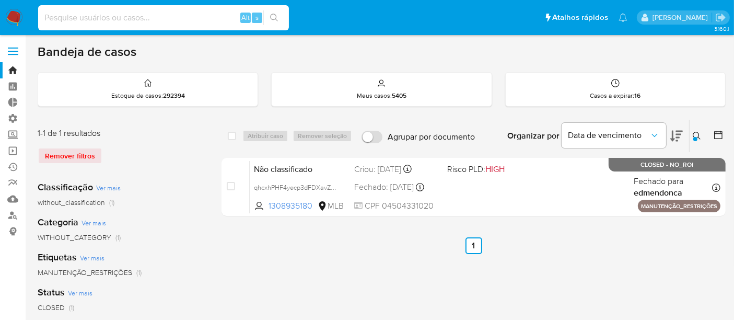
click at [81, 21] on input at bounding box center [163, 18] width 251 height 14
paste input "1308935180"
type input "1308935180"
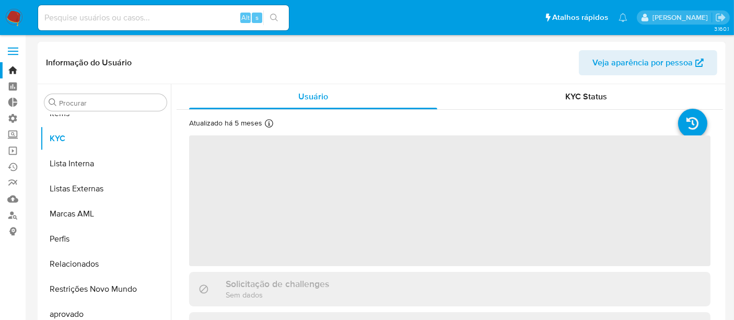
scroll to position [542, 0]
select select "10"
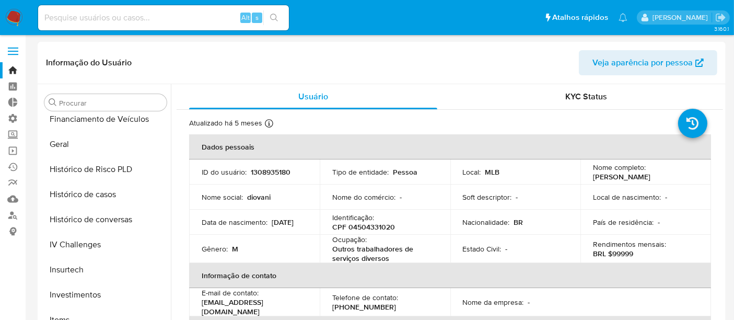
scroll to position [309, 0]
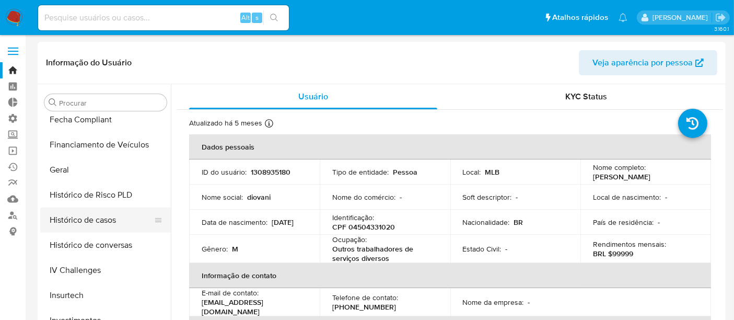
click at [97, 217] on button "Histórico de casos" at bounding box center [101, 220] width 122 height 25
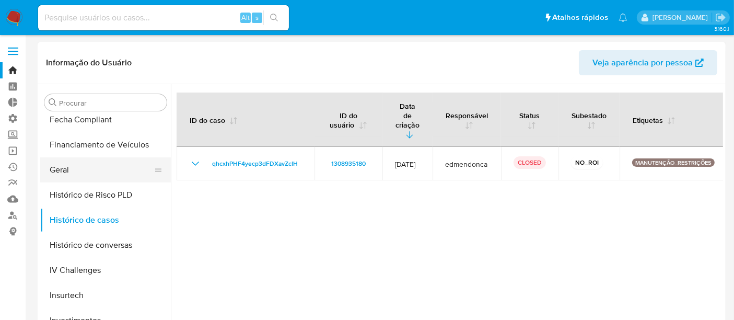
click at [77, 172] on button "Geral" at bounding box center [101, 169] width 122 height 25
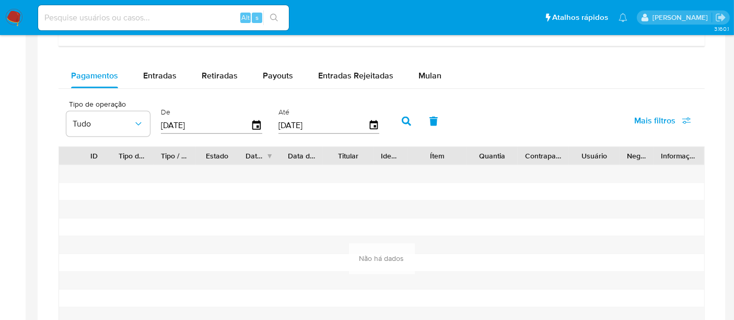
scroll to position [599, 0]
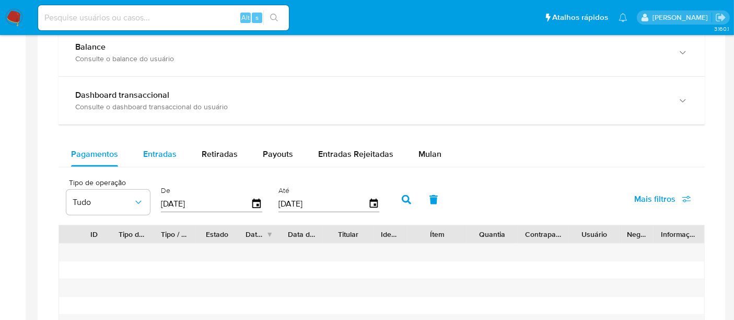
click at [163, 156] on span "Entradas" at bounding box center [159, 154] width 33 height 12
select select "10"
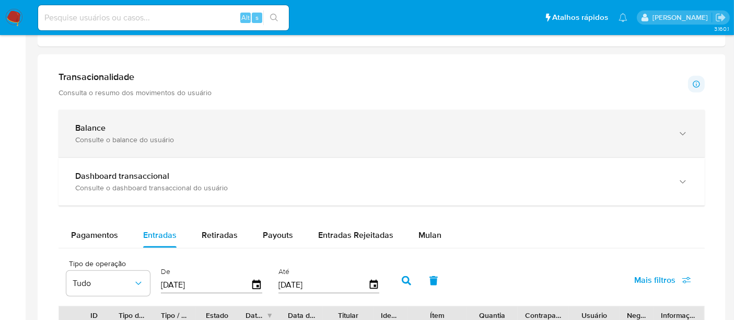
scroll to position [482, 0]
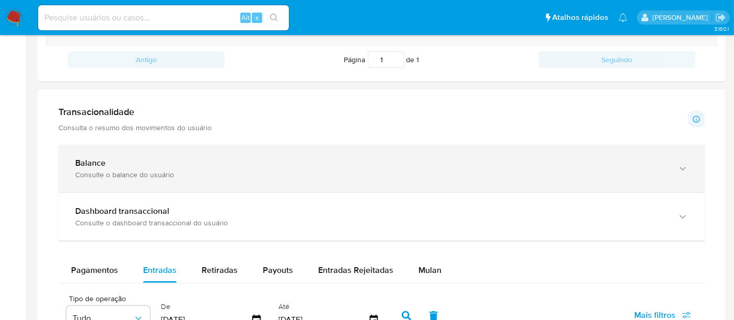
click at [155, 171] on div "Consulte o balance do usuário" at bounding box center [371, 174] width 592 height 9
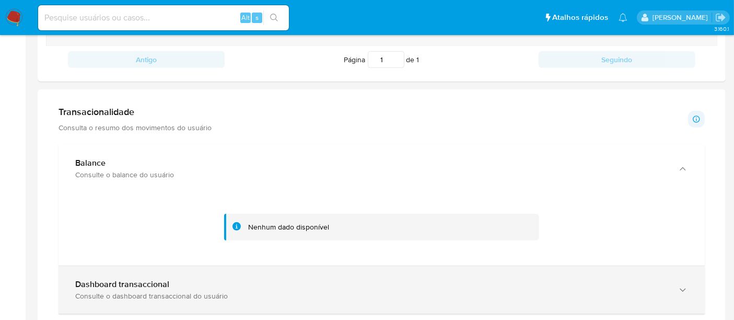
click at [157, 293] on div "Consulte o dashboard transaccional do usuário" at bounding box center [371, 295] width 592 height 9
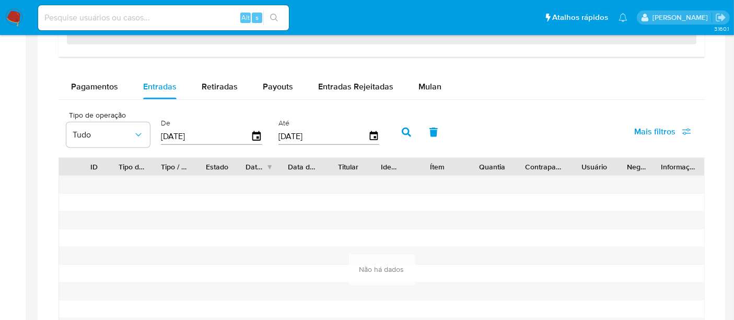
scroll to position [1354, 0]
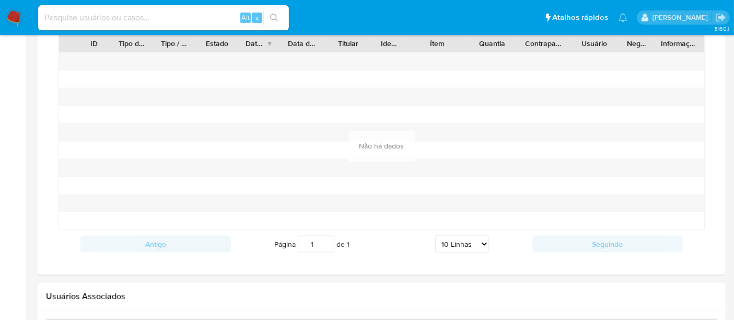
click at [88, 16] on input at bounding box center [163, 18] width 251 height 14
paste input "371594944"
type input "371594944"
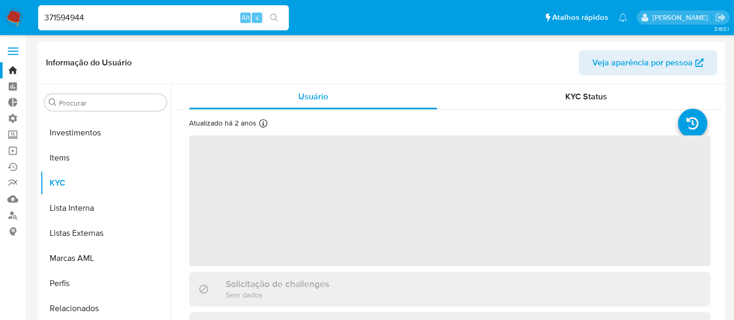
scroll to position [542, 0]
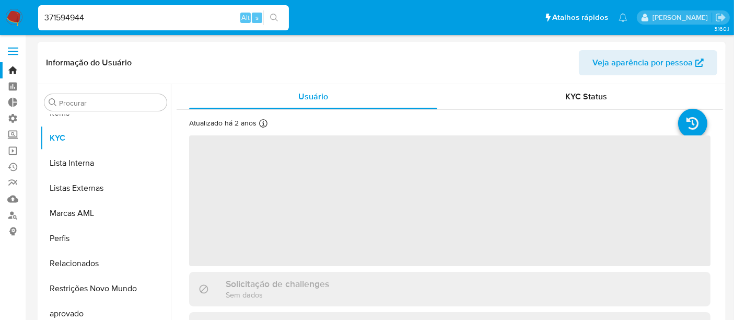
select select "10"
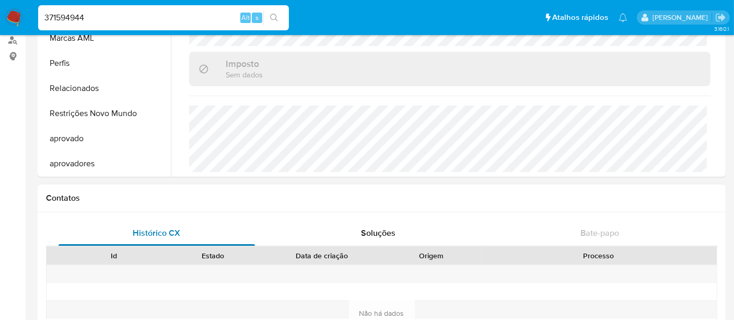
scroll to position [174, 0]
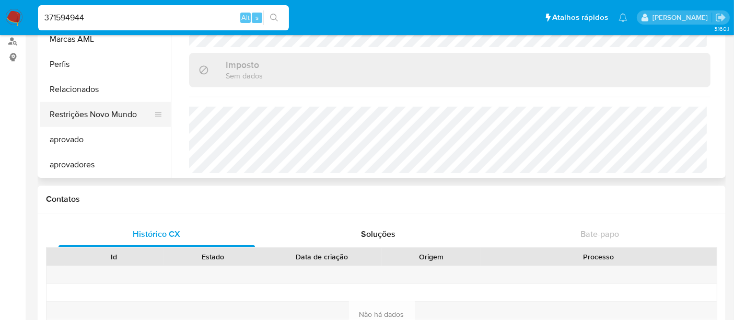
click at [119, 120] on button "Restrições Novo Mundo" at bounding box center [101, 114] width 122 height 25
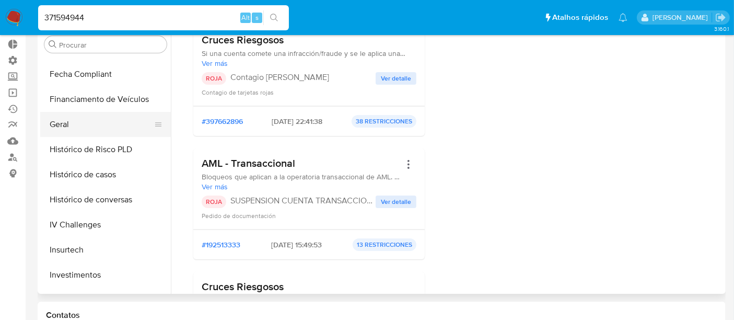
scroll to position [251, 0]
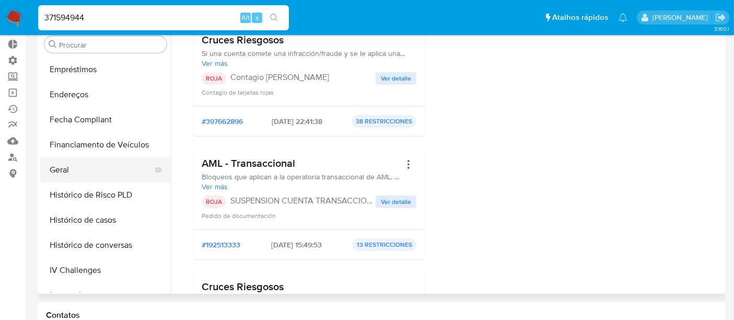
click at [79, 162] on button "Geral" at bounding box center [101, 169] width 122 height 25
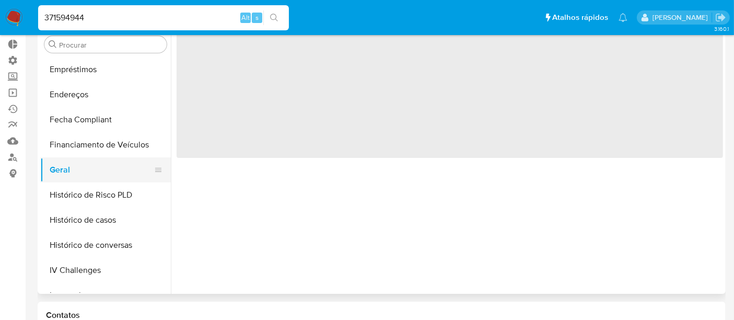
scroll to position [0, 0]
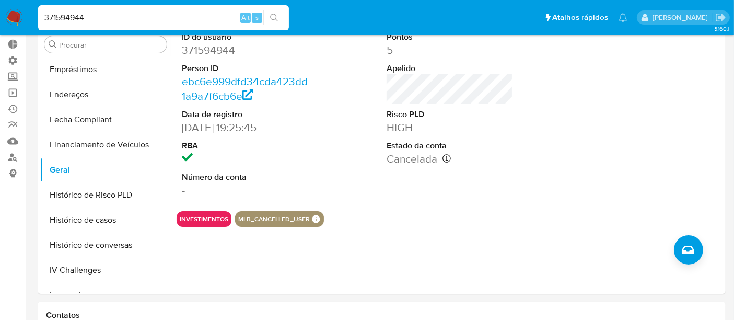
drag, startPoint x: 101, startPoint y: 14, endPoint x: 16, endPoint y: 19, distance: 84.8
click at [16, 19] on nav "Pausado Ver notificaciones 371594944 Alt s Atalhos rápidos Presiona las siguien…" at bounding box center [367, 17] width 734 height 35
paste input "1176802823"
type input "1176802823"
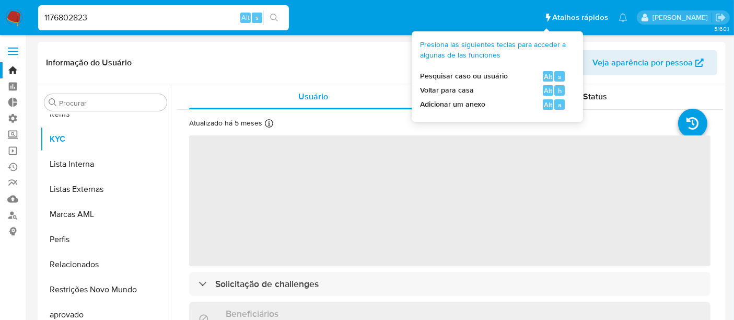
scroll to position [542, 0]
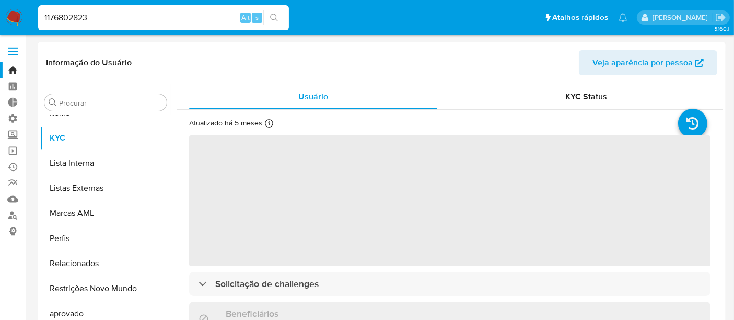
select select "10"
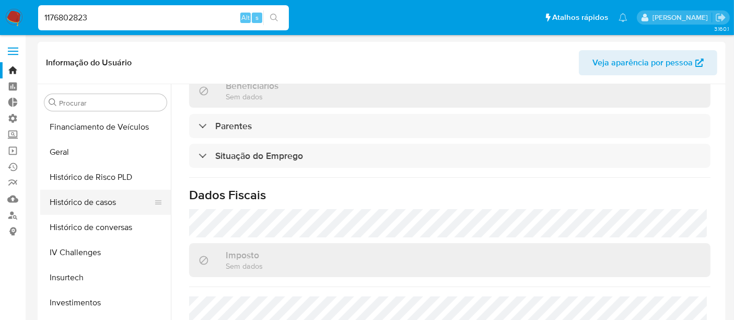
scroll to position [309, 0]
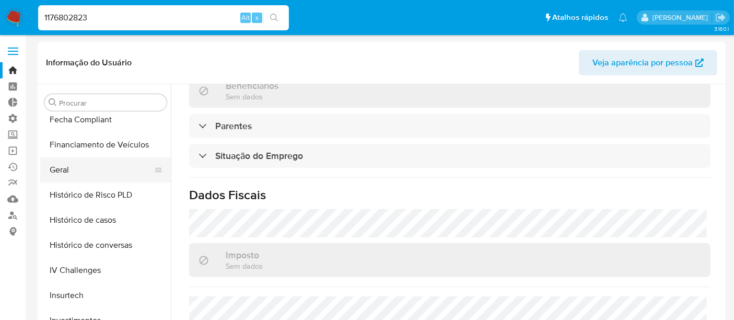
click at [74, 173] on button "Geral" at bounding box center [101, 169] width 122 height 25
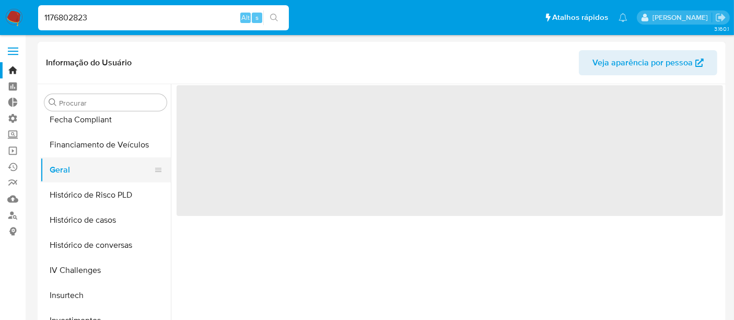
scroll to position [0, 0]
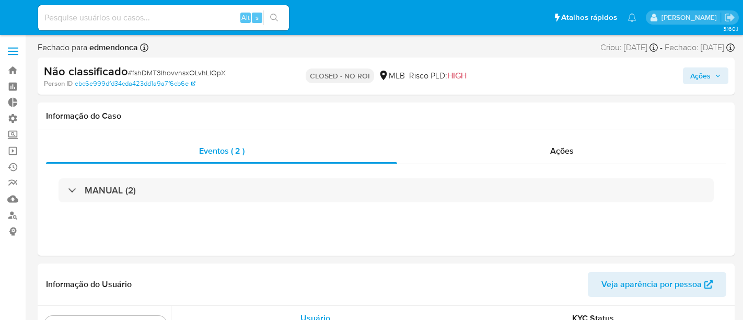
select select "10"
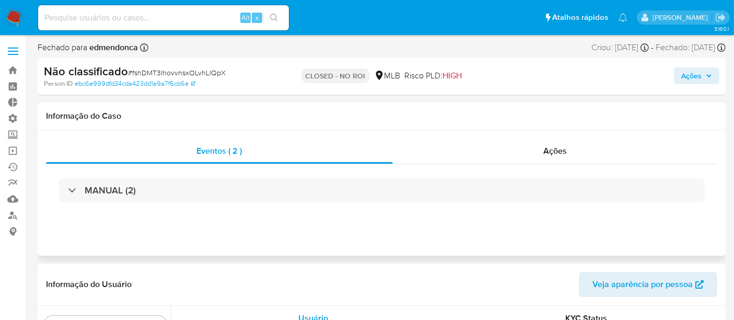
scroll to position [542, 0]
click at [560, 153] on span "Ações" at bounding box center [556, 151] width 24 height 12
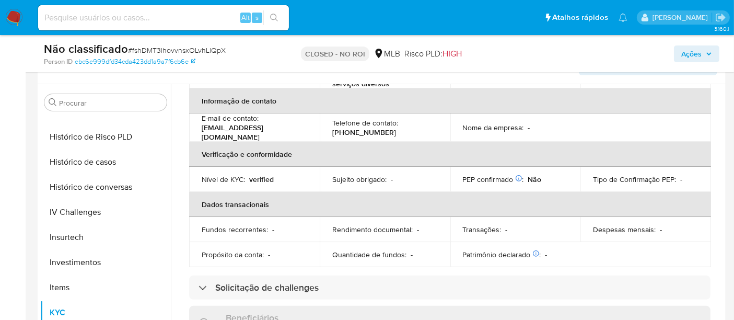
scroll to position [309, 0]
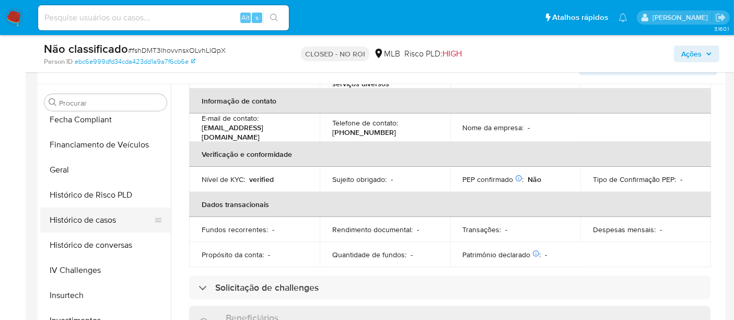
click at [83, 225] on button "Histórico de casos" at bounding box center [101, 220] width 122 height 25
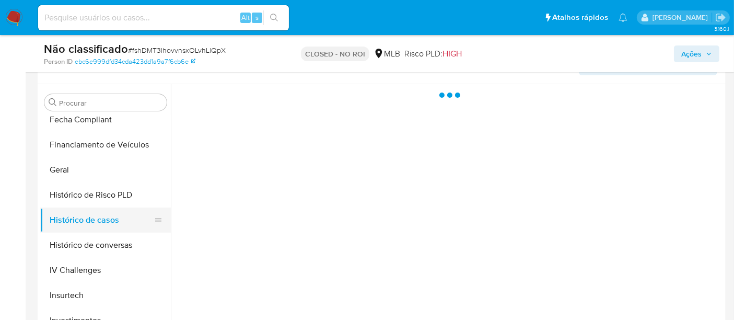
scroll to position [0, 0]
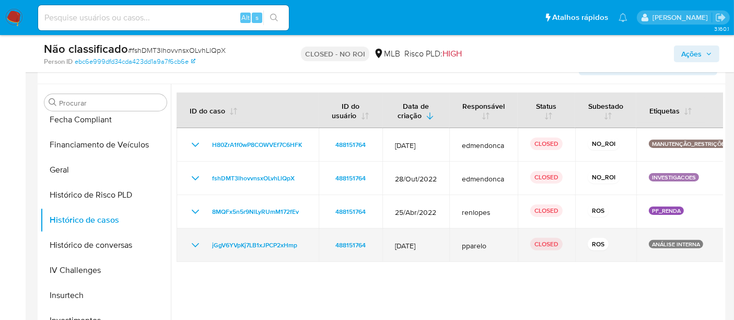
click at [189, 244] on icon "Mostrar/Ocultar" at bounding box center [195, 245] width 13 height 13
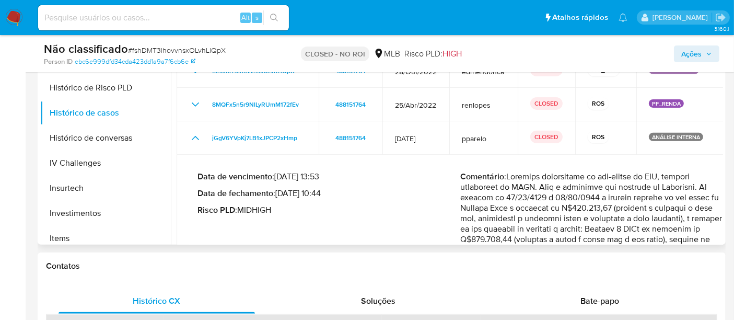
scroll to position [319, 0]
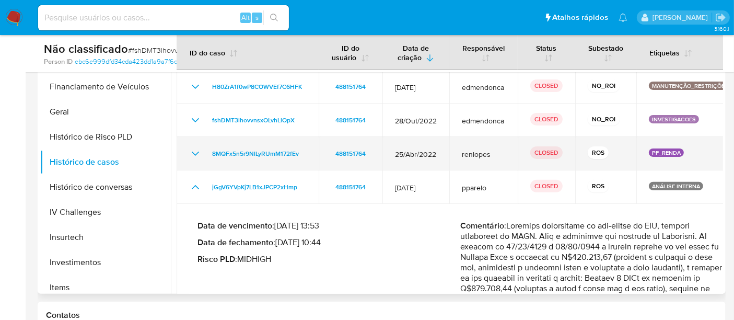
click at [199, 156] on icon "Mostrar/Ocultar" at bounding box center [195, 153] width 13 height 13
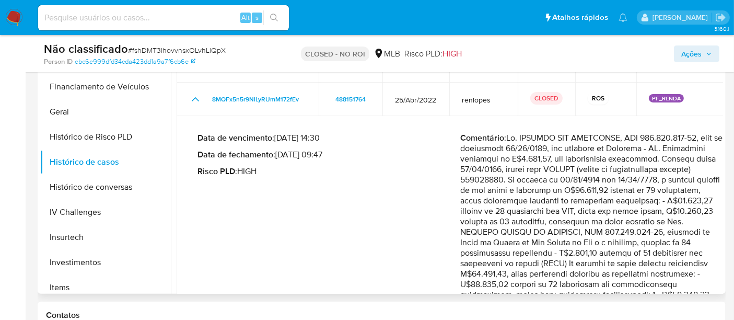
scroll to position [0, 0]
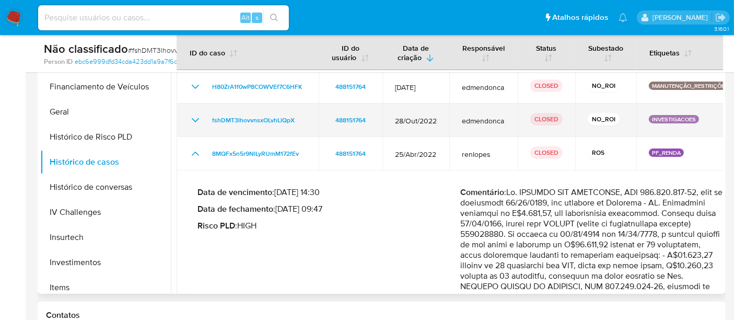
click at [192, 118] on icon "Mostrar/Ocultar" at bounding box center [195, 120] width 7 height 4
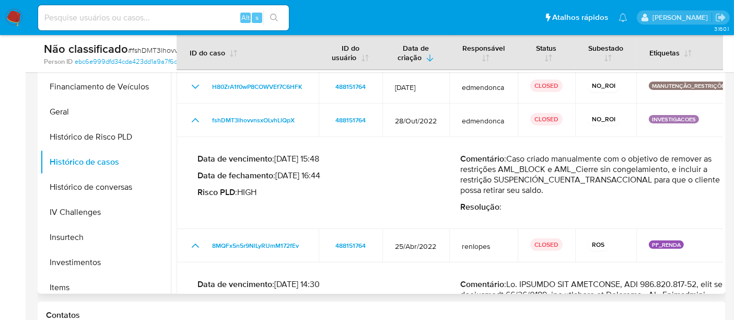
scroll to position [203, 0]
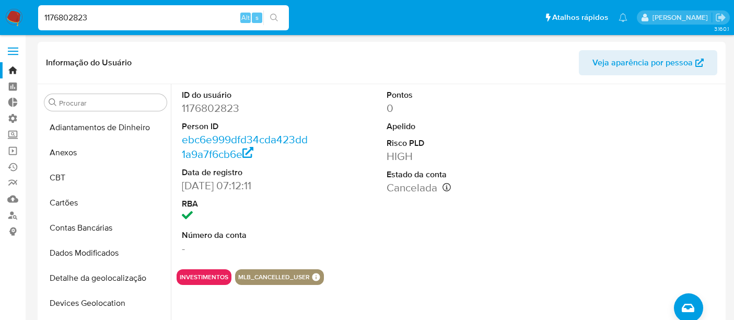
select select "10"
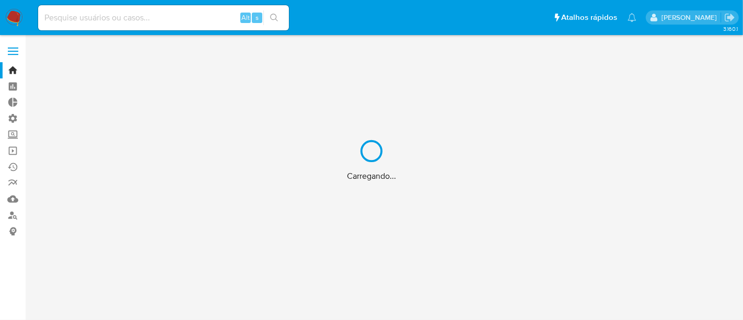
click at [82, 19] on div "Carregando..." at bounding box center [371, 160] width 743 height 320
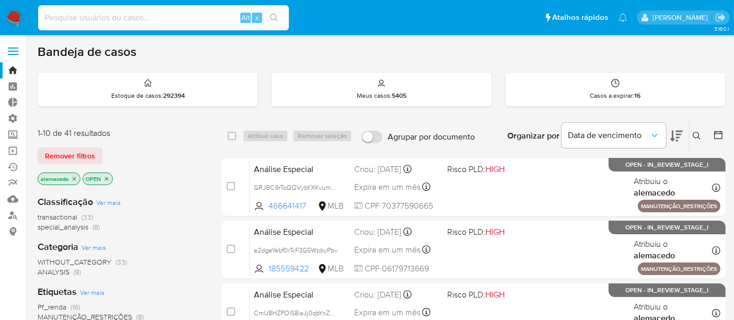
click at [82, 19] on input at bounding box center [163, 18] width 251 height 14
paste input "Y2qFvCLTYFDeVwmV6FRLJaTR"
type input "Y2qFvCLTYFDeVwmV6FRLJaTR"
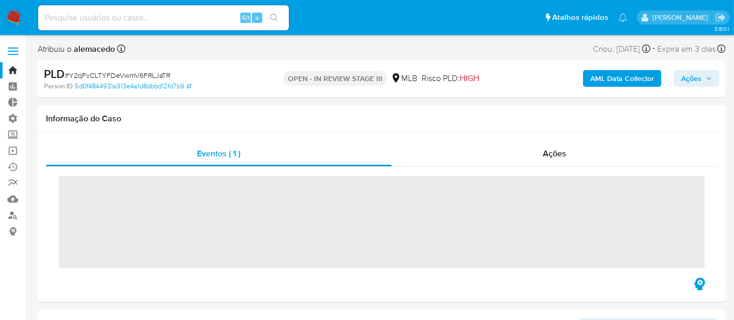
scroll to position [542, 0]
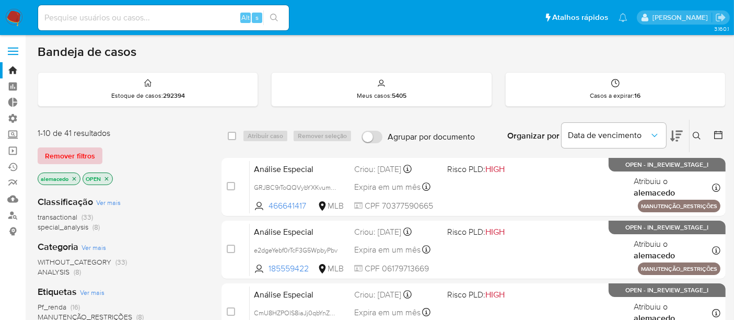
click at [71, 148] on span "Remover filtros" at bounding box center [70, 155] width 50 height 15
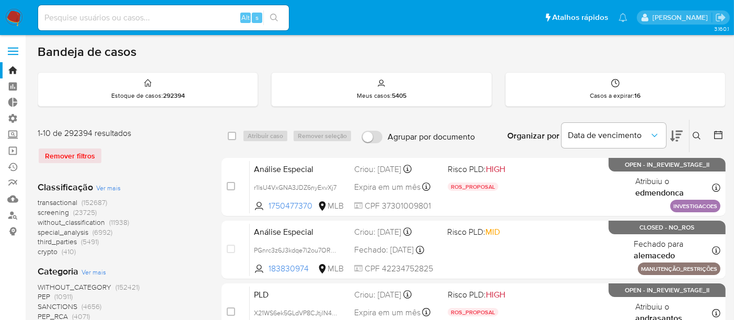
click at [692, 131] on button at bounding box center [698, 136] width 17 height 13
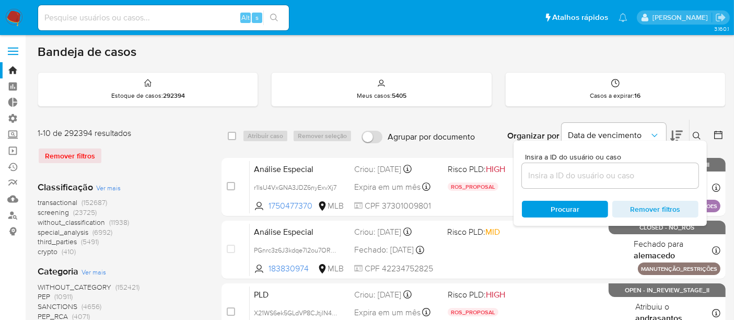
click at [549, 173] on input at bounding box center [610, 176] width 177 height 14
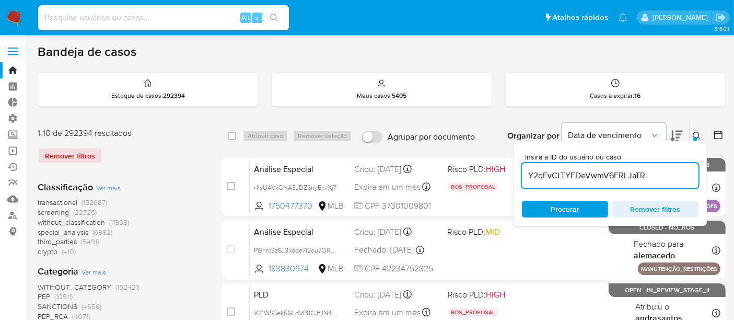
type input "Y2qFvCLTYFDeVwmV6FRLJaTR"
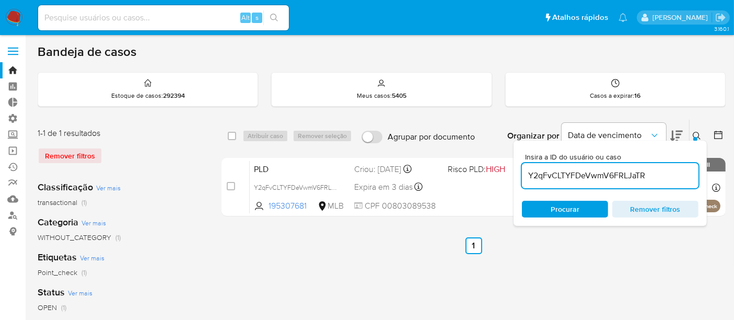
click at [560, 209] on span "Procurar" at bounding box center [565, 209] width 29 height 17
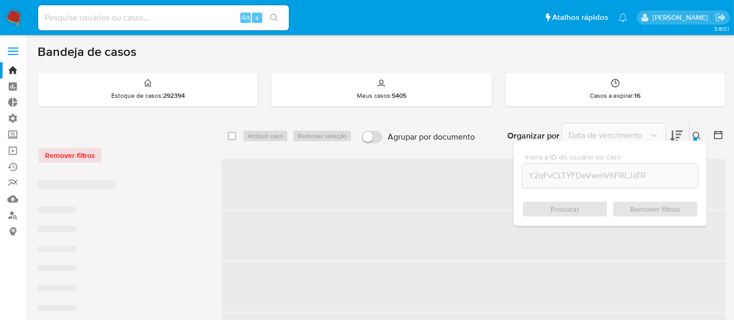
click at [699, 135] on icon at bounding box center [697, 136] width 8 height 8
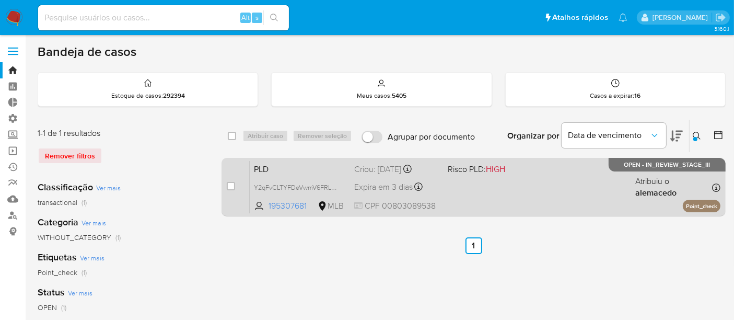
click at [584, 177] on div "PLD Y2qFvCLTYFDeVwmV6FRLJaTR 195307681 MLB Risco PLD: HIGH Criou: [DATE] Criou:…" at bounding box center [485, 186] width 471 height 53
click at [270, 187] on span "Y2qFvCLTYFDeVwmV6FRLJaTR" at bounding box center [299, 187] width 91 height 12
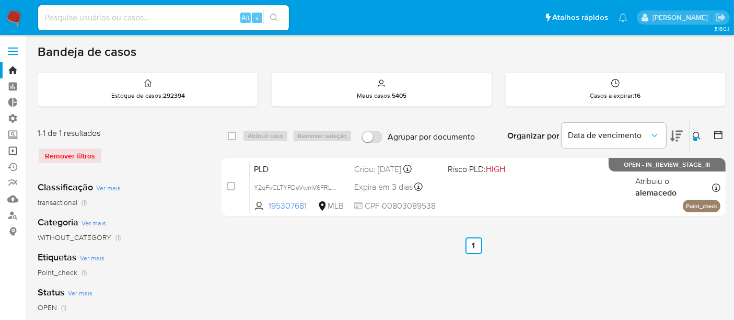
click at [20, 152] on link "Operações em massa" at bounding box center [62, 151] width 124 height 16
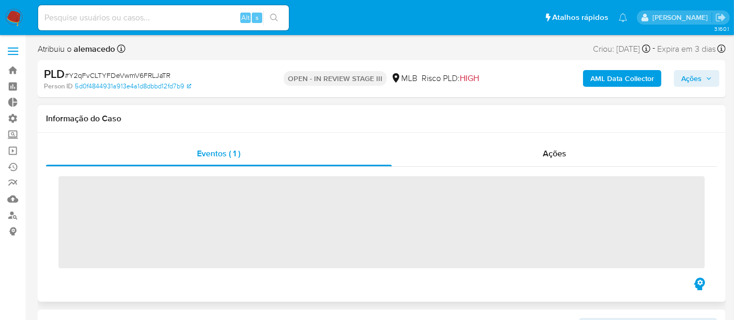
scroll to position [542, 0]
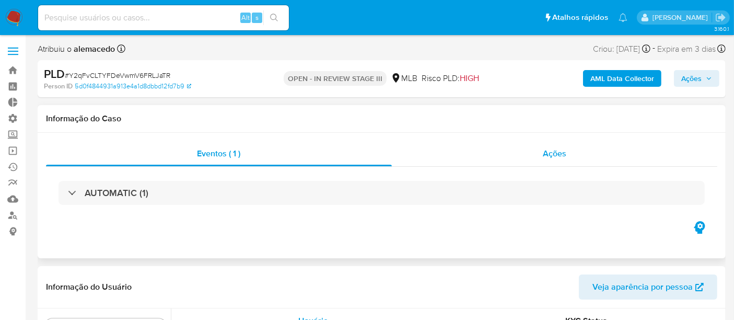
click at [565, 154] on span "Ações" at bounding box center [555, 153] width 24 height 12
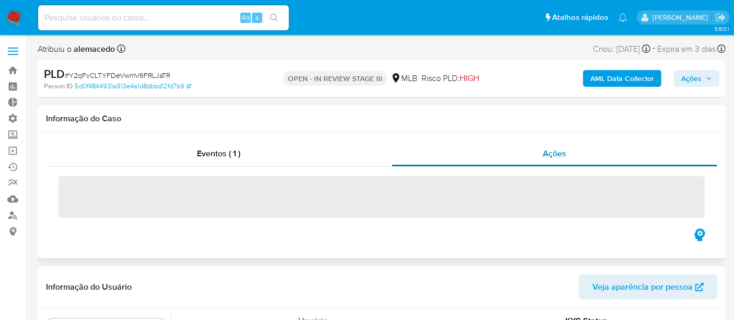
select select "10"
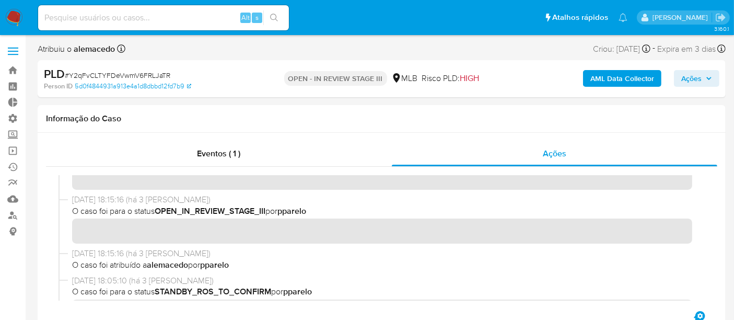
scroll to position [174, 0]
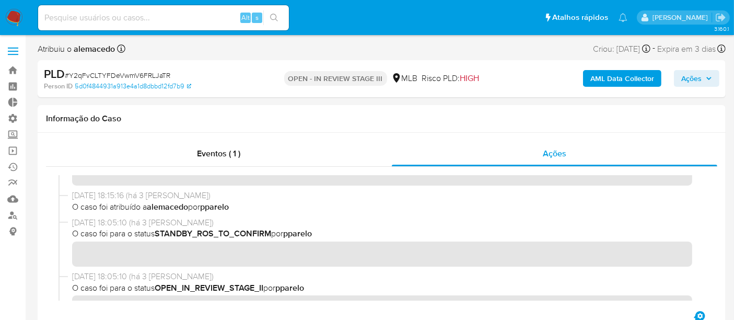
click at [121, 231] on span "O caso foi para o status STANDBY_ROS_TO_CONFIRM por pparelo" at bounding box center [386, 234] width 629 height 12
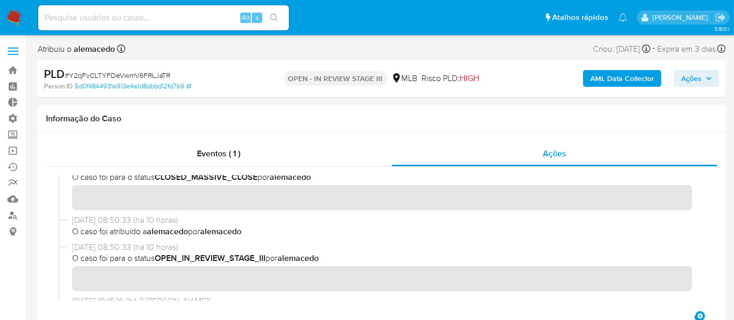
scroll to position [0, 0]
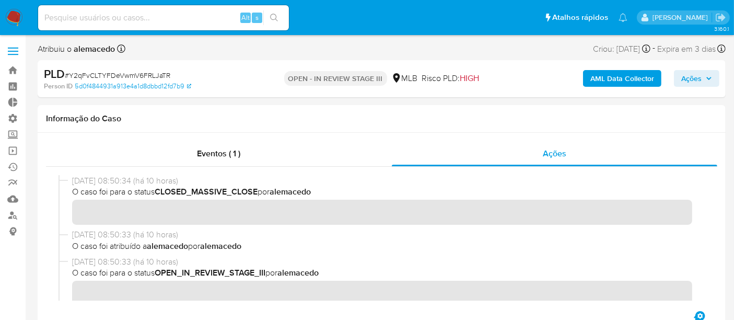
click at [74, 10] on div "Alt s" at bounding box center [163, 17] width 251 height 25
click at [74, 17] on input at bounding box center [163, 18] width 251 height 14
paste input "1107508517"
type input "1107508517"
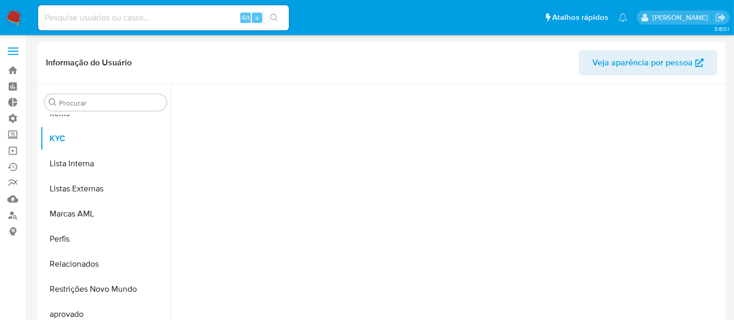
scroll to position [542, 0]
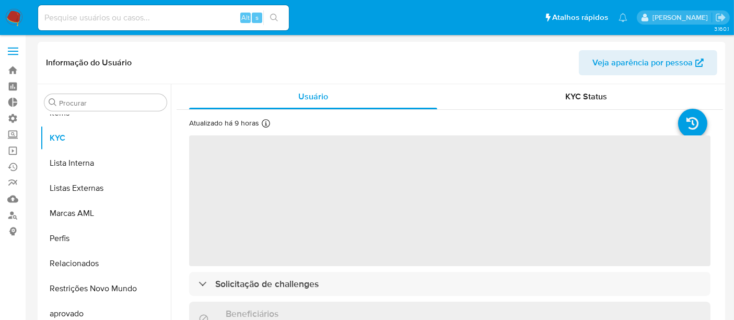
select select "10"
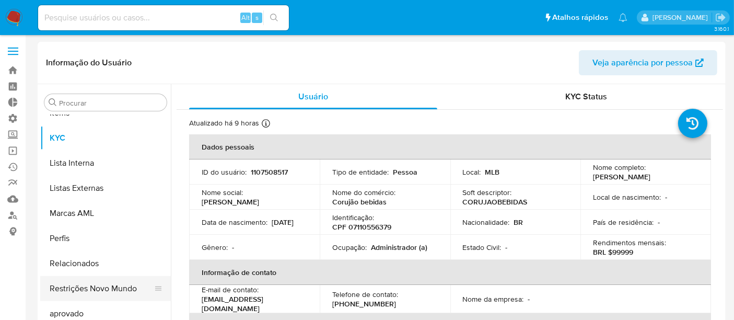
click at [113, 283] on button "Restrições Novo Mundo" at bounding box center [101, 288] width 122 height 25
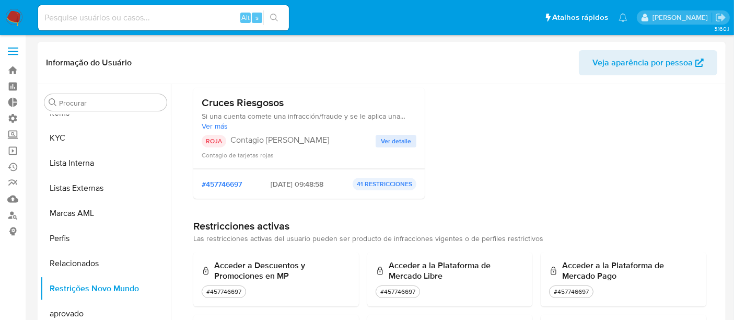
scroll to position [0, 0]
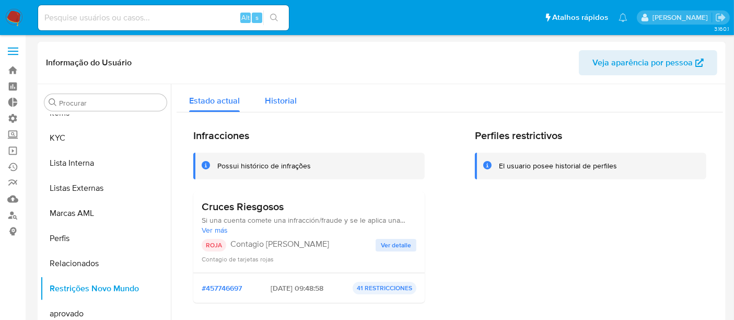
click at [279, 109] on div "Historial" at bounding box center [281, 98] width 32 height 28
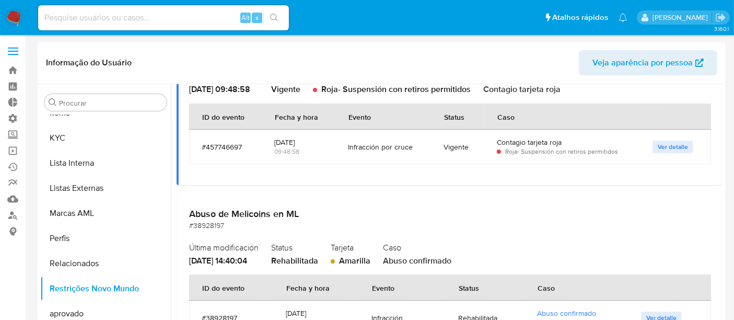
scroll to position [61, 0]
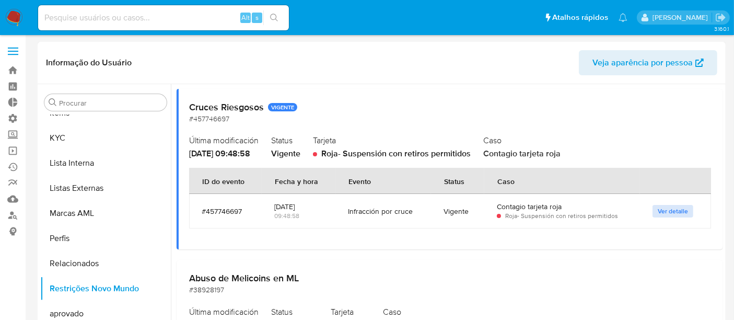
click at [664, 211] on span "Ver detalle" at bounding box center [673, 211] width 30 height 10
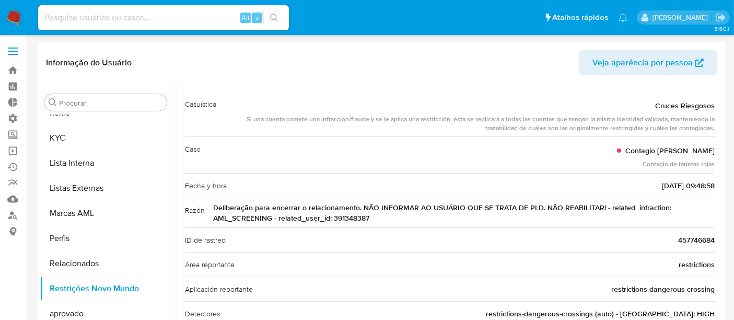
scroll to position [0, 0]
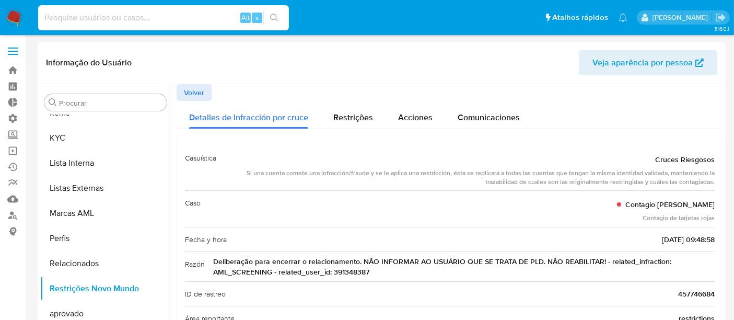
click at [89, 19] on input at bounding box center [163, 18] width 251 height 14
paste input "391348387"
type input "391348387"
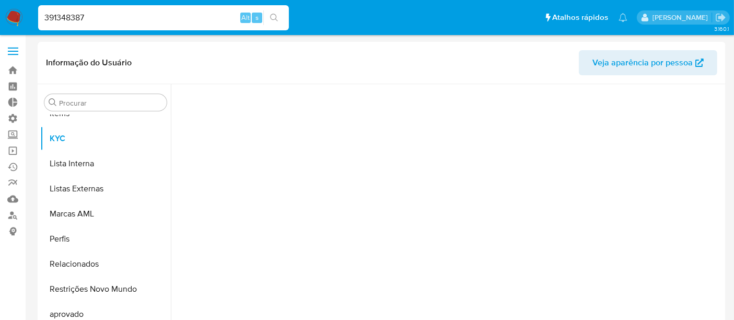
scroll to position [542, 0]
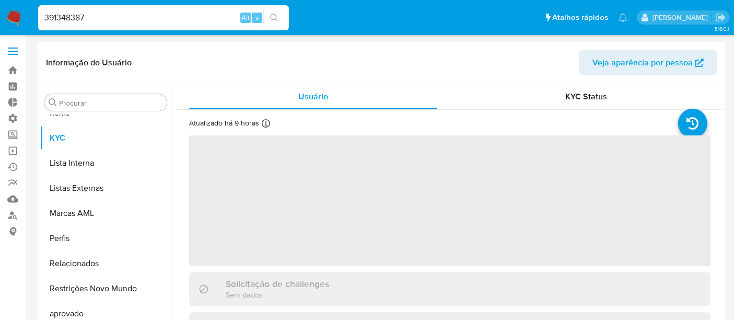
select select "10"
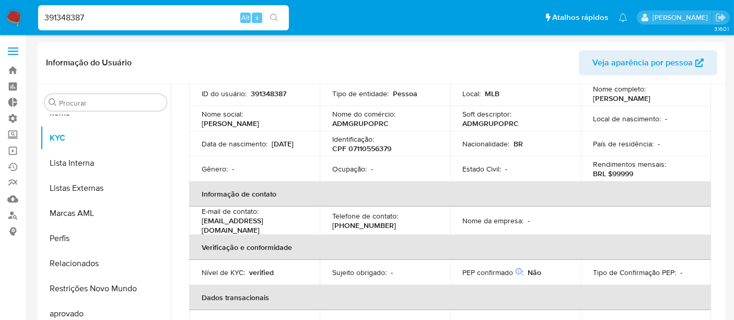
scroll to position [116, 0]
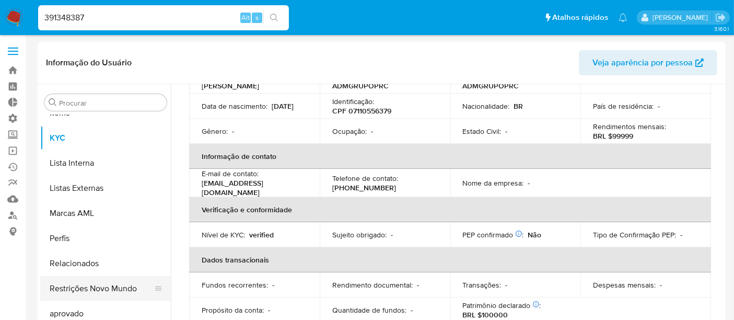
click at [105, 284] on button "Restrições Novo Mundo" at bounding box center [101, 288] width 122 height 25
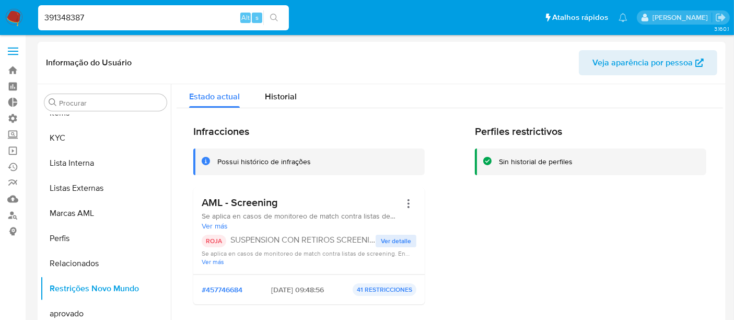
scroll to position [0, 0]
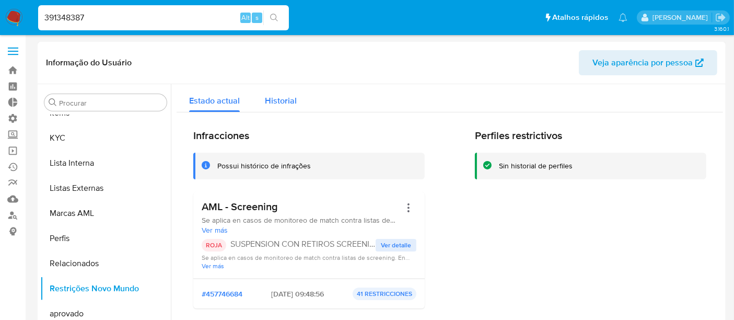
click at [278, 102] on span "Historial" at bounding box center [281, 101] width 32 height 12
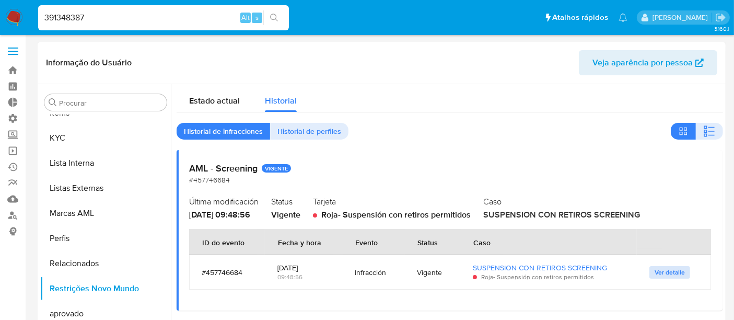
click at [658, 273] on span "Ver detalle" at bounding box center [670, 272] width 30 height 10
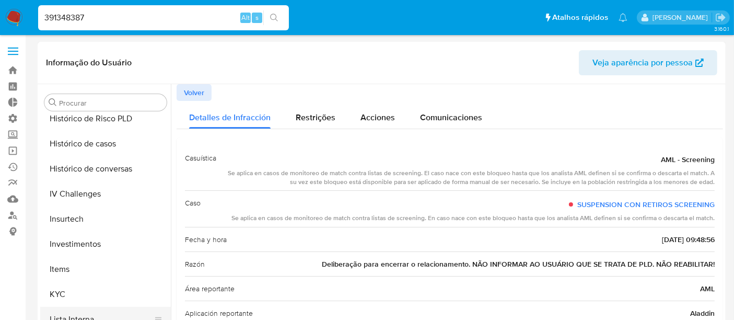
scroll to position [367, 0]
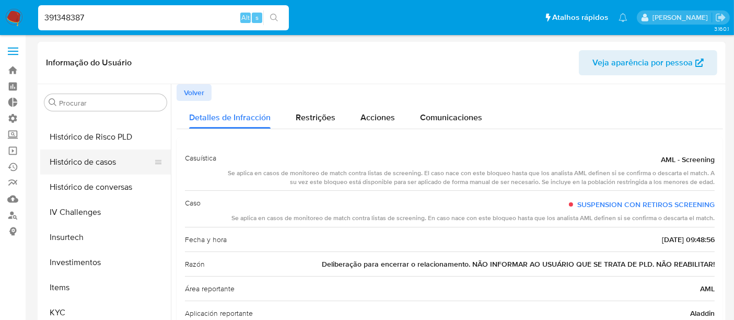
click at [98, 168] on button "Histórico de casos" at bounding box center [101, 162] width 122 height 25
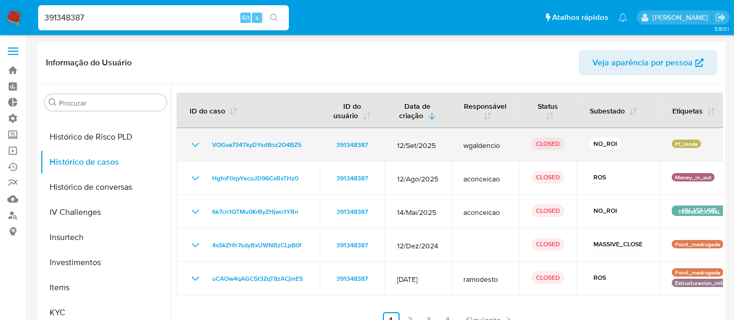
click at [198, 144] on icon "Mostrar/Ocultar" at bounding box center [195, 145] width 13 height 13
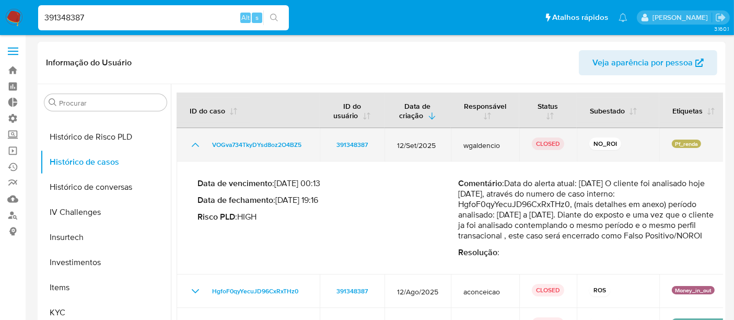
click at [198, 144] on icon "Mostrar/Ocultar" at bounding box center [195, 145] width 13 height 13
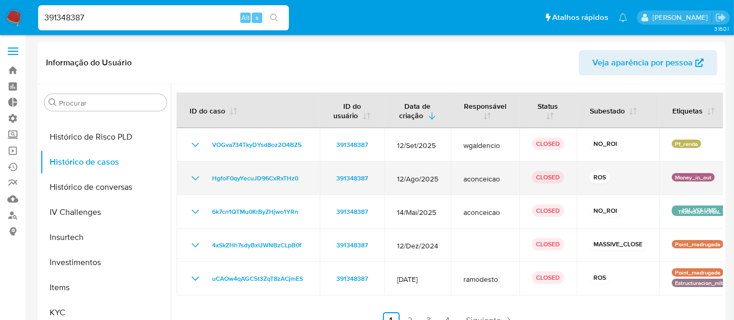
click at [195, 179] on icon "Mostrar/Ocultar" at bounding box center [195, 178] width 7 height 4
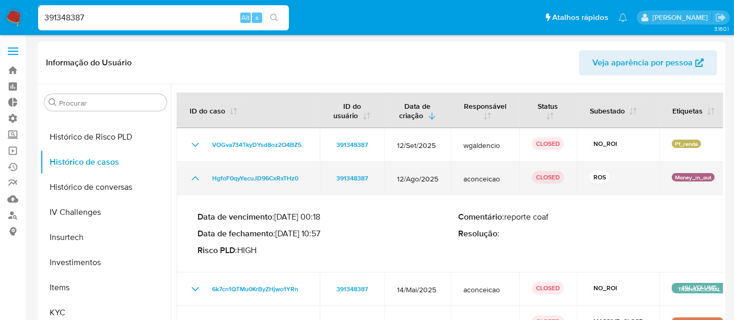
click at [195, 179] on icon "Mostrar/Ocultar" at bounding box center [195, 178] width 13 height 13
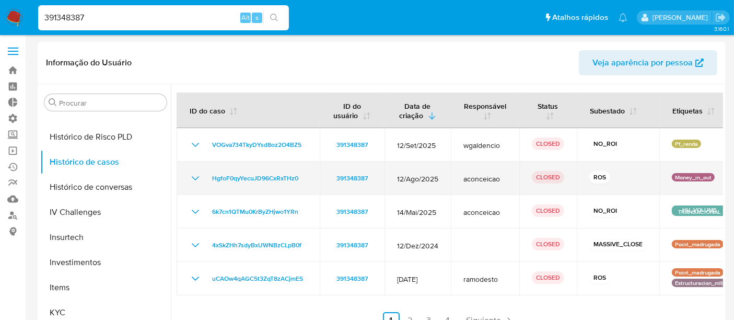
click at [195, 179] on icon "Mostrar/Ocultar" at bounding box center [195, 178] width 7 height 4
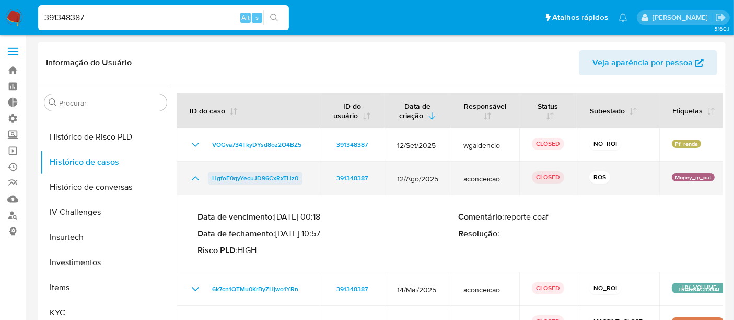
click at [249, 181] on span "HgfoF0qyYecuJD96CxRxTHz0" at bounding box center [255, 178] width 86 height 13
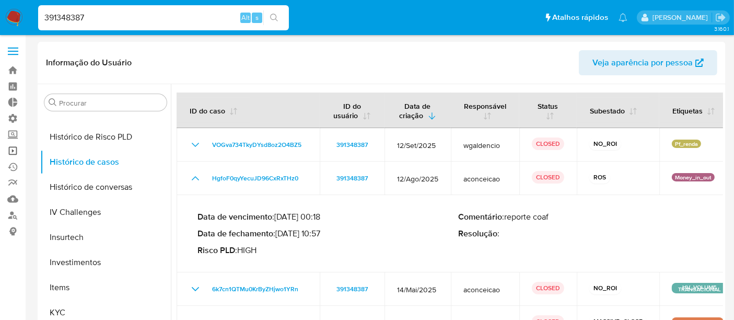
click at [21, 146] on link "Operações em massa" at bounding box center [62, 151] width 124 height 16
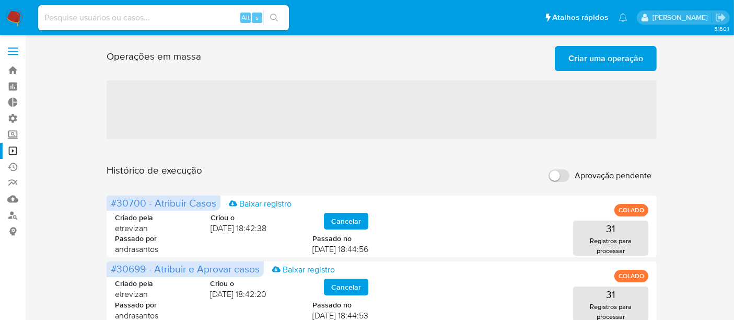
click at [590, 53] on span "Criar uma operação" at bounding box center [606, 58] width 75 height 23
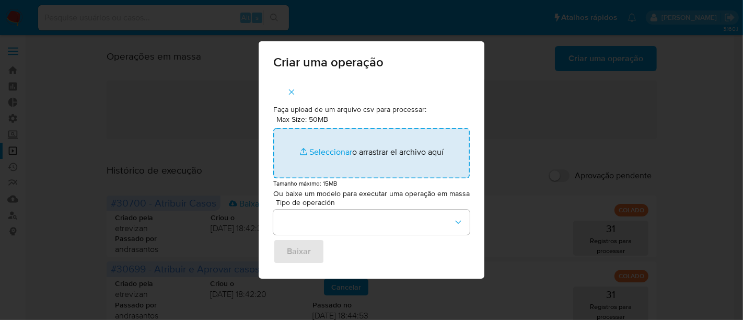
click at [332, 156] on input "Max Size: 50MB Seleccionar archivos" at bounding box center [371, 153] width 197 height 50
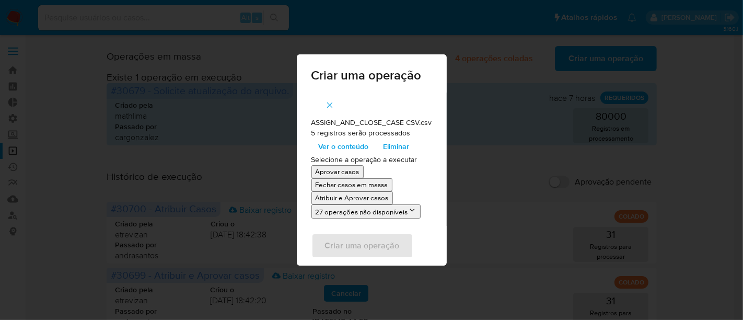
click at [339, 149] on span "Ver o conteúdo" at bounding box center [344, 146] width 50 height 15
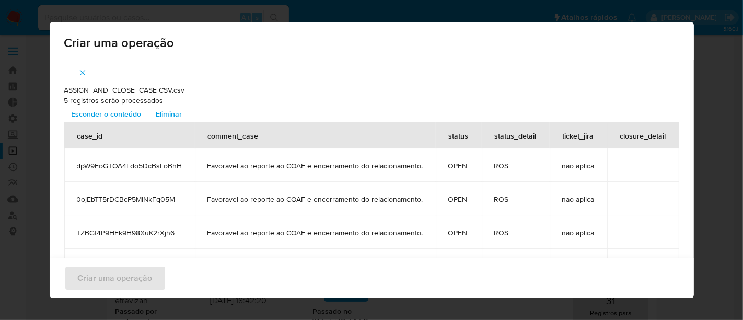
click at [105, 113] on span "Esconder o conteúdo" at bounding box center [107, 114] width 70 height 15
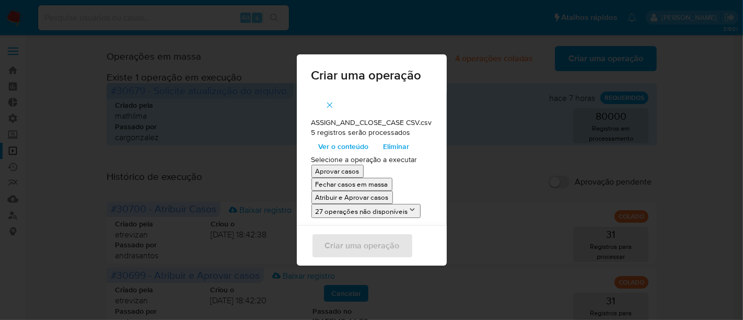
click at [334, 199] on p "Atribuir e Aprovar casos" at bounding box center [352, 197] width 73 height 10
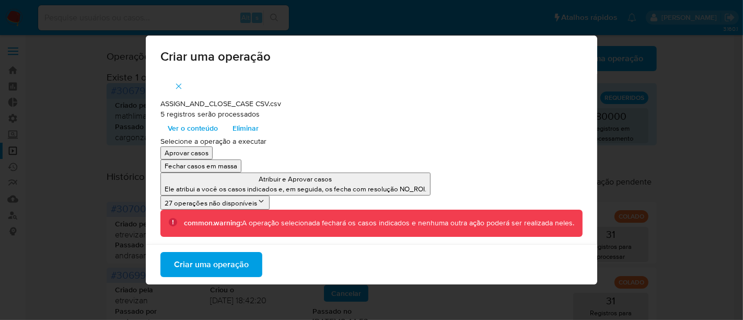
click at [226, 263] on span "Criar uma operação" at bounding box center [211, 264] width 75 height 23
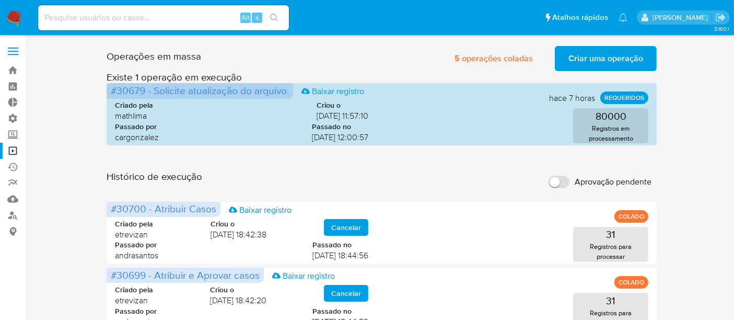
click at [566, 56] on button "Criar uma operação" at bounding box center [606, 58] width 102 height 25
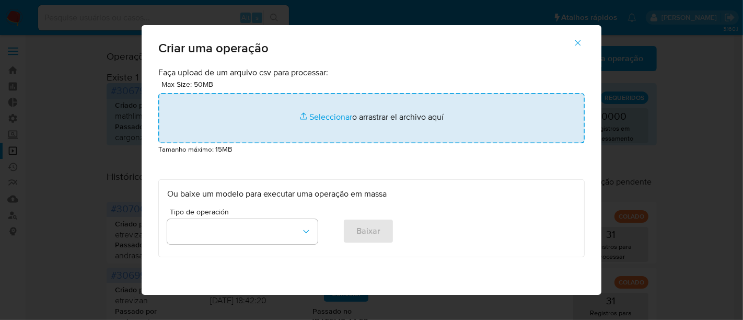
click at [320, 119] on input "file" at bounding box center [371, 118] width 427 height 50
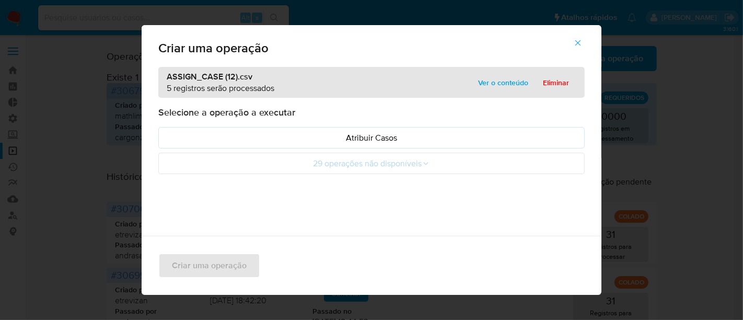
click at [518, 85] on span "Ver o conteúdo" at bounding box center [503, 82] width 50 height 15
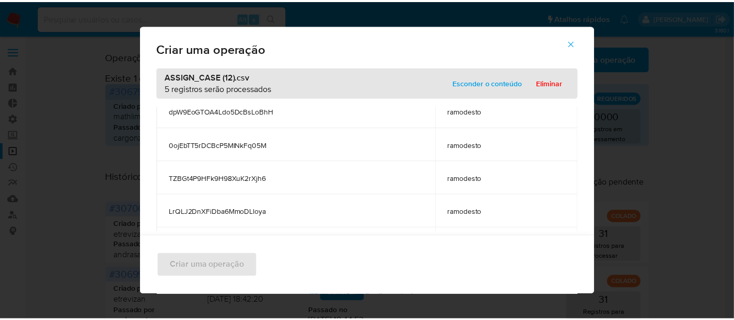
scroll to position [67, 0]
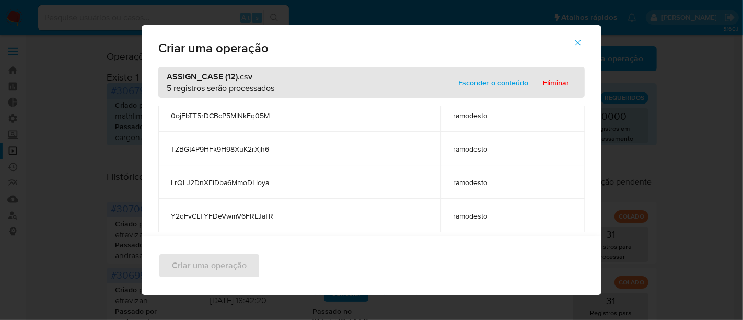
click at [489, 82] on span "Esconder o conteúdo" at bounding box center [493, 82] width 70 height 15
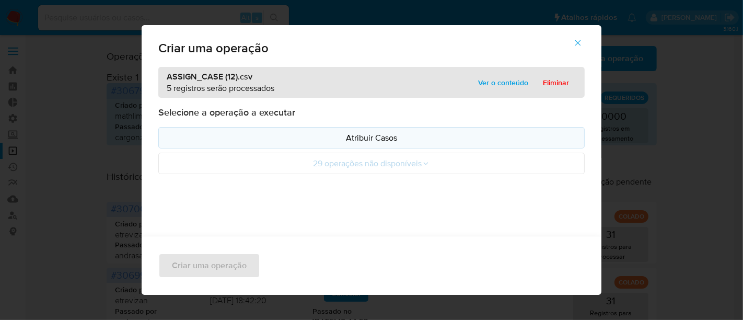
click at [367, 135] on p "Atribuir Casos" at bounding box center [371, 138] width 409 height 12
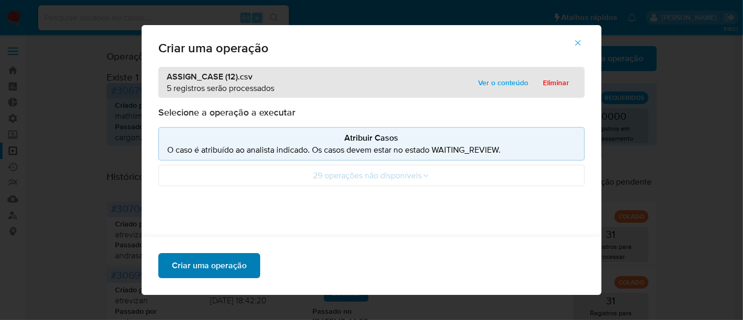
click at [216, 260] on span "Criar uma operação" at bounding box center [209, 265] width 75 height 23
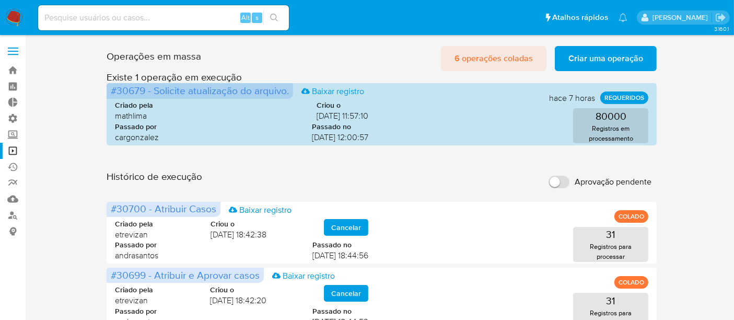
click at [500, 60] on span "6 operações coladas" at bounding box center [494, 58] width 78 height 23
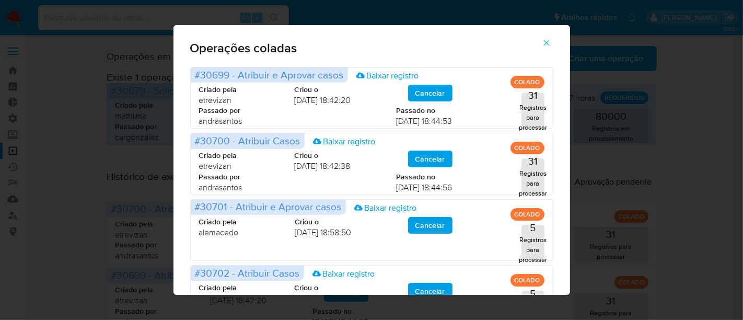
click at [558, 43] on button "button" at bounding box center [546, 42] width 37 height 25
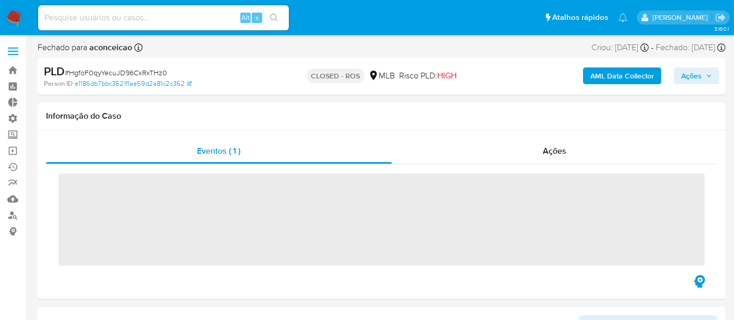
scroll to position [542, 0]
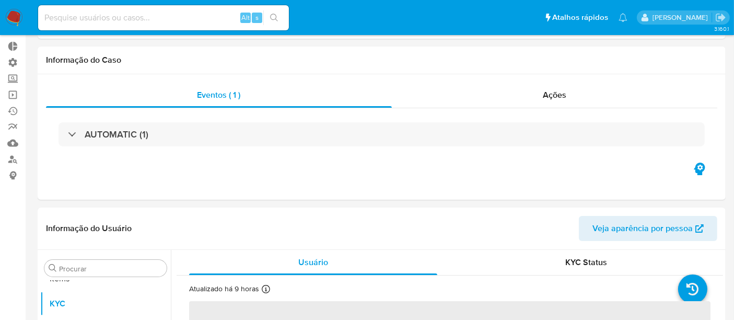
select select "10"
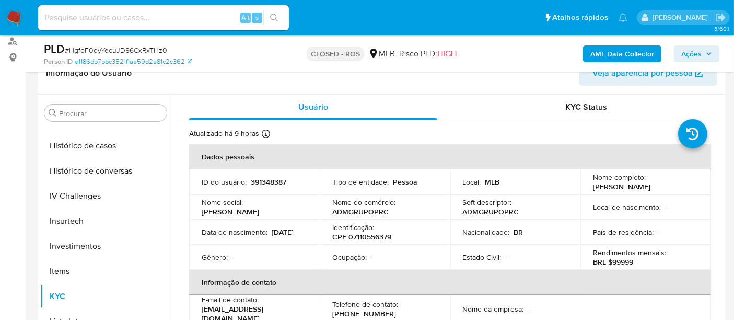
scroll to position [367, 0]
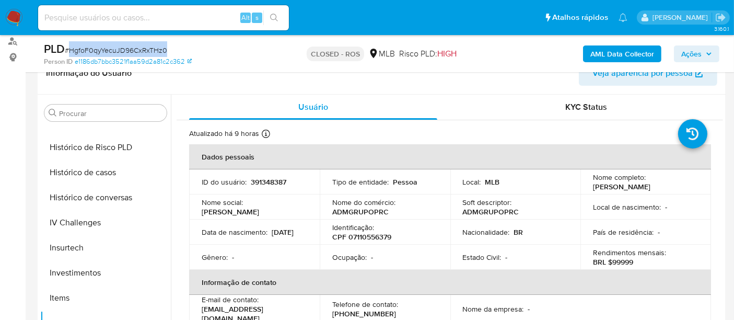
drag, startPoint x: 70, startPoint y: 51, endPoint x: 176, endPoint y: 50, distance: 105.6
click at [176, 50] on div "PLD # HgfoF0qyYecuJD96CxRxTHz0" at bounding box center [155, 49] width 222 height 16
copy span "HgfoF0qyYecuJD96CxRxTHz0"
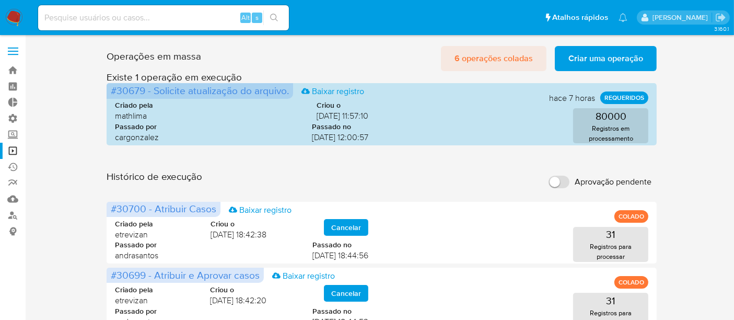
click at [505, 56] on span "6 operações coladas" at bounding box center [494, 58] width 78 height 23
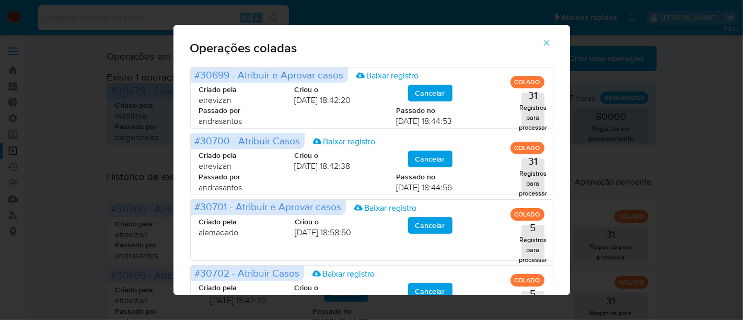
drag, startPoint x: 548, startPoint y: 44, endPoint x: 536, endPoint y: 37, distance: 14.1
click at [549, 43] on icon "button" at bounding box center [546, 42] width 9 height 9
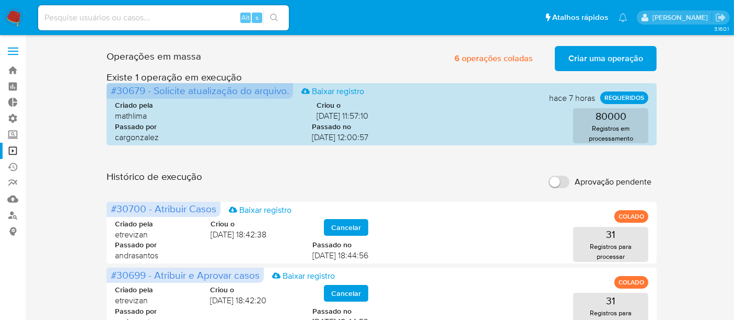
click at [104, 25] on div "Alt s" at bounding box center [163, 17] width 251 height 25
click at [99, 18] on input at bounding box center [163, 18] width 251 height 14
paste input "DBWQxNLQ2EzhrtenG3Lsjx5X"
type input "DBWQxNLQ2EzhrtenG3Lsjx5X"
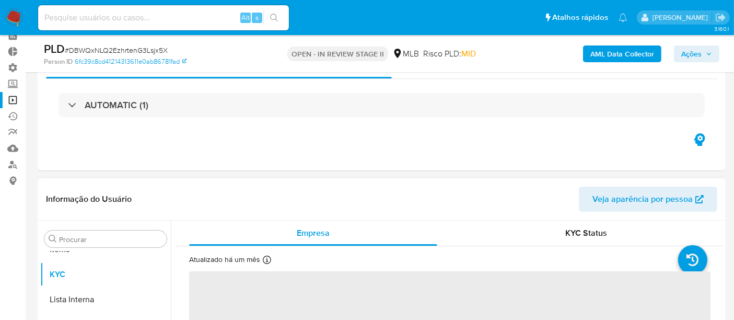
scroll to position [116, 0]
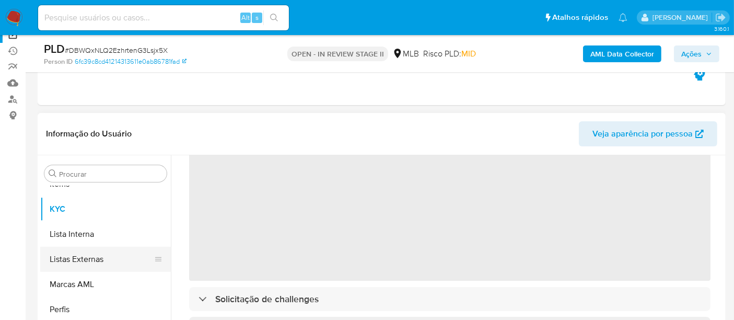
select select "10"
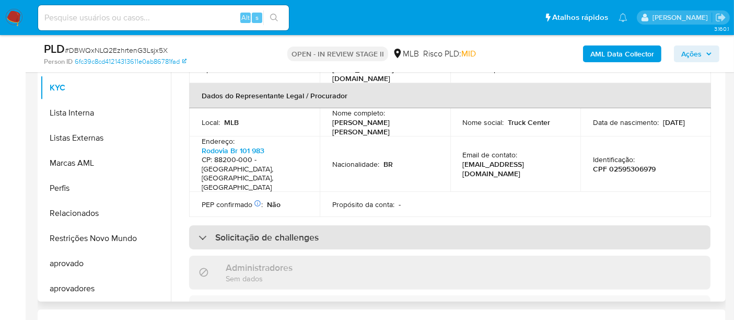
scroll to position [243, 0]
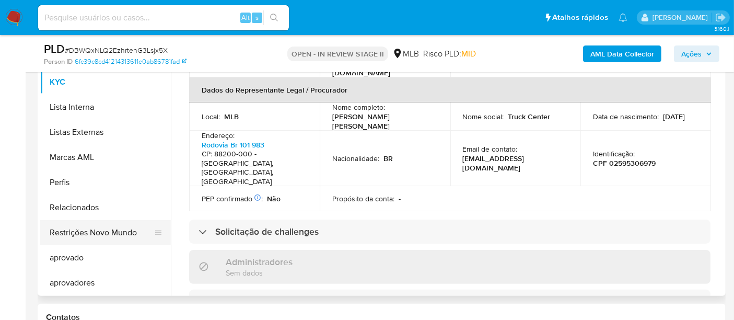
click at [109, 239] on button "Restrições Novo Mundo" at bounding box center [101, 232] width 122 height 25
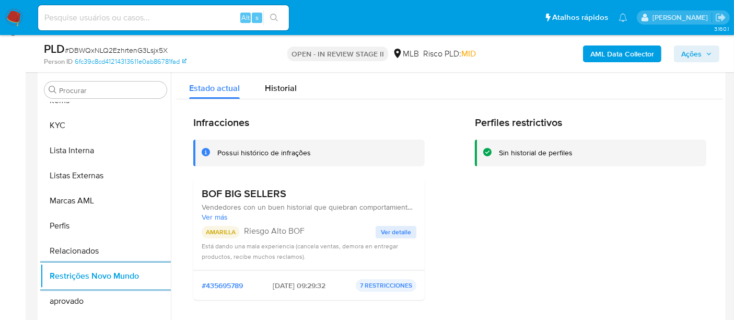
scroll to position [185, 0]
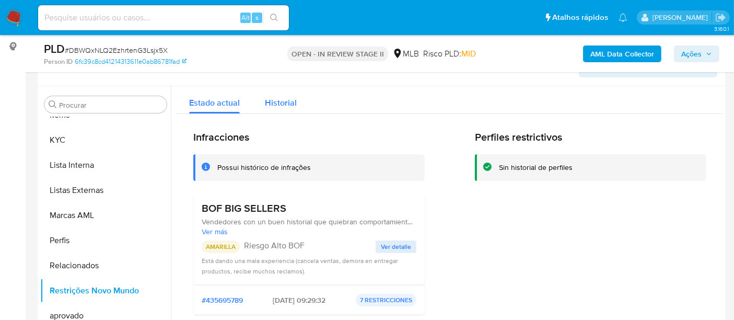
click at [281, 100] on span "Historial" at bounding box center [281, 103] width 32 height 12
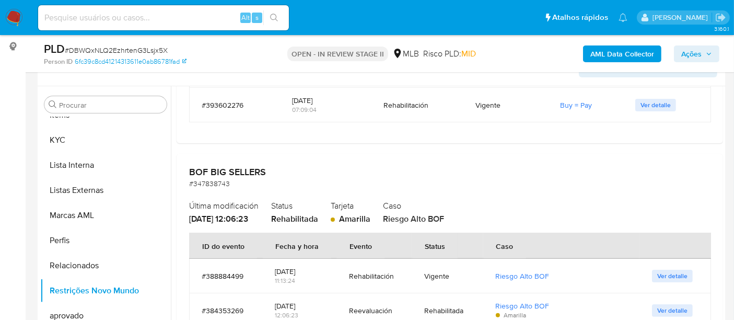
scroll to position [639, 0]
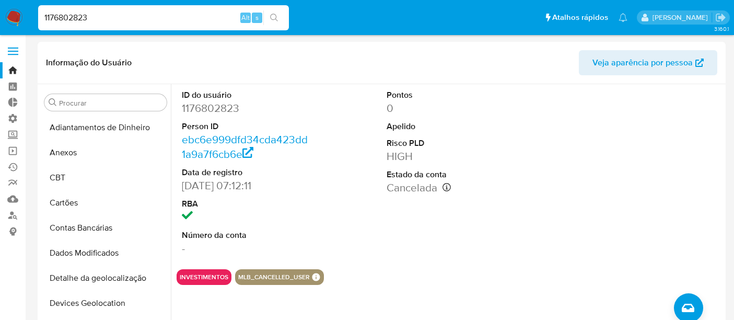
select select "10"
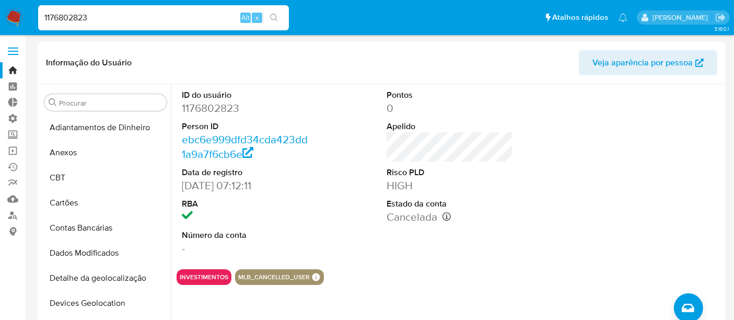
scroll to position [309, 0]
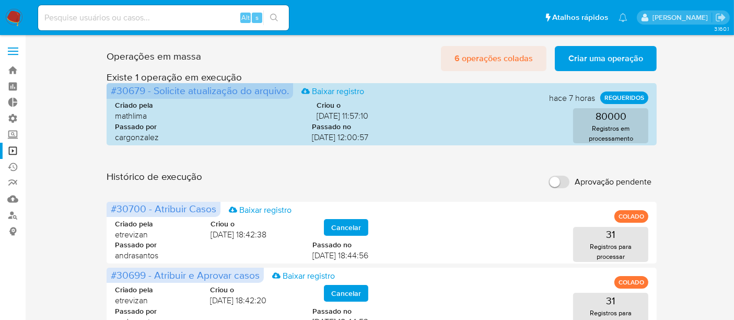
click at [498, 52] on span "6 operações coladas" at bounding box center [494, 58] width 78 height 23
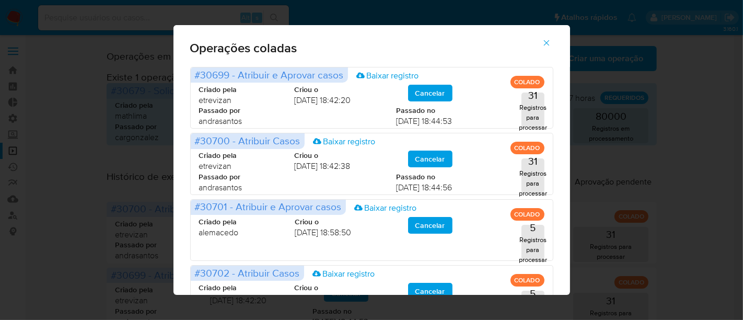
click at [557, 40] on button "button" at bounding box center [546, 42] width 37 height 25
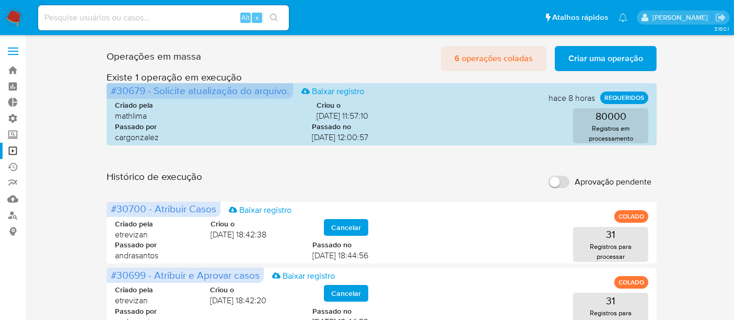
click at [485, 69] on span "6 operações coladas" at bounding box center [494, 58] width 78 height 23
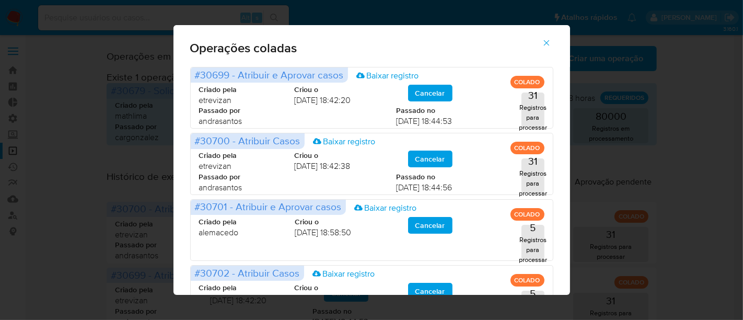
click at [551, 47] on icon "button" at bounding box center [546, 42] width 9 height 9
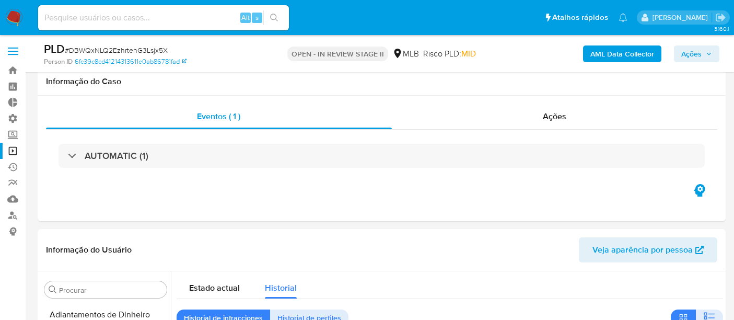
select select "10"
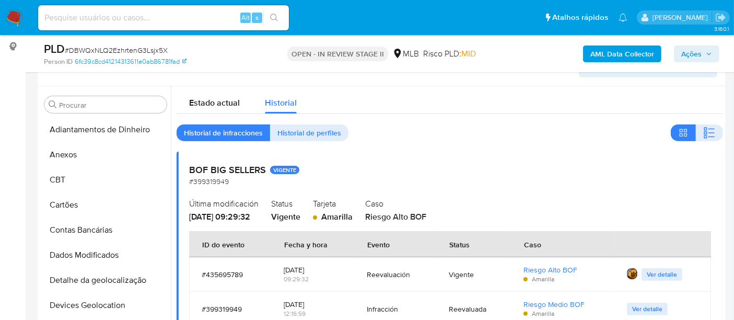
click at [56, 18] on input at bounding box center [163, 18] width 251 height 14
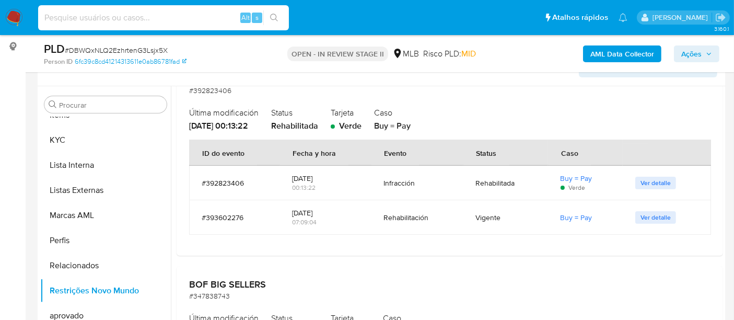
paste input "kIq3InSNEOHiKEbx1T27mC4L"
type input "kIq3InSNEOHiKEbx1T27mC4L"
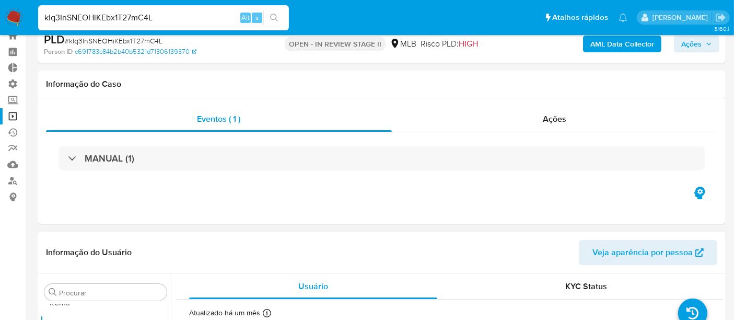
scroll to position [116, 0]
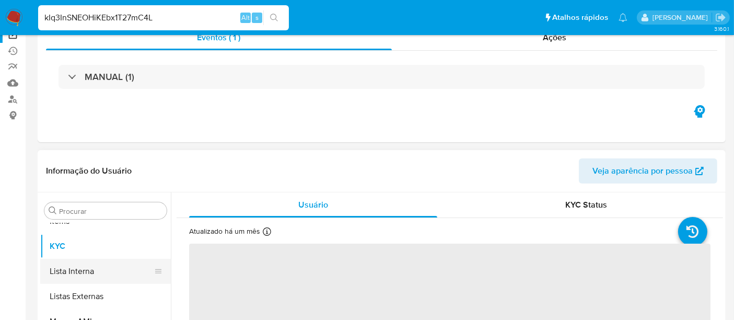
select select "10"
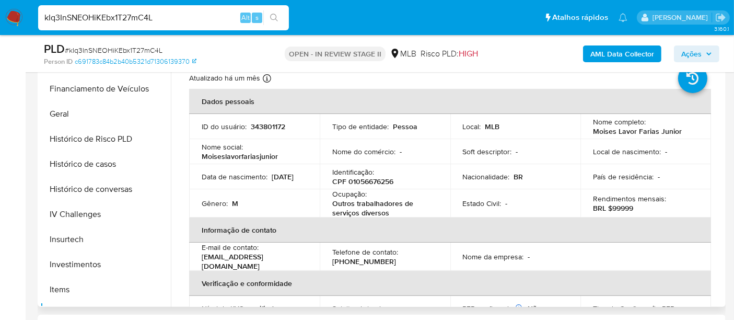
scroll to position [309, 0]
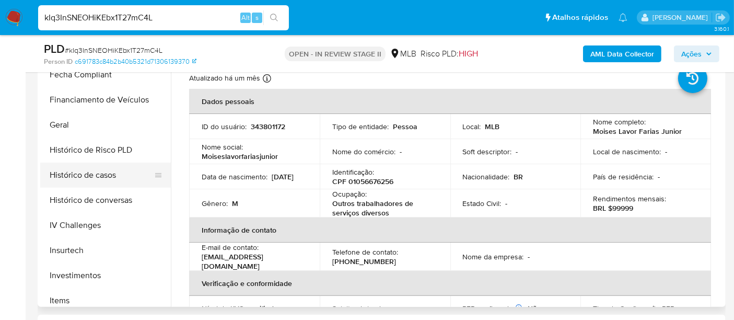
click at [89, 180] on button "Histórico de casos" at bounding box center [101, 175] width 122 height 25
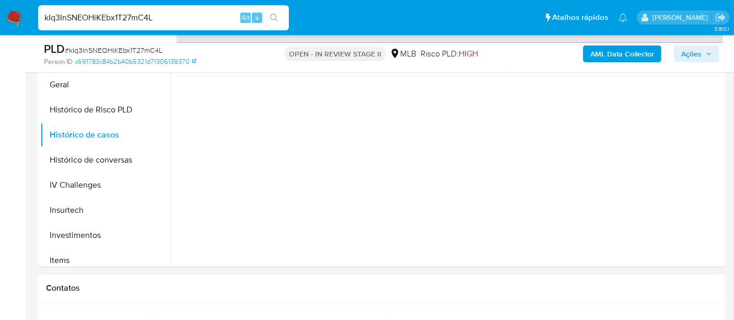
scroll to position [290, 0]
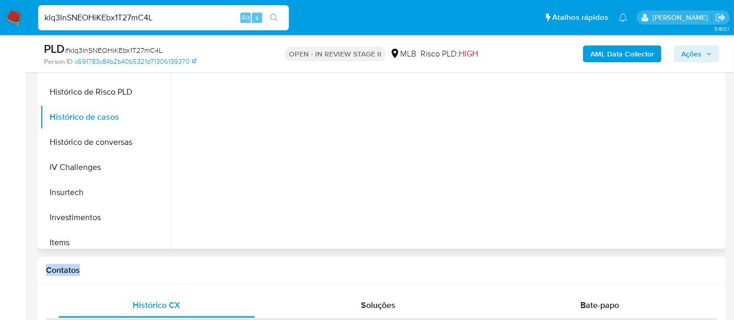
drag, startPoint x: 481, startPoint y: 251, endPoint x: 645, endPoint y: 213, distance: 167.9
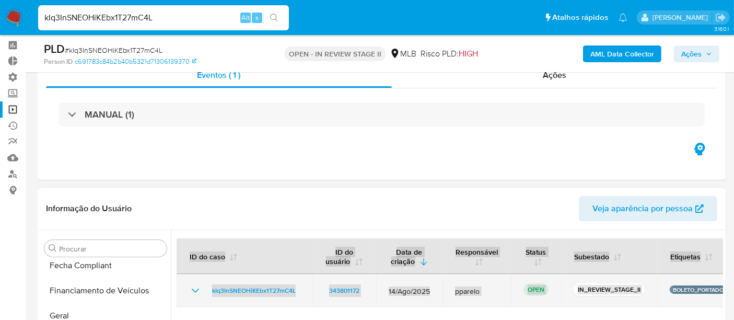
scroll to position [58, 0]
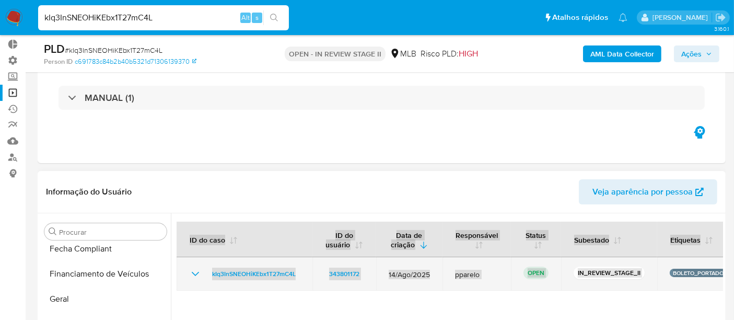
click at [197, 271] on icon "Mostrar/Ocultar" at bounding box center [195, 274] width 13 height 13
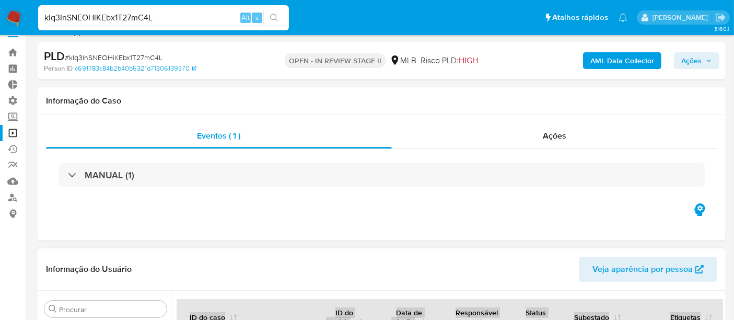
scroll to position [0, 0]
